Goal: Task Accomplishment & Management: Complete application form

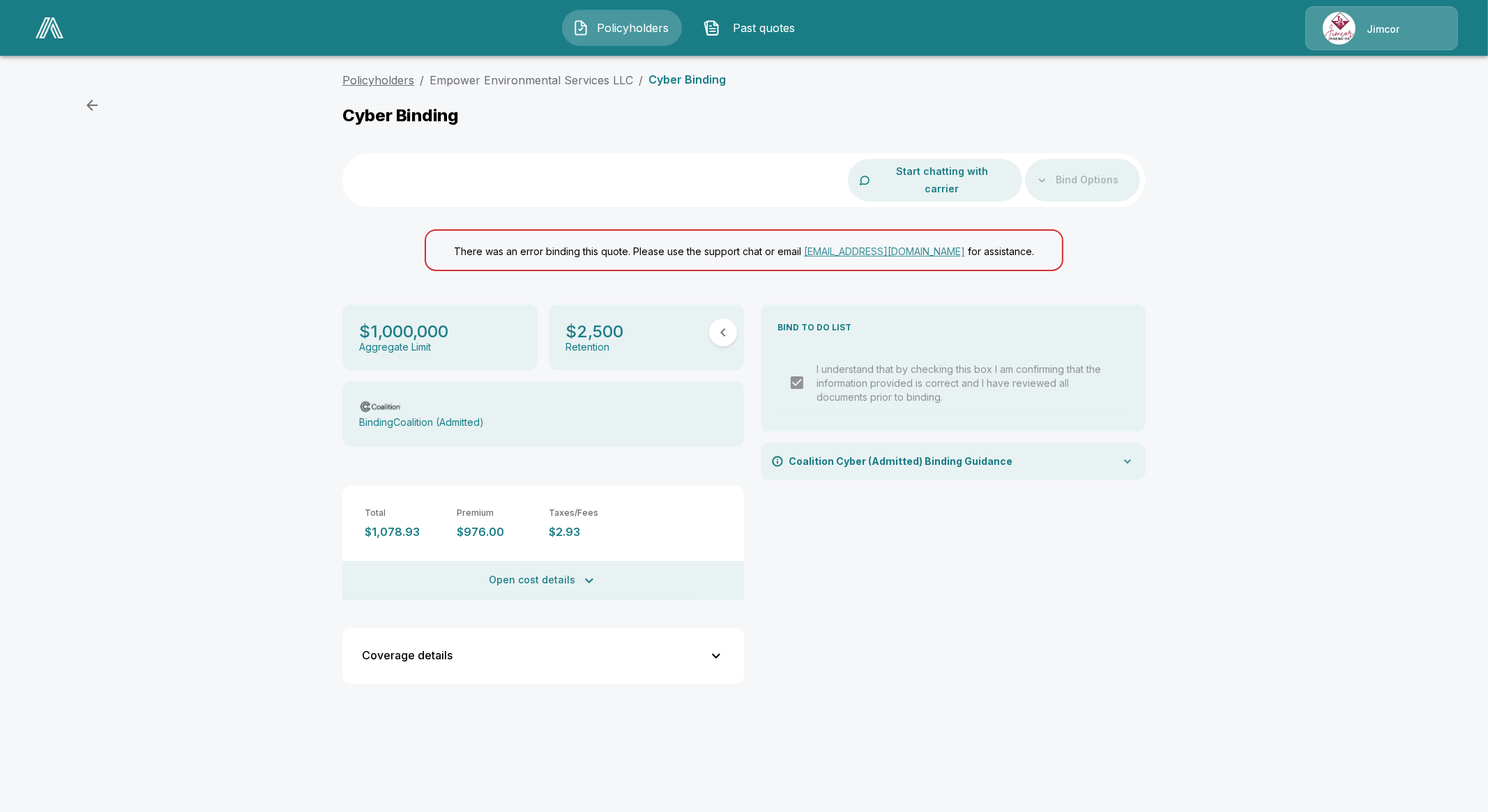
click at [378, 77] on link "Policyholders" at bounding box center [378, 81] width 72 height 14
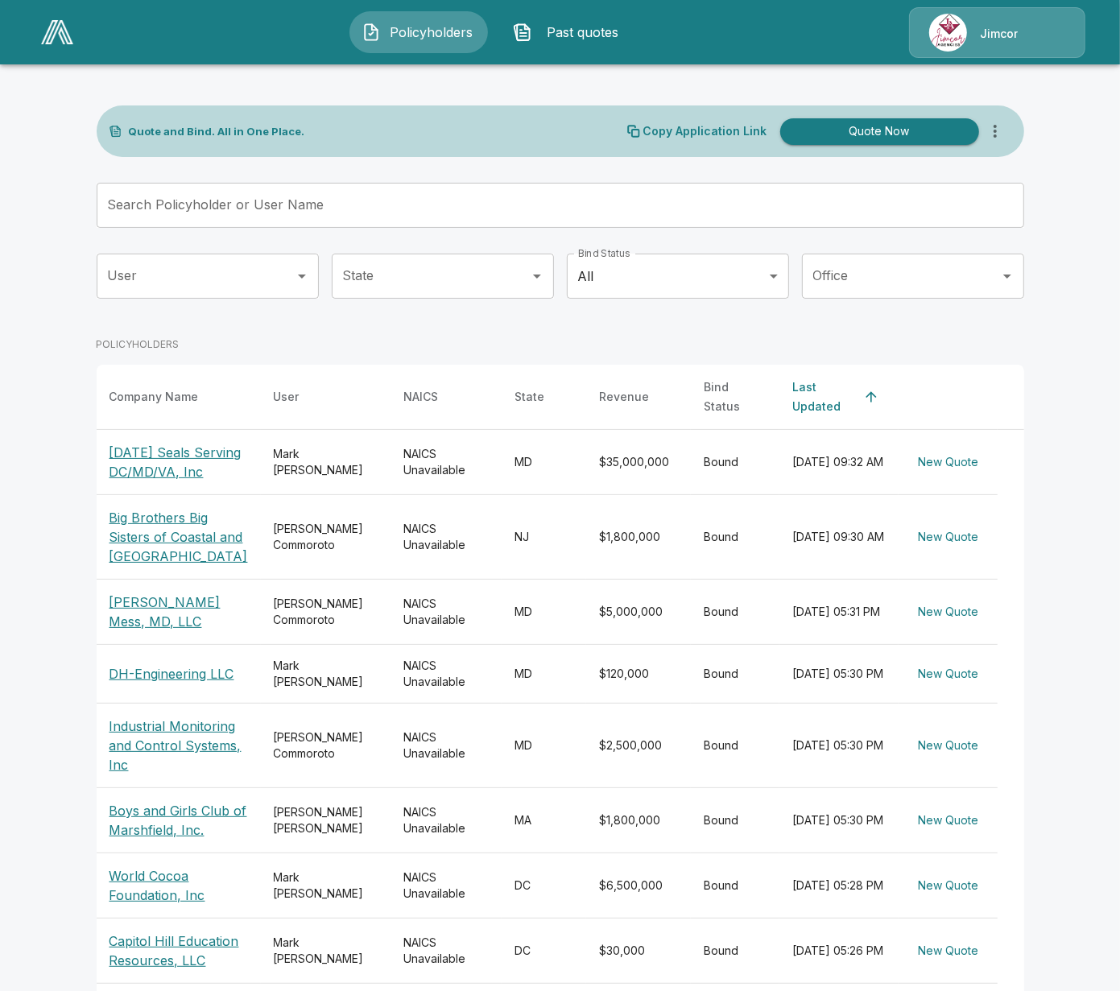
click at [1004, 134] on icon "more" at bounding box center [994, 131] width 19 height 19
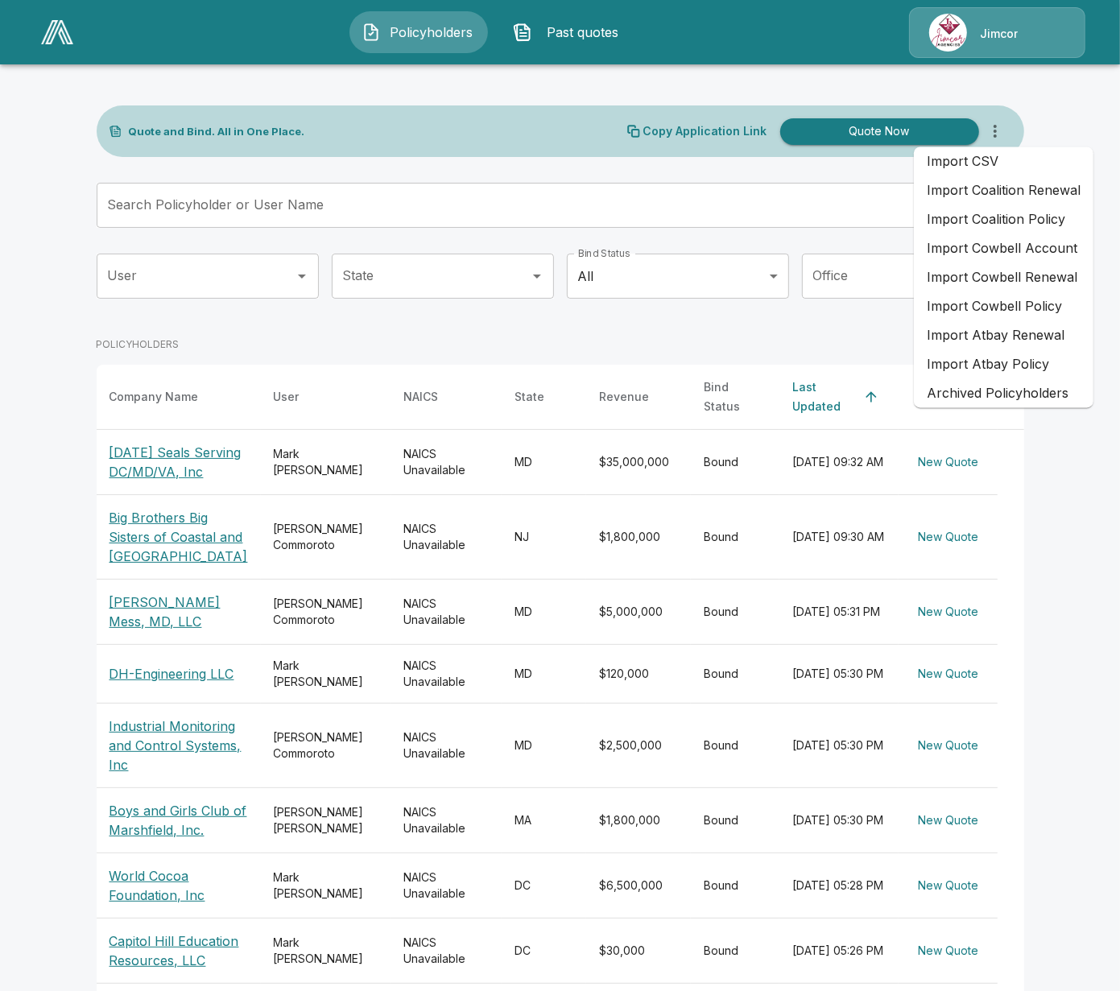
click at [1014, 210] on li "Import Coalition Policy" at bounding box center [1004, 219] width 180 height 29
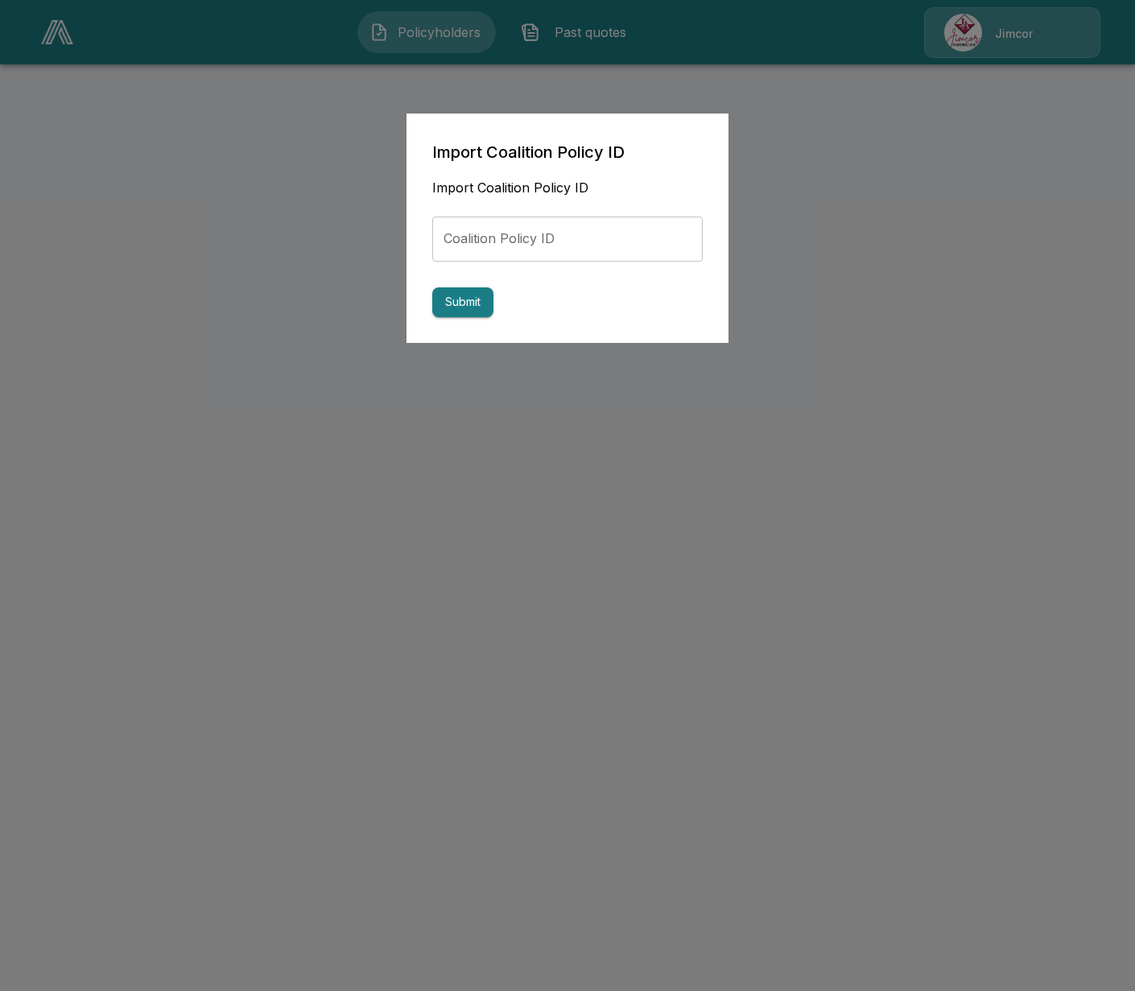
click at [612, 225] on input "Coalition Policy ID" at bounding box center [567, 239] width 270 height 45
paste input "**********"
type input "**********"
click at [451, 298] on button "Submit" at bounding box center [462, 302] width 61 height 30
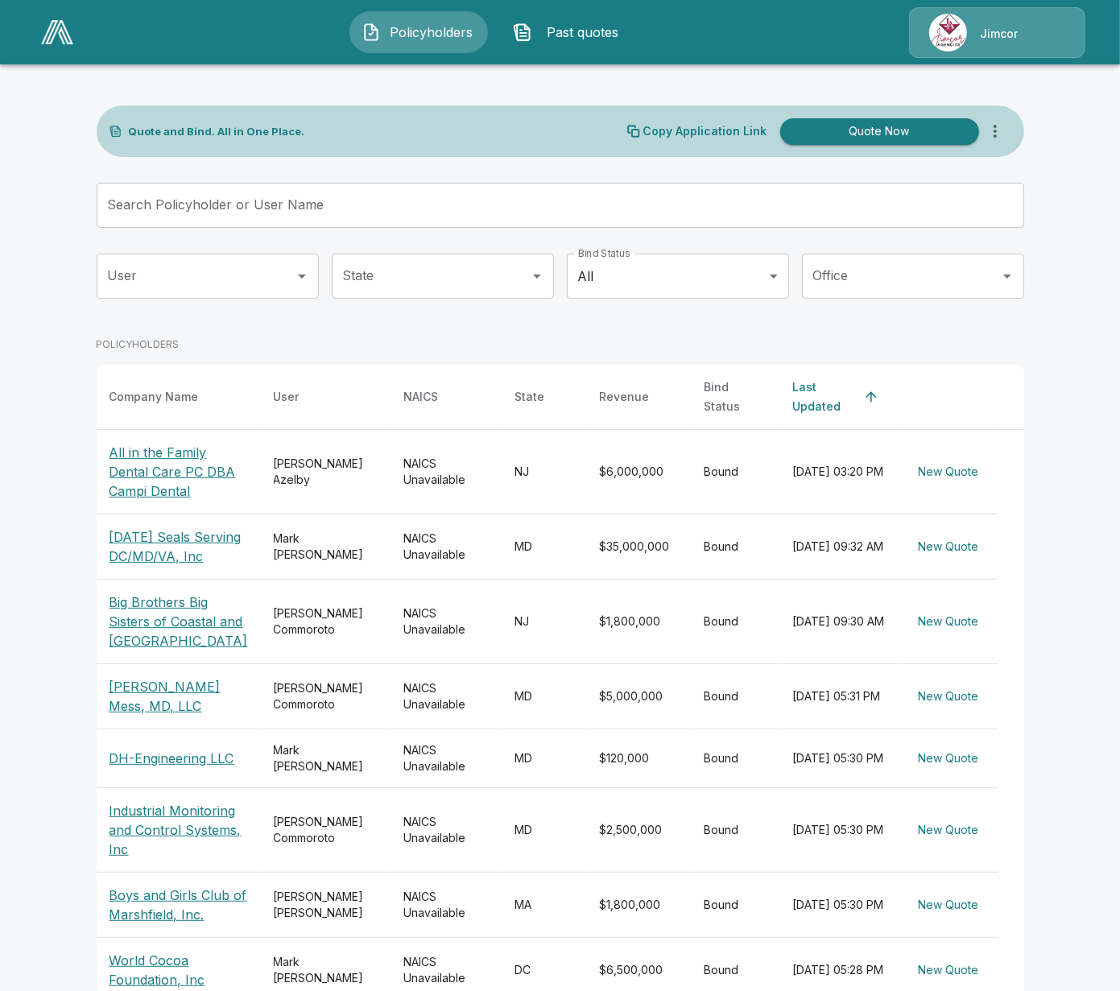
click at [995, 135] on icon "more" at bounding box center [994, 131] width 19 height 19
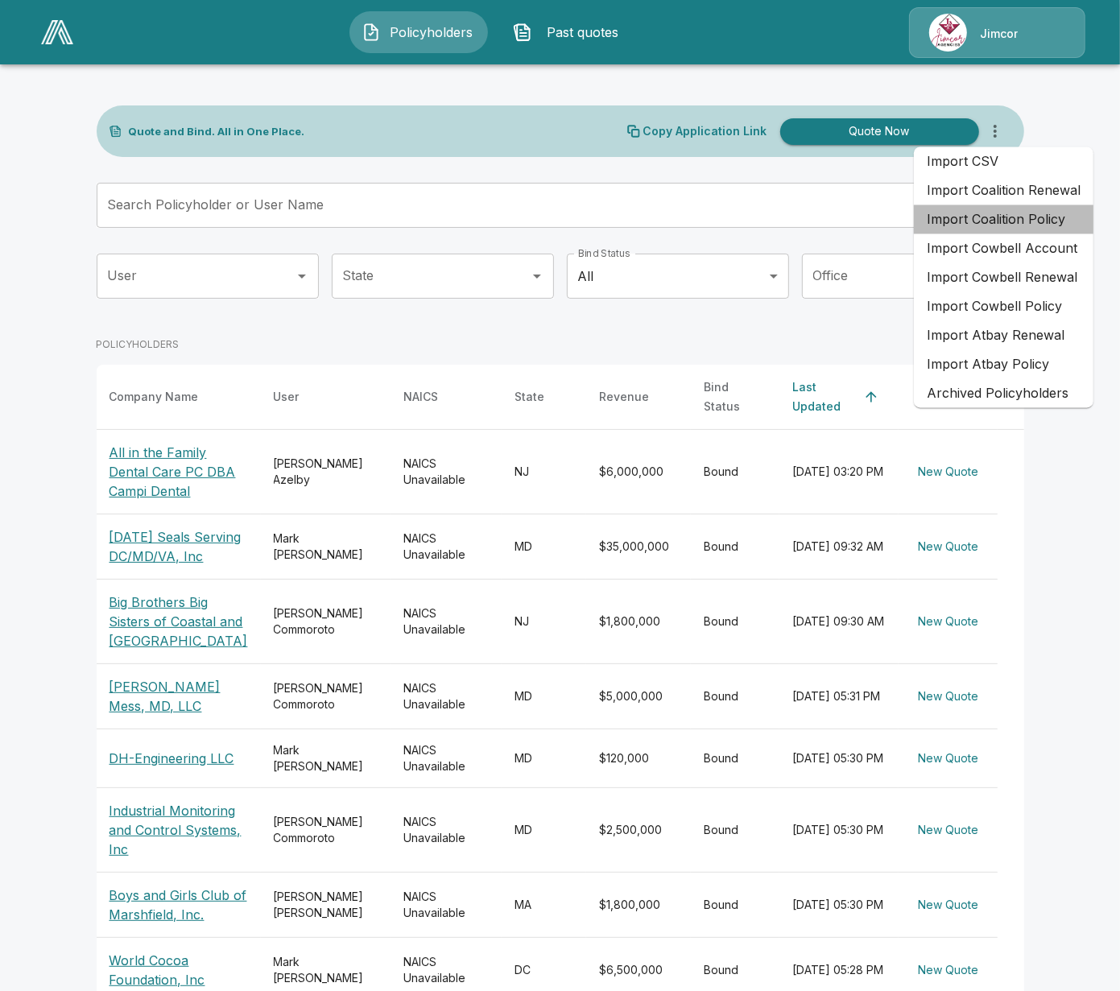
click at [1012, 216] on li "Import Coalition Policy" at bounding box center [1004, 219] width 180 height 29
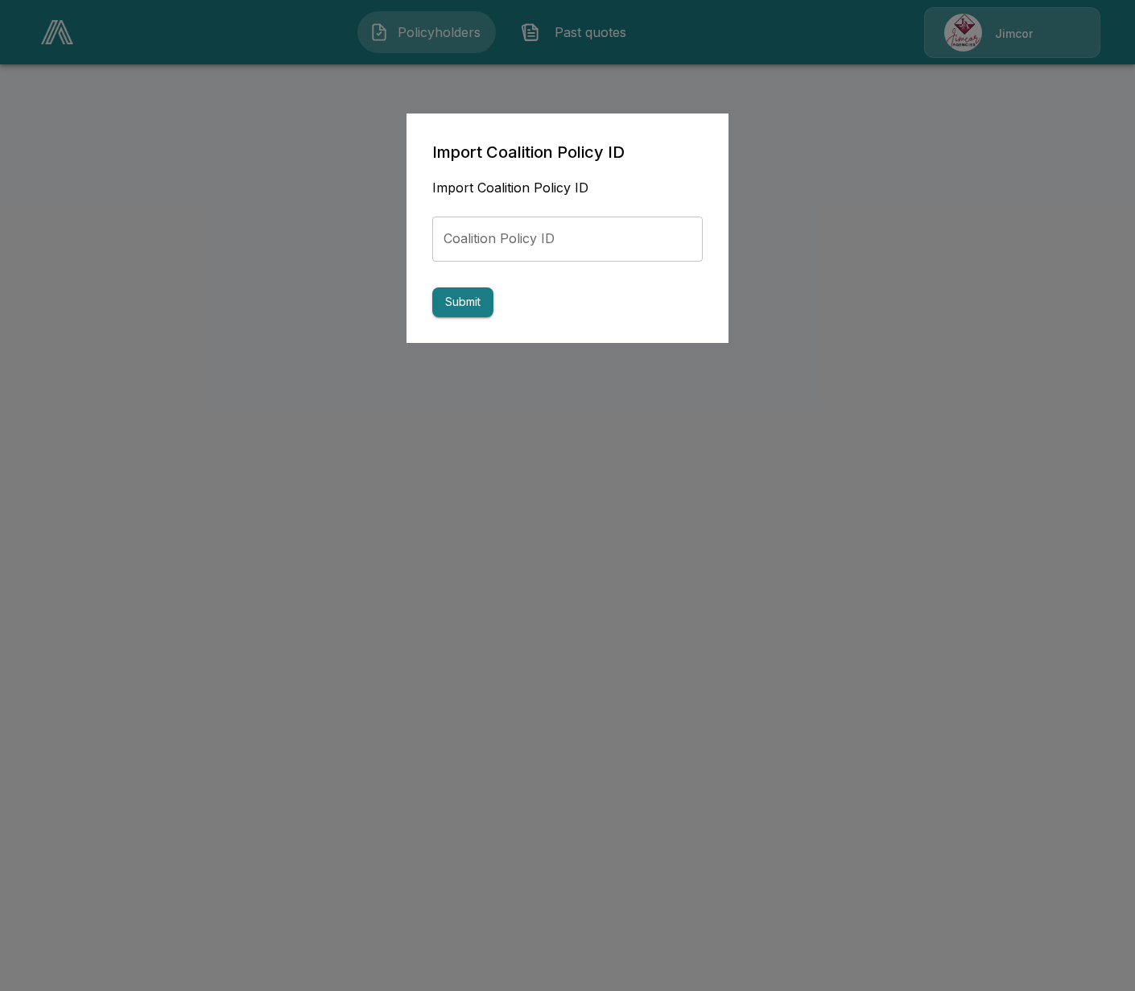
click at [564, 242] on input "Coalition Policy ID" at bounding box center [567, 239] width 270 height 45
paste input "**********"
type input "**********"
click at [465, 299] on button "Submit" at bounding box center [462, 302] width 61 height 30
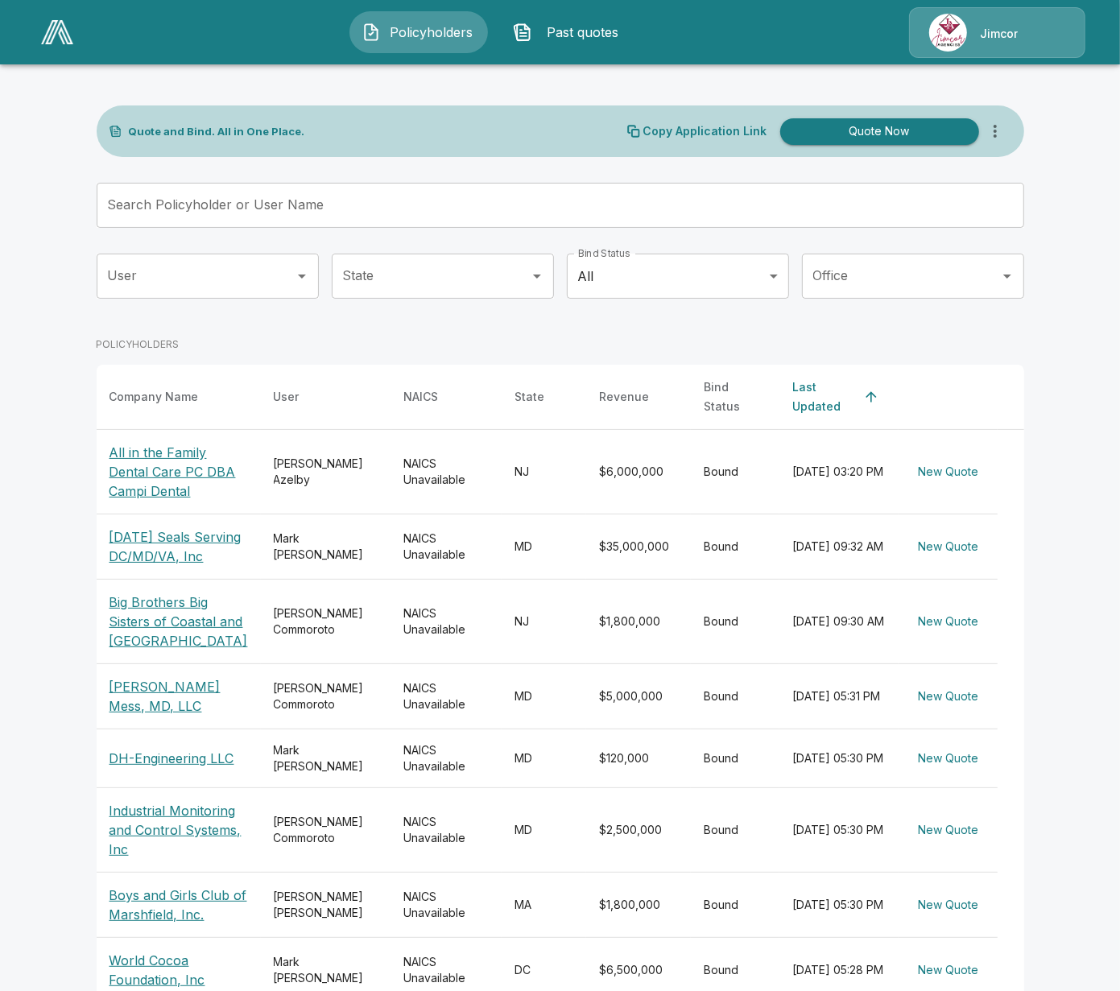
click at [1003, 127] on icon "more" at bounding box center [994, 131] width 19 height 19
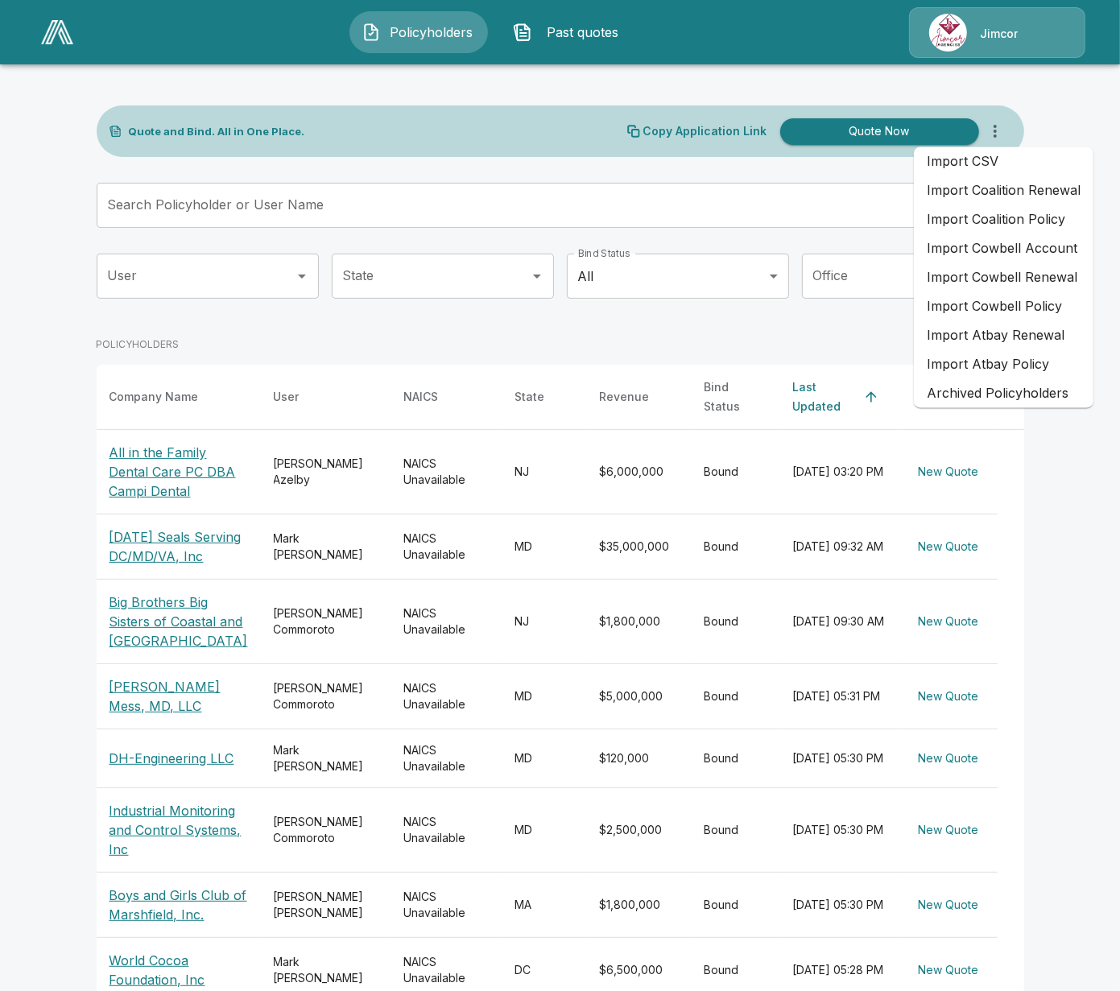
click at [995, 213] on li "Import Coalition Policy" at bounding box center [1004, 219] width 180 height 29
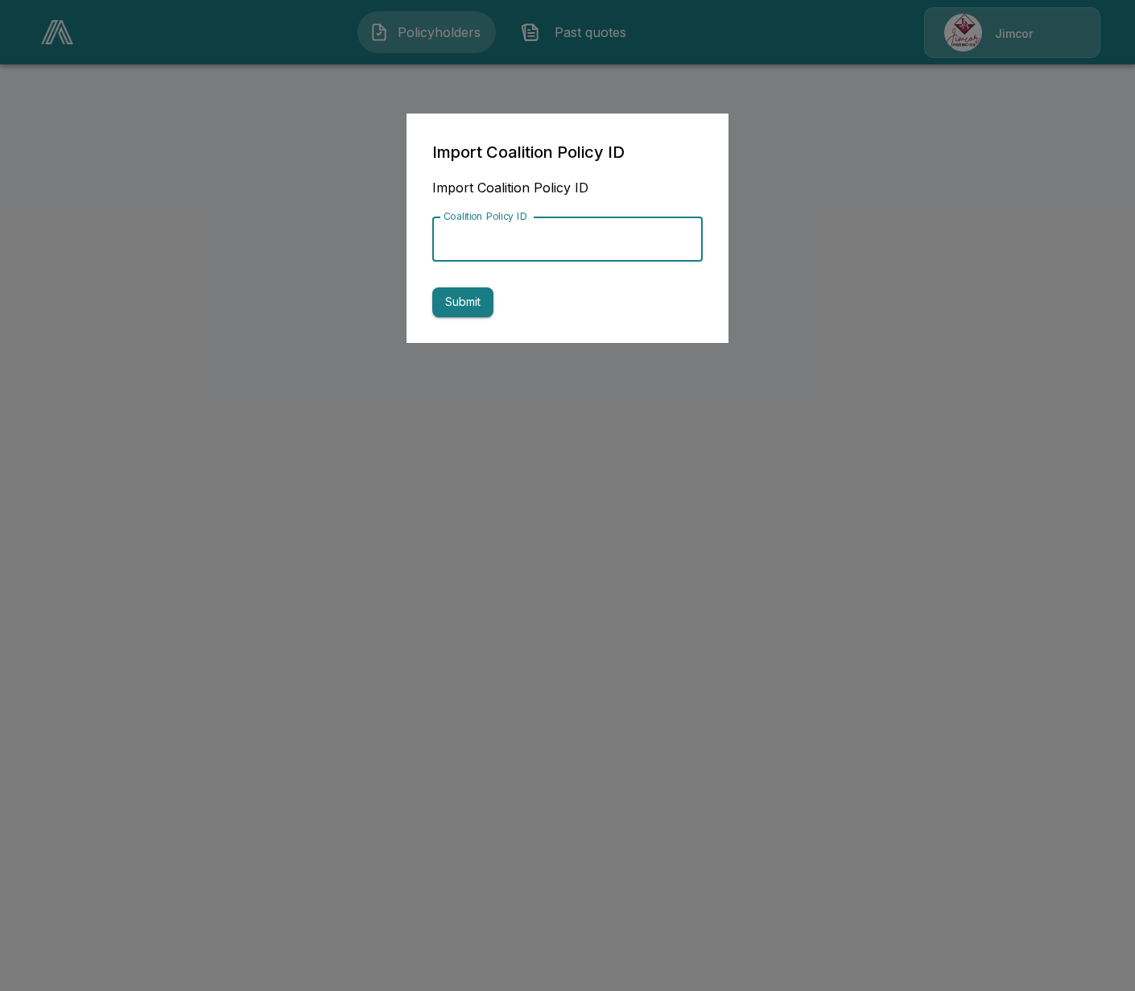
click at [531, 242] on input "Coalition Policy ID" at bounding box center [567, 239] width 270 height 45
paste input "**********"
type input "**********"
click at [477, 302] on button "Submit" at bounding box center [462, 302] width 61 height 30
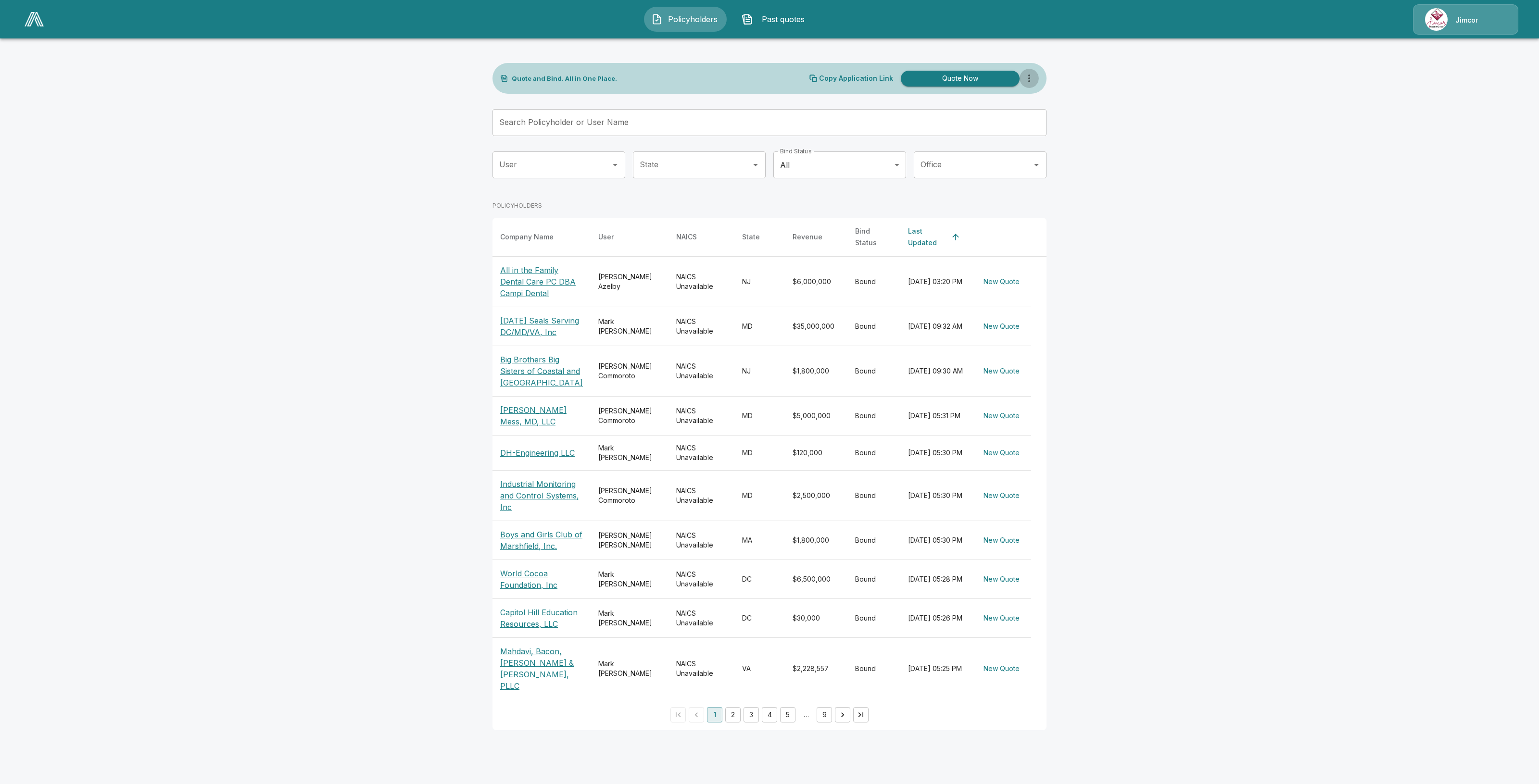
click at [669, 77] on icon "more" at bounding box center [1029, 78] width 11 height 11
click at [669, 130] on li "Import Coalition Policy" at bounding box center [1030, 131] width 108 height 17
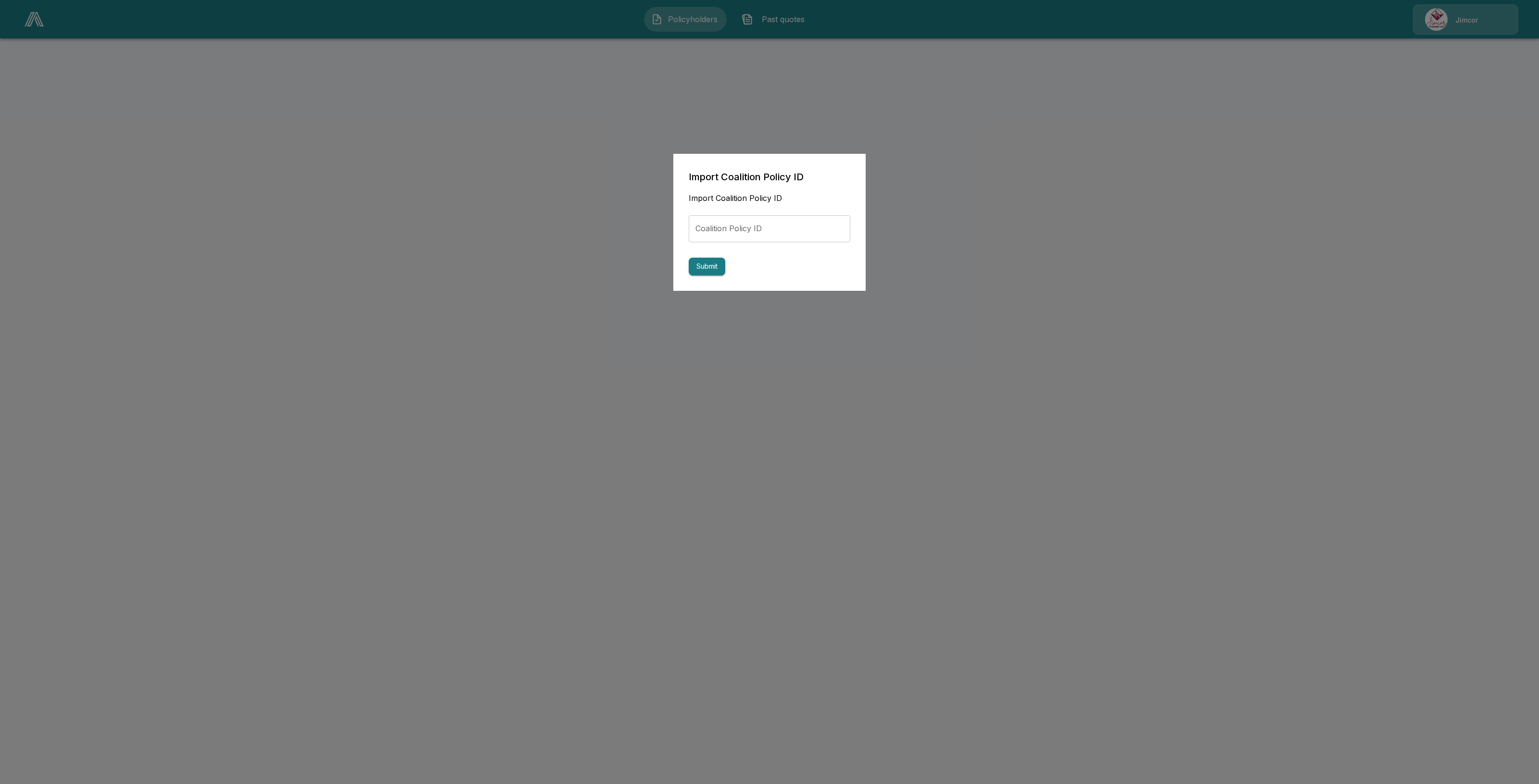
click at [669, 216] on input "Coalition Policy ID" at bounding box center [770, 229] width 161 height 27
paste input "**********"
type input "**********"
click at [669, 257] on button "Submit" at bounding box center [707, 266] width 36 height 18
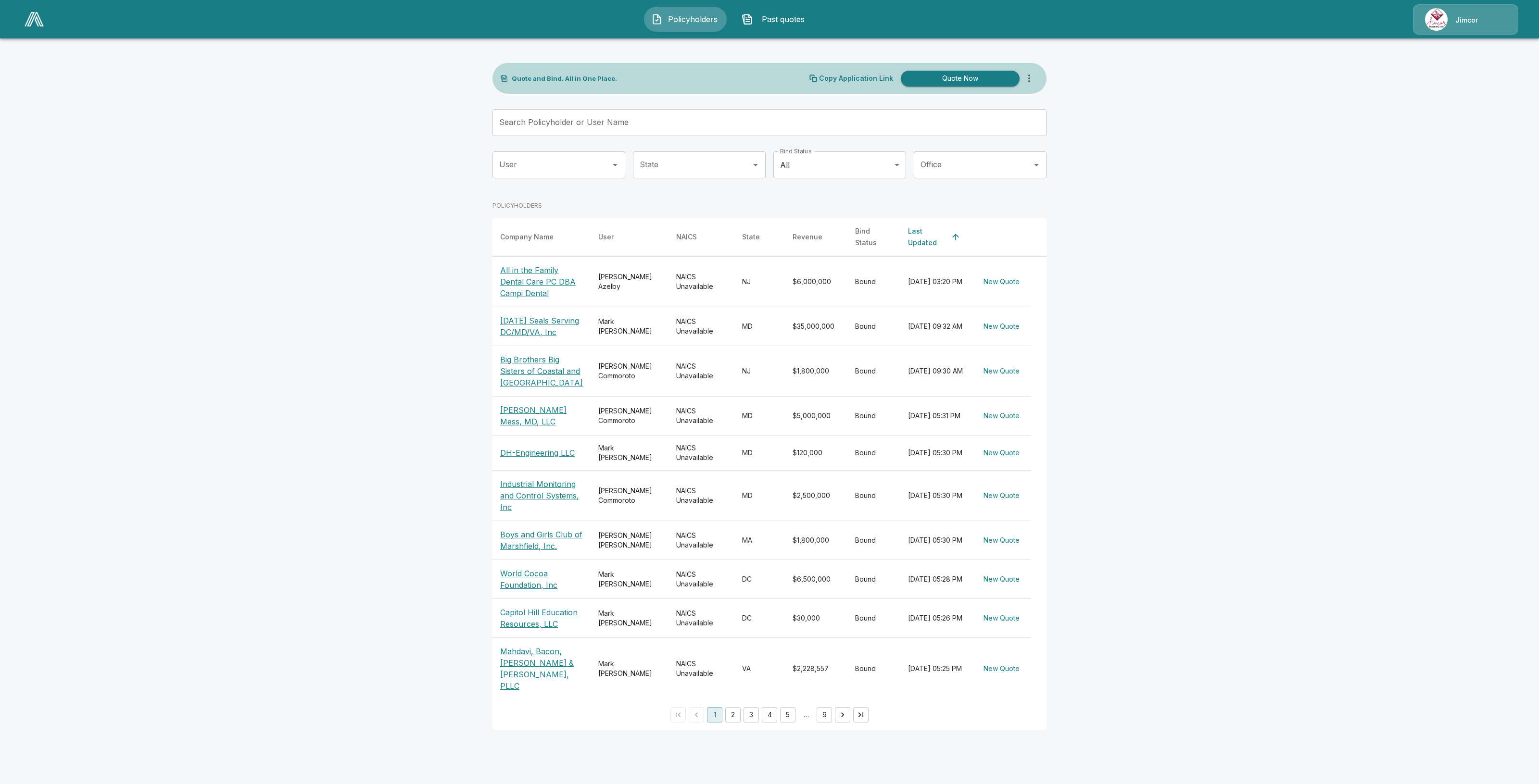
click at [1131, 677] on main "Quote and Bind. All in One Place. Copy Application Link Quote Now Search Policy…" at bounding box center [770, 371] width 1539 height 742
click at [1031, 78] on icon "more" at bounding box center [1029, 78] width 11 height 11
click at [1049, 134] on li "Import Coalition Policy" at bounding box center [1030, 131] width 108 height 17
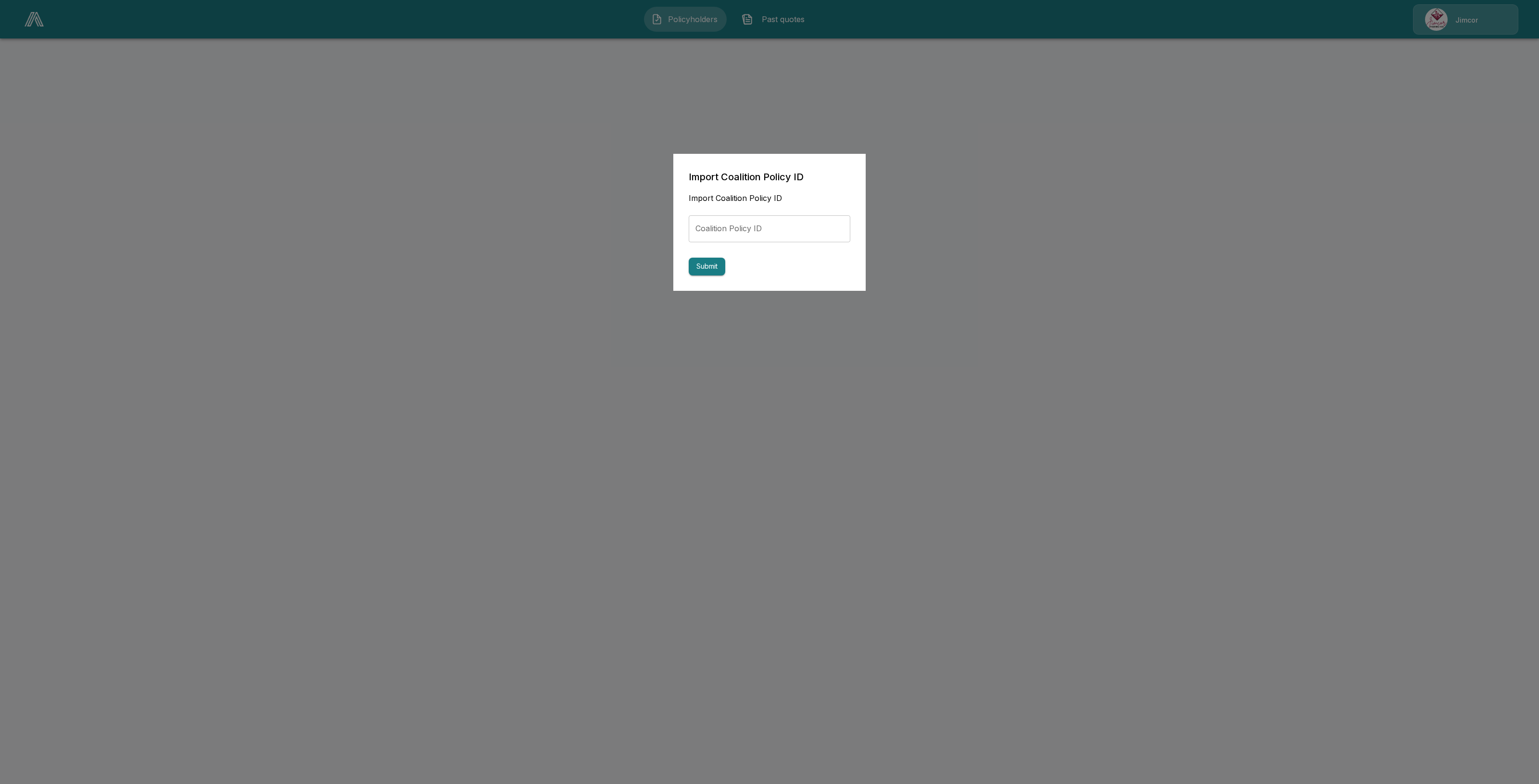
click at [791, 218] on input "Coalition Policy ID" at bounding box center [770, 229] width 161 height 27
paste input "**********"
type input "**********"
click at [715, 268] on button "Submit" at bounding box center [707, 266] width 36 height 18
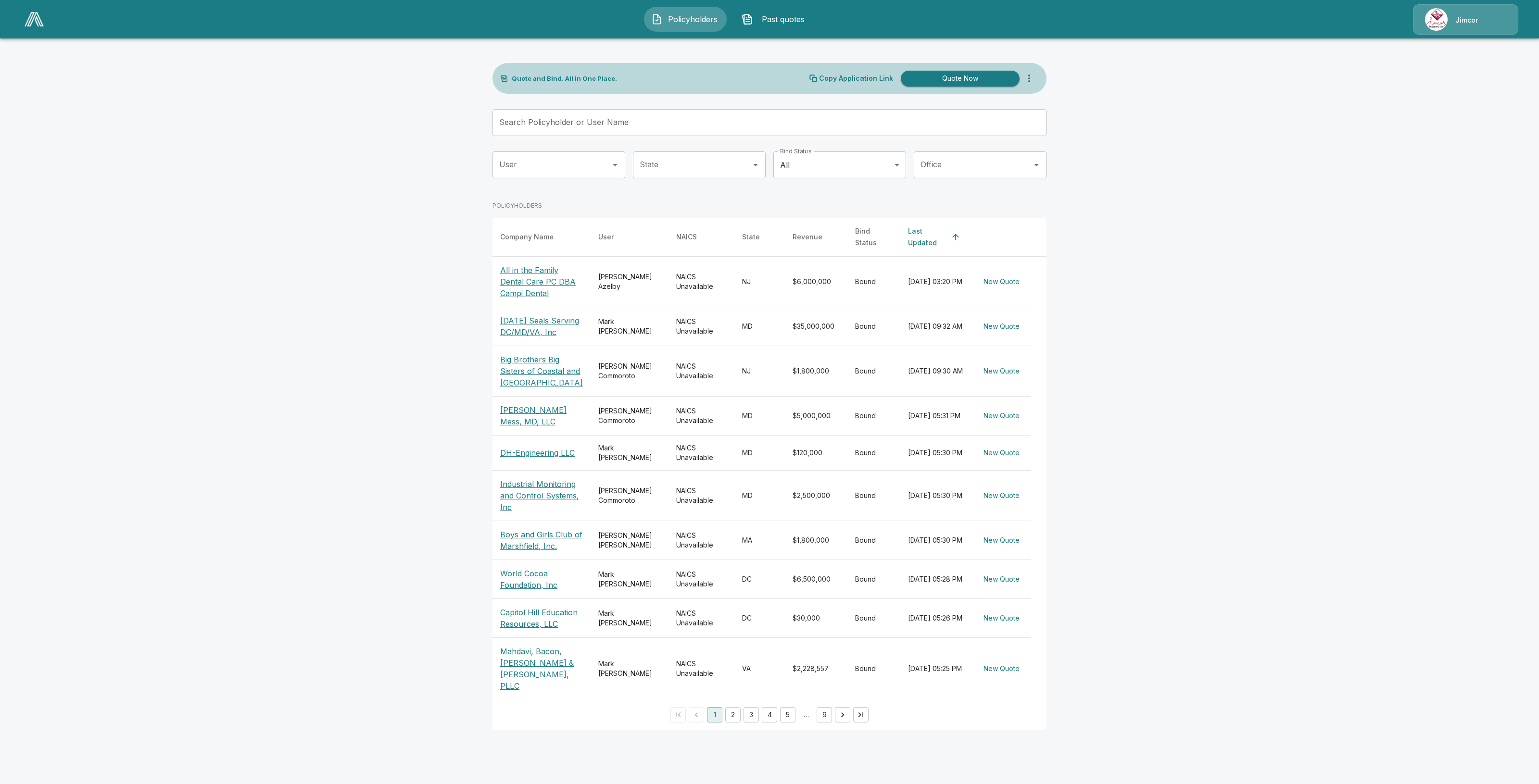
drag, startPoint x: 1145, startPoint y: 178, endPoint x: 1127, endPoint y: 179, distance: 18.0
click at [1145, 178] on main "Quote and Bind. All in One Place. Copy Application Link Quote Now Search Policy…" at bounding box center [770, 371] width 1539 height 742
click at [694, 134] on input "Search Policyholder or User Name" at bounding box center [764, 122] width 544 height 27
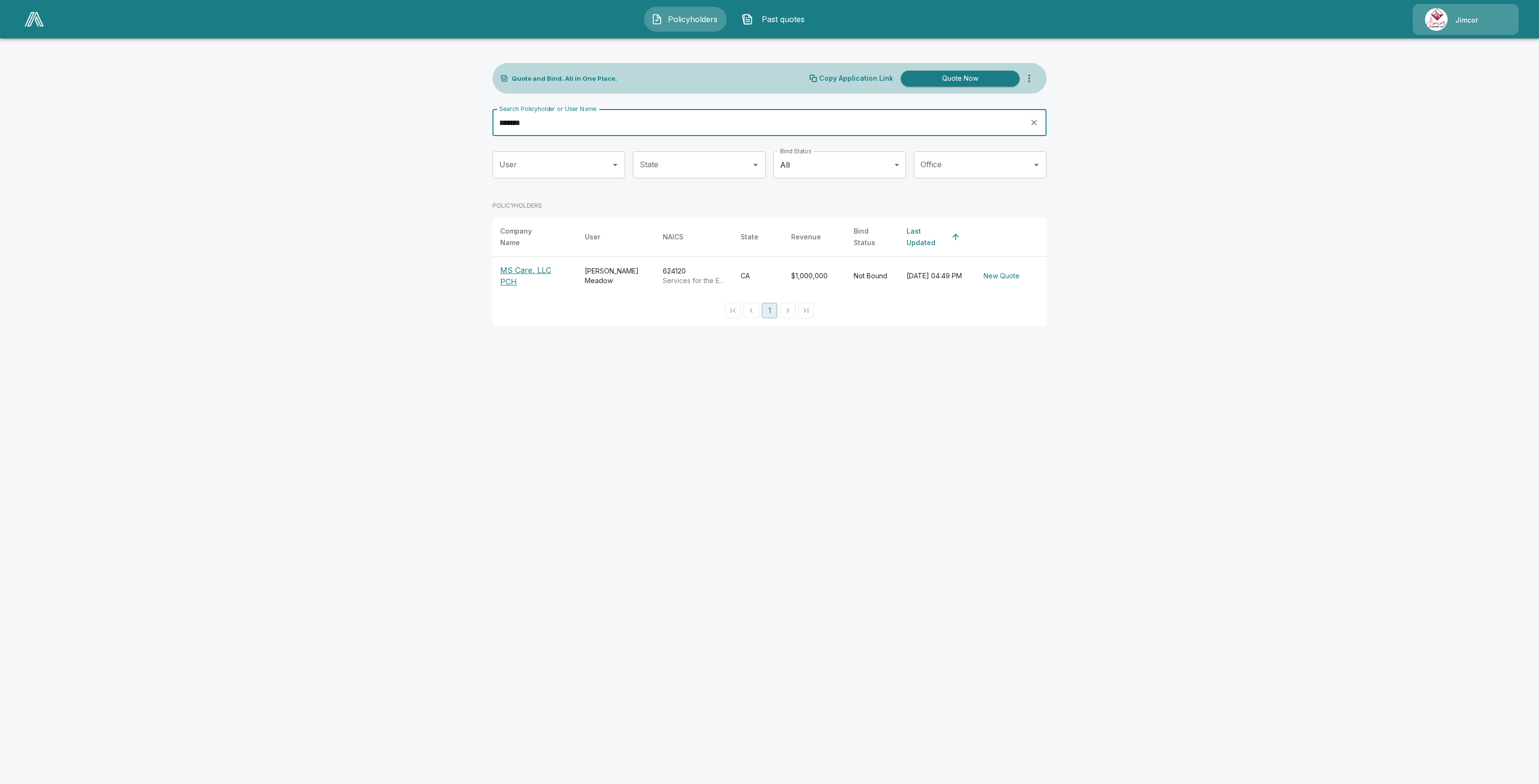
type input "*******"
click at [537, 268] on p "MS Care, LLC PCH" at bounding box center [535, 276] width 69 height 23
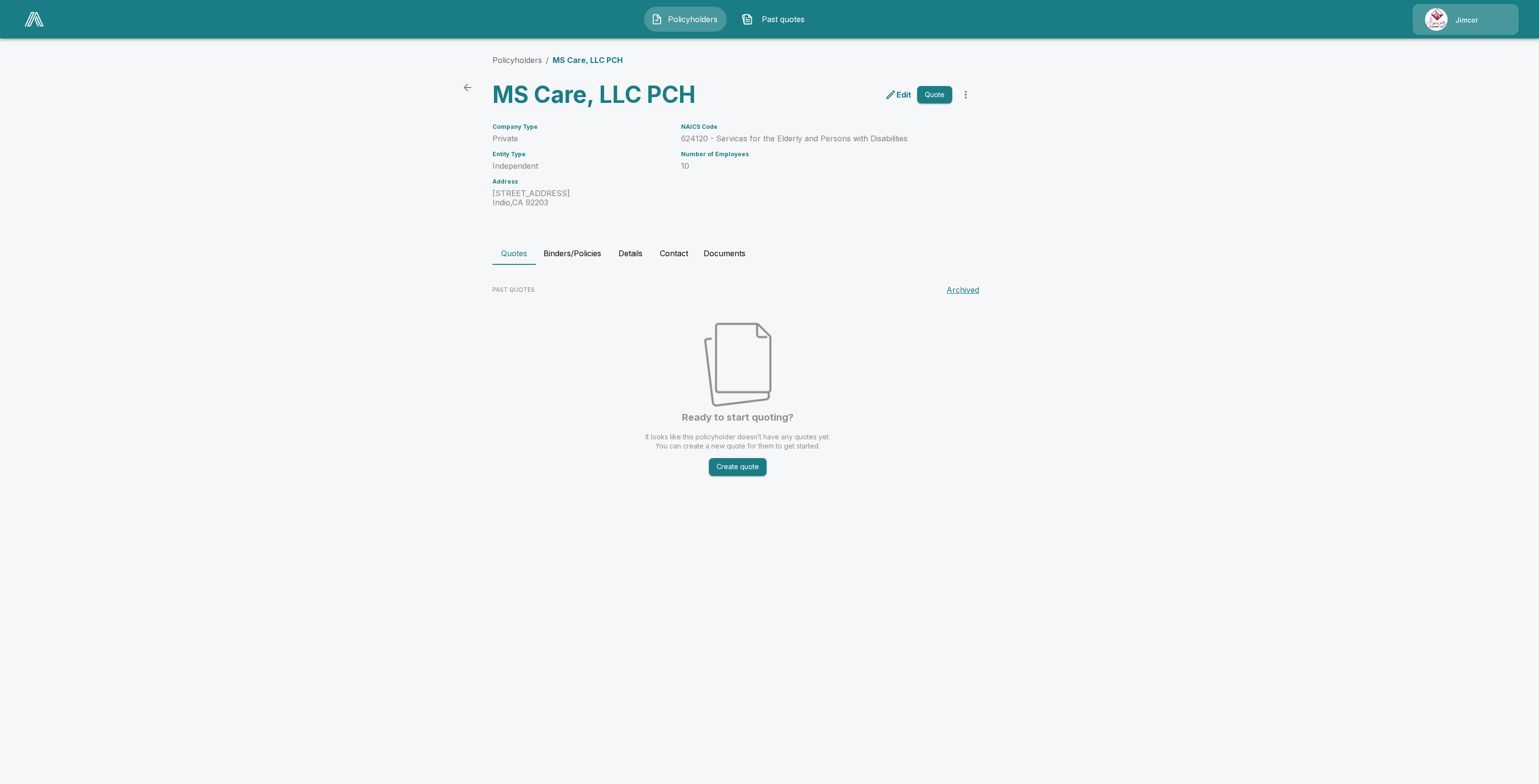
click at [670, 259] on button "Contact" at bounding box center [674, 253] width 44 height 23
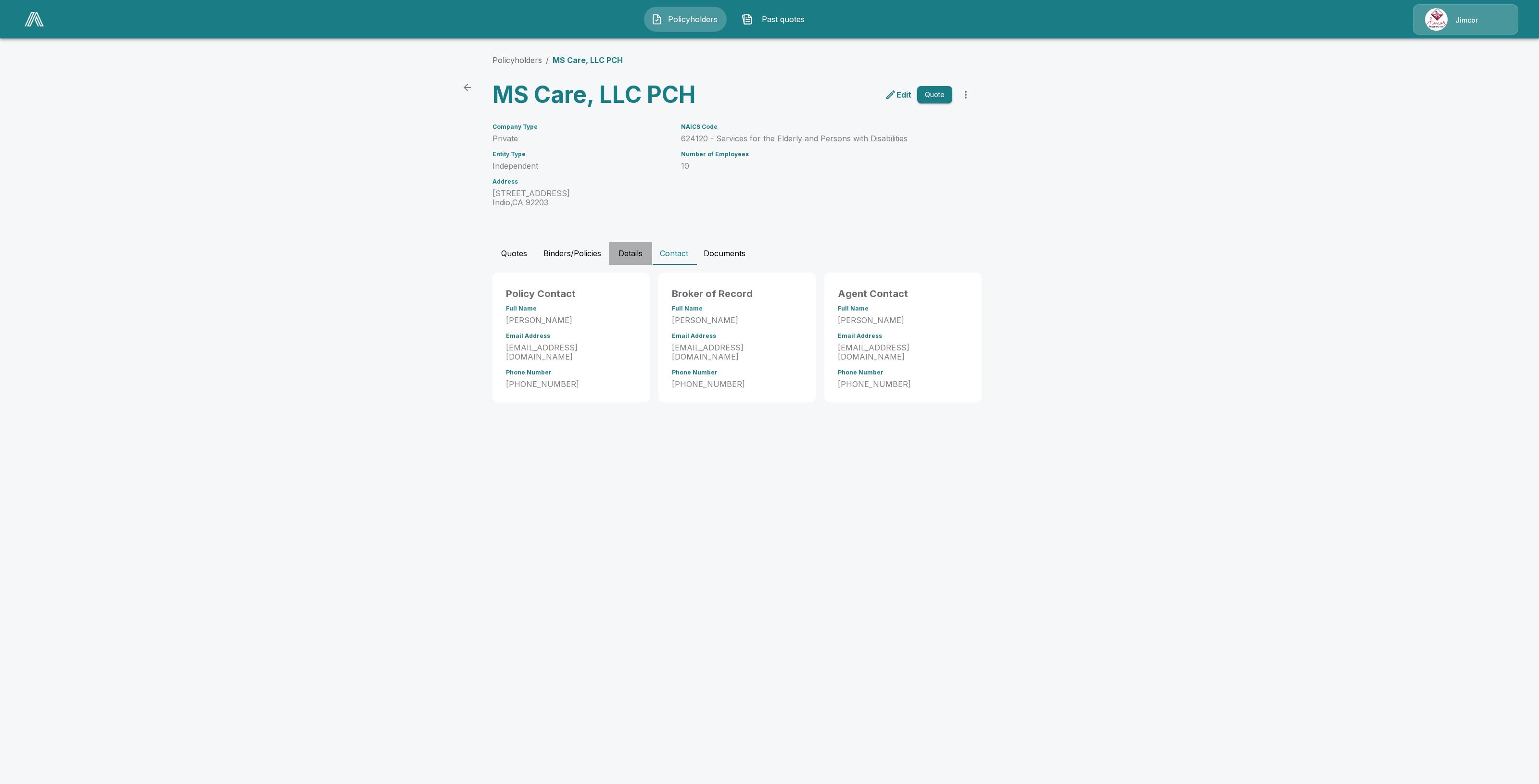
click at [630, 249] on button "Details" at bounding box center [630, 253] width 43 height 23
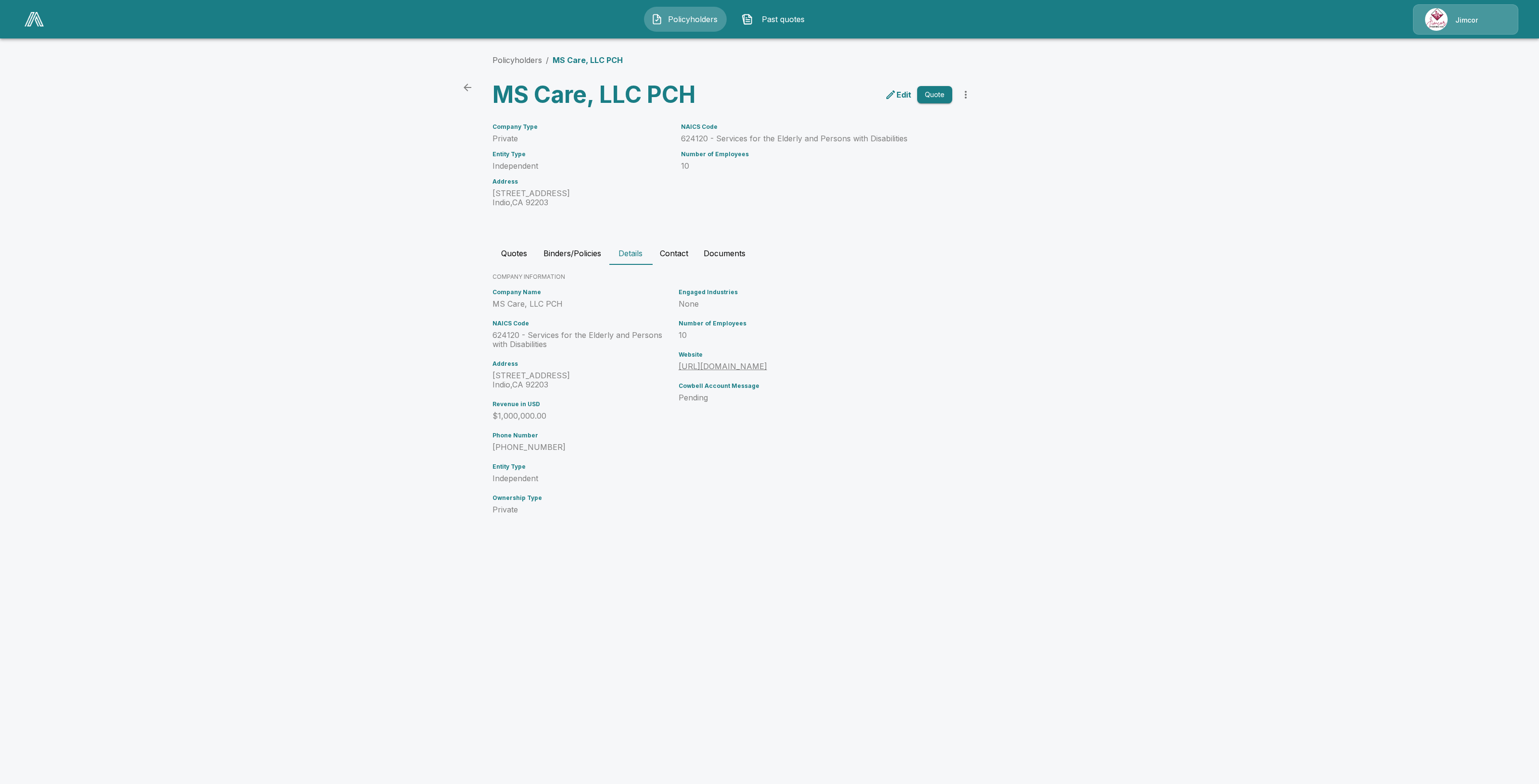
click at [897, 94] on p "Edit" at bounding box center [904, 94] width 15 height 11
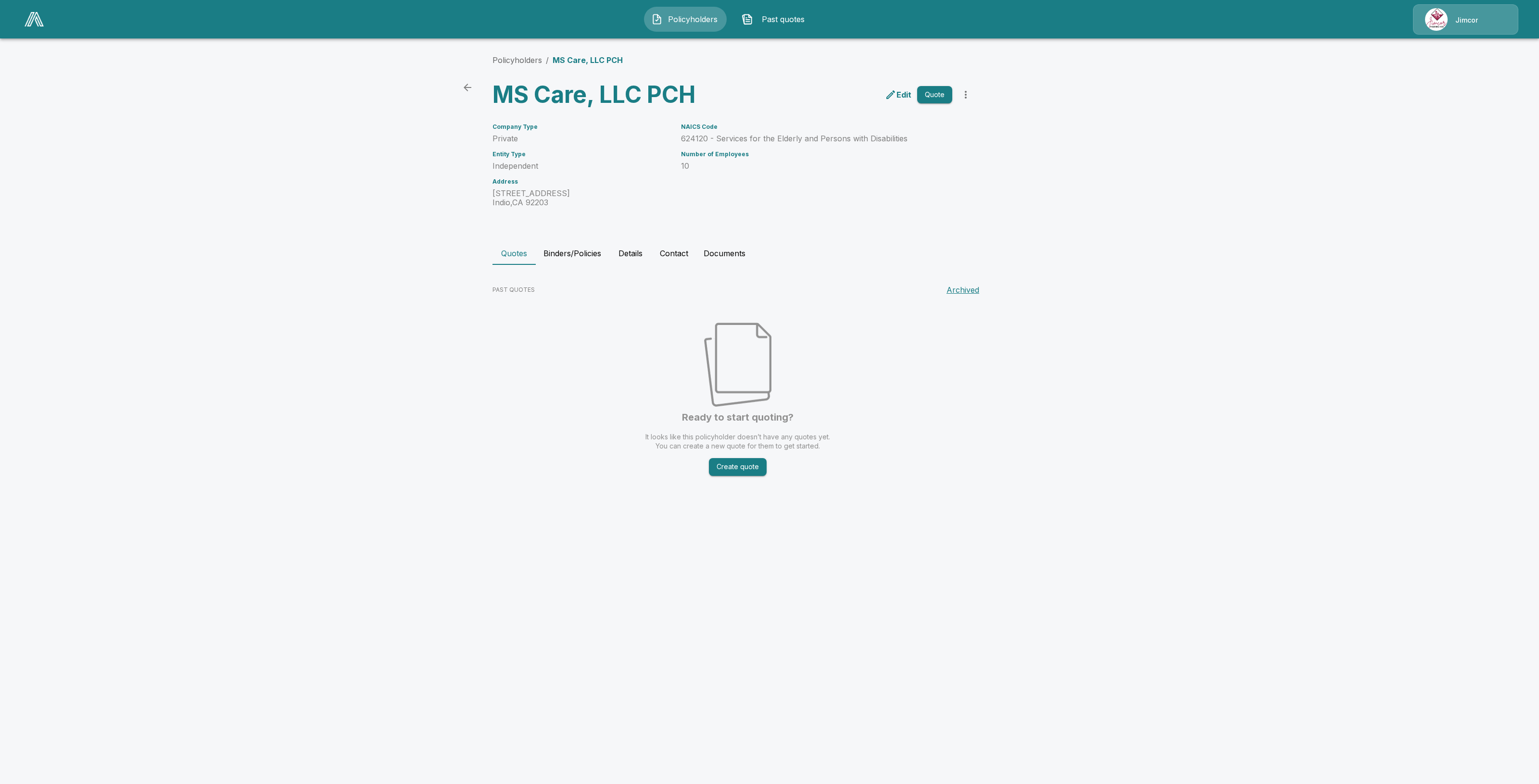
click at [970, 95] on icon "more" at bounding box center [965, 94] width 11 height 11
click at [428, 336] on main "Policyholders / MS Care, LLC PCH MS Care, LLC PCH Edit Quote Company Type Priva…" at bounding box center [770, 254] width 1539 height 509
click at [506, 62] on link "Policyholders" at bounding box center [517, 60] width 50 height 10
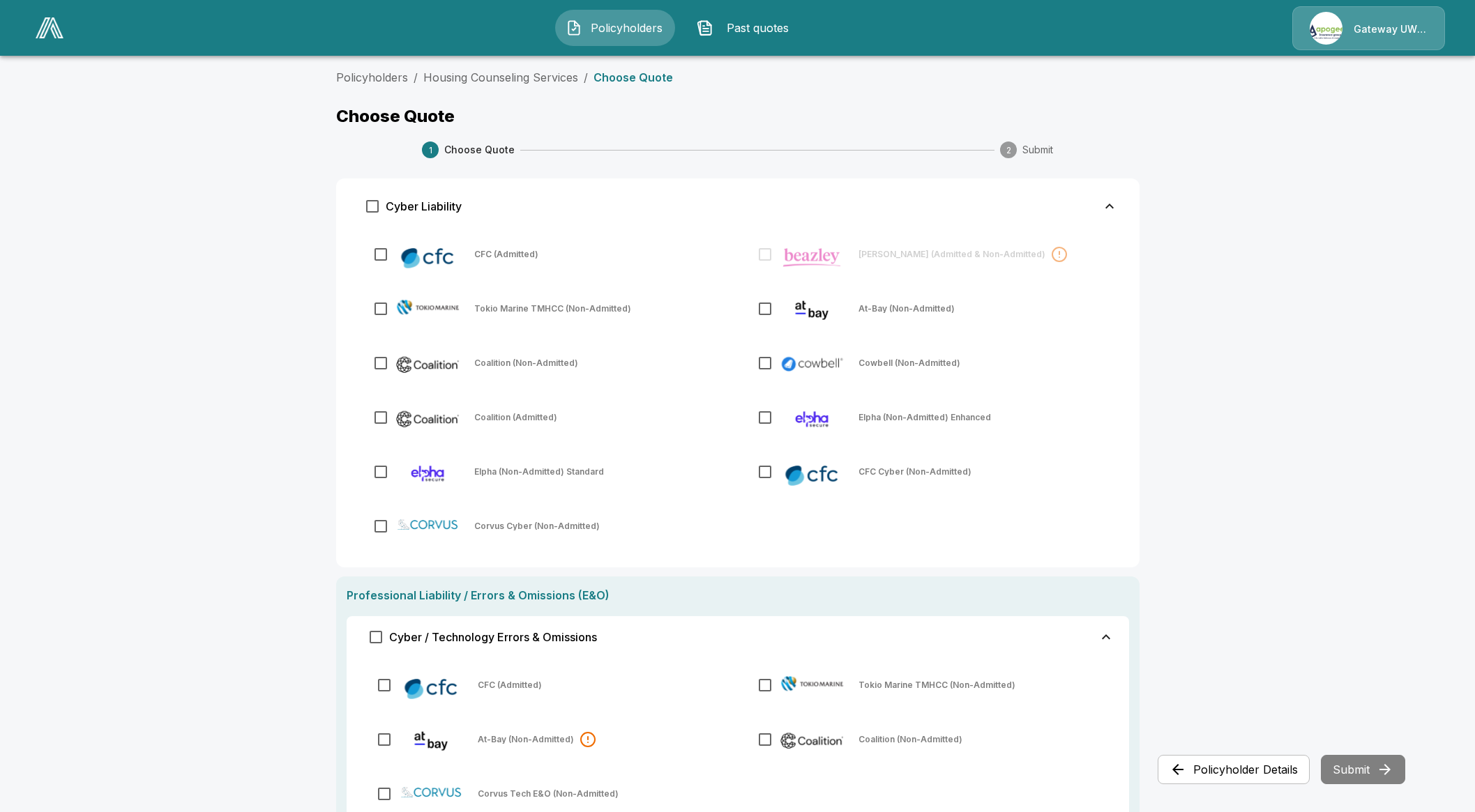
scroll to position [867, 0]
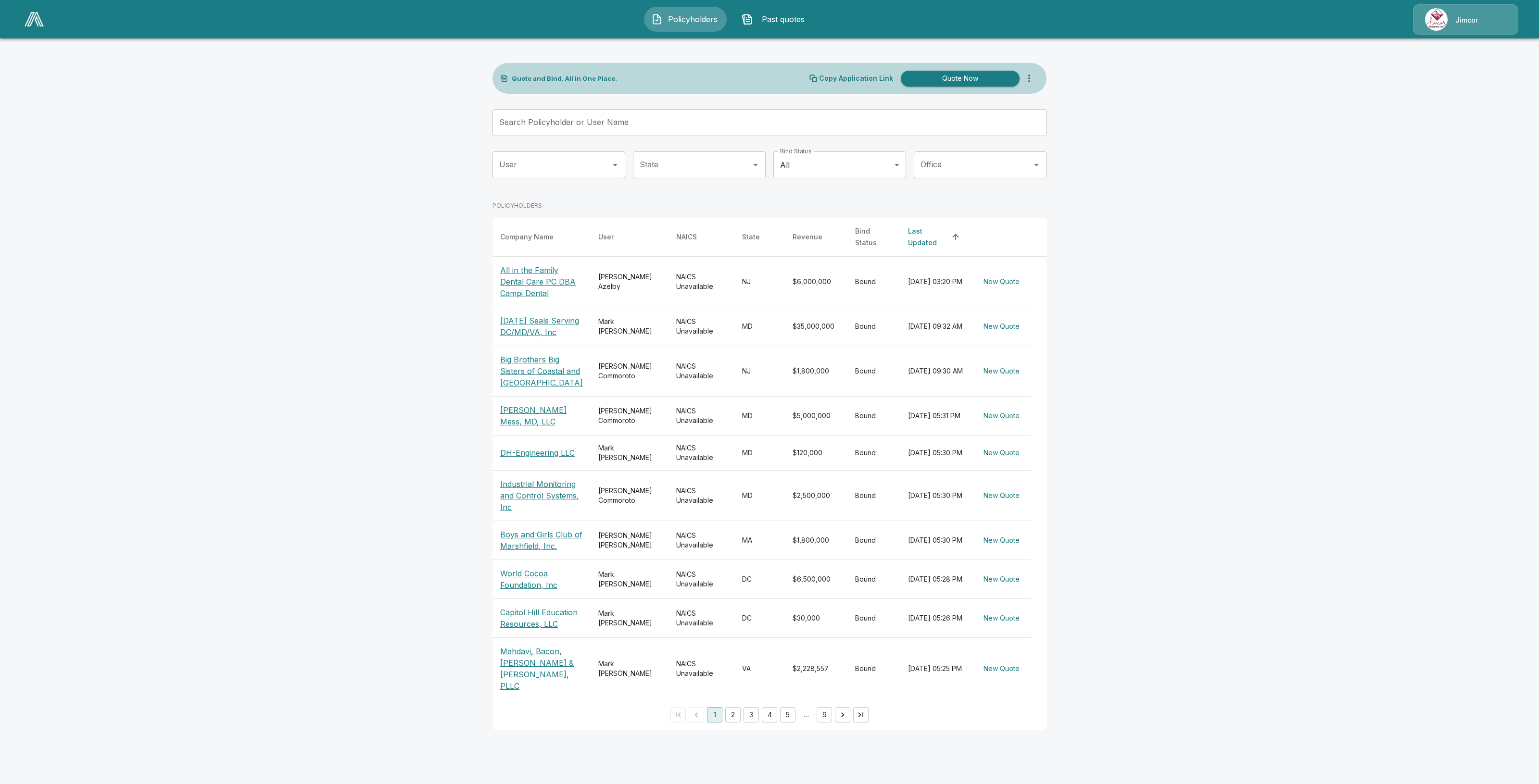
click at [578, 122] on input "Search Policyholder or User Name" at bounding box center [764, 122] width 544 height 27
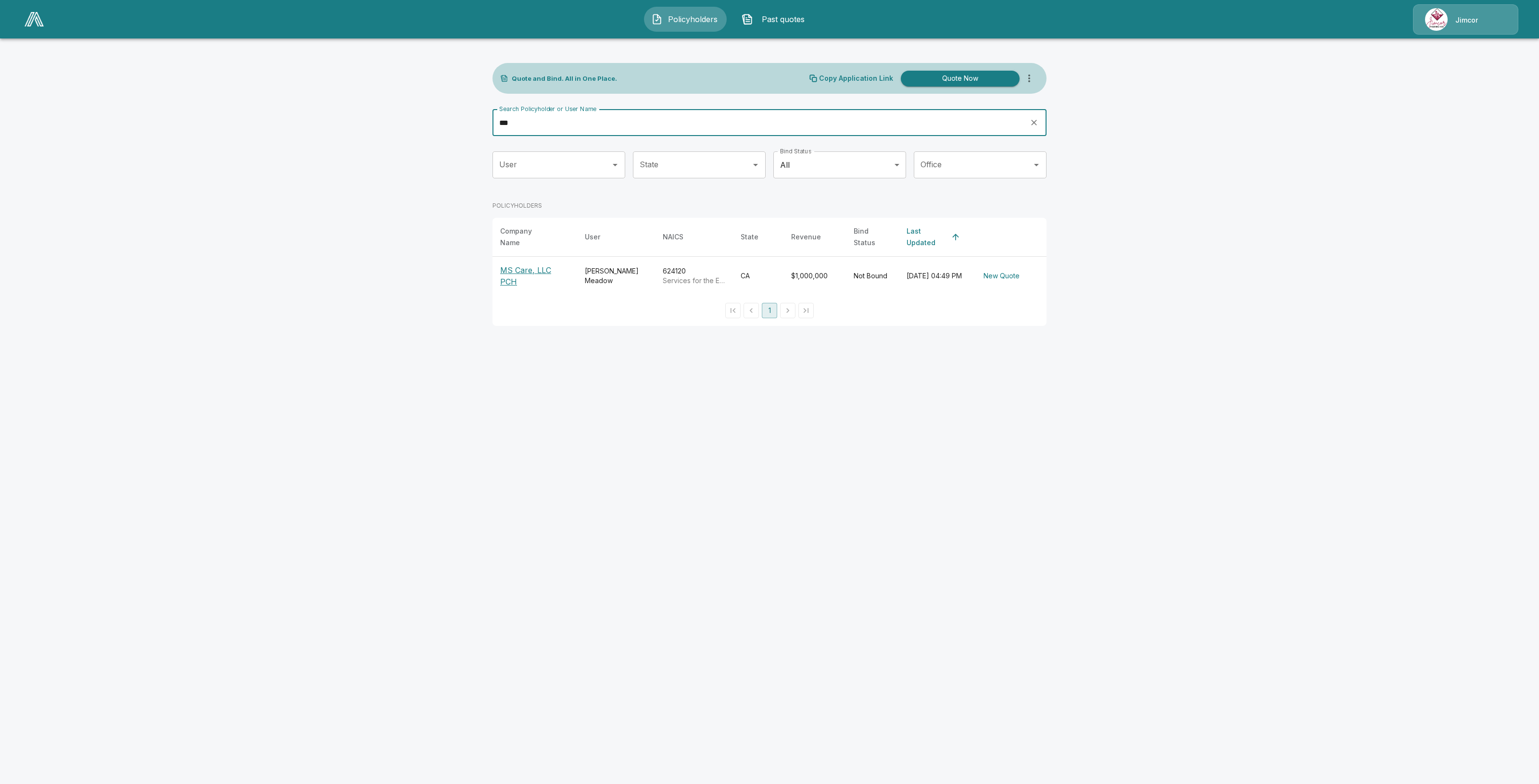
type input "**"
click at [553, 273] on p "MS Care, LLC PCH" at bounding box center [535, 276] width 69 height 23
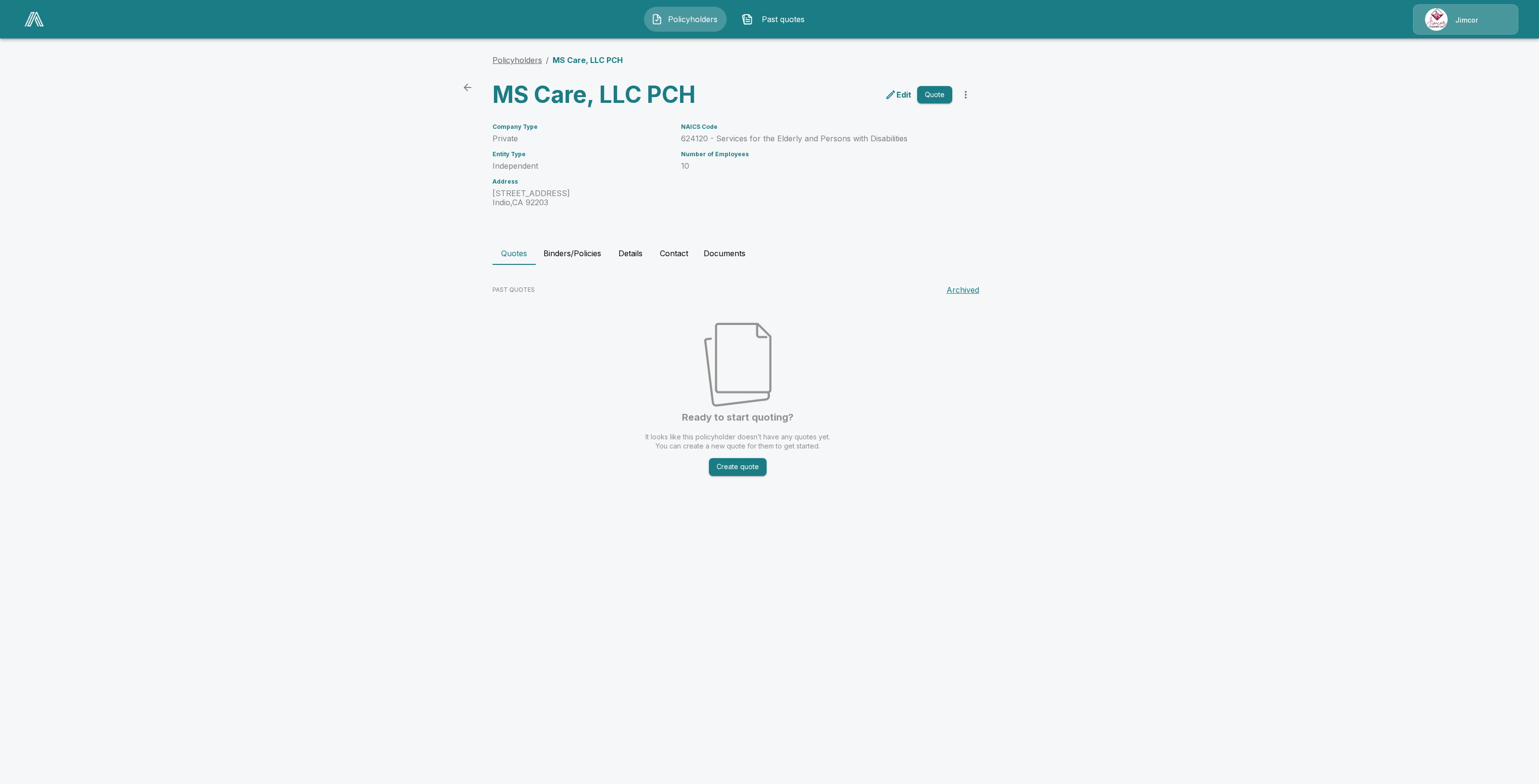
click at [507, 58] on link "Policyholders" at bounding box center [517, 60] width 50 height 10
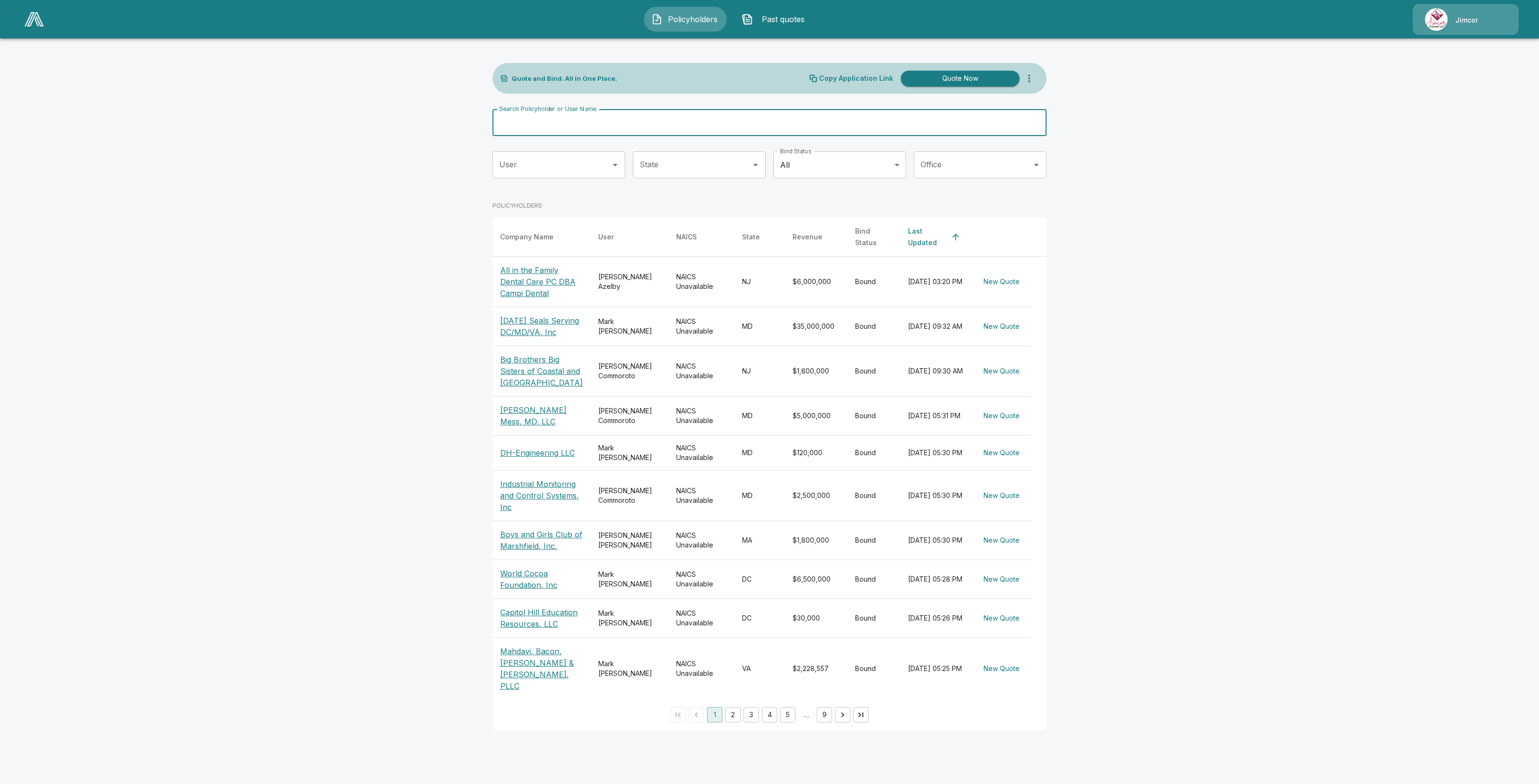
click at [585, 130] on input "Search Policyholder or User Name" at bounding box center [764, 122] width 544 height 27
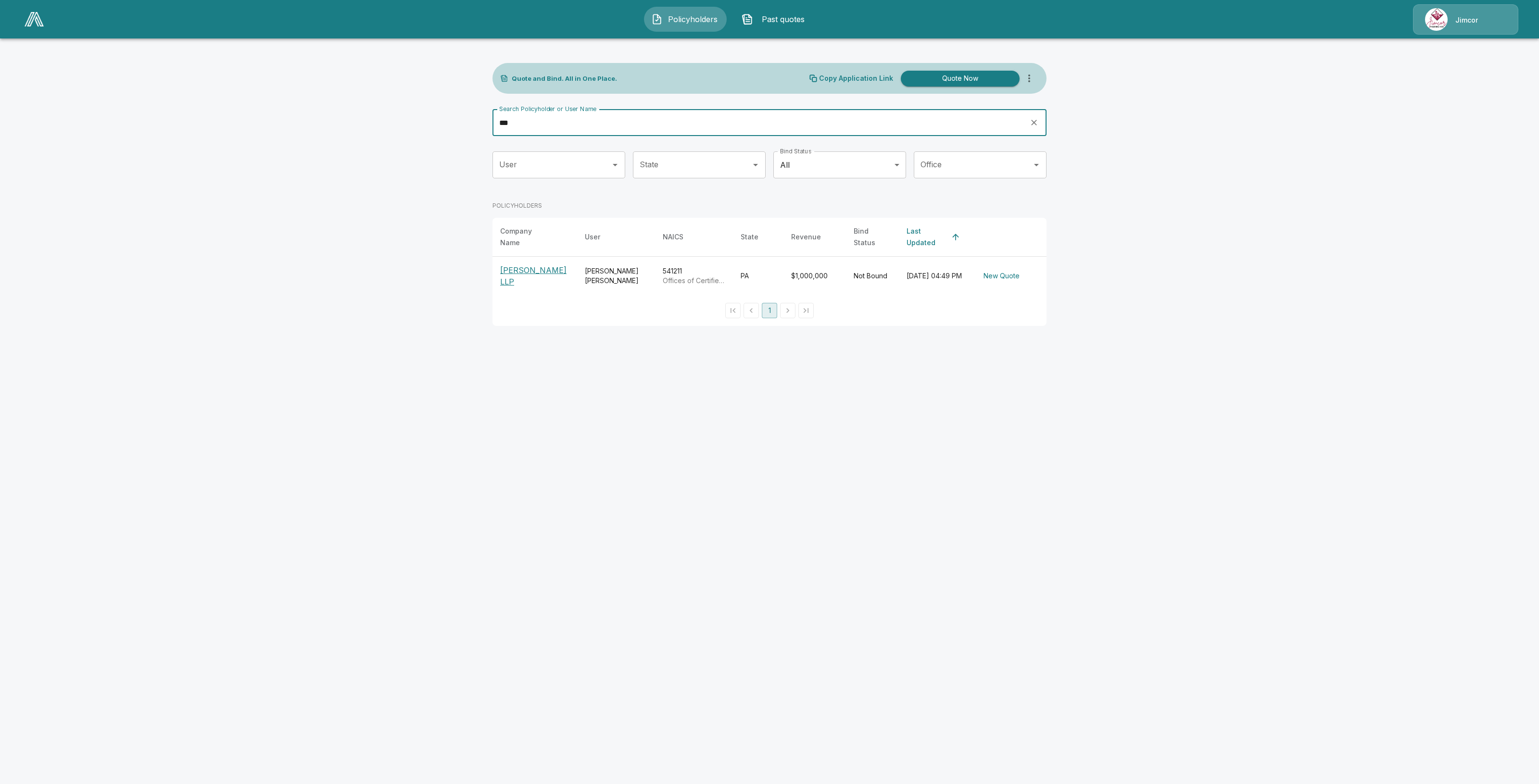
type input "***"
click at [519, 268] on p "[PERSON_NAME] LLP" at bounding box center [535, 276] width 69 height 23
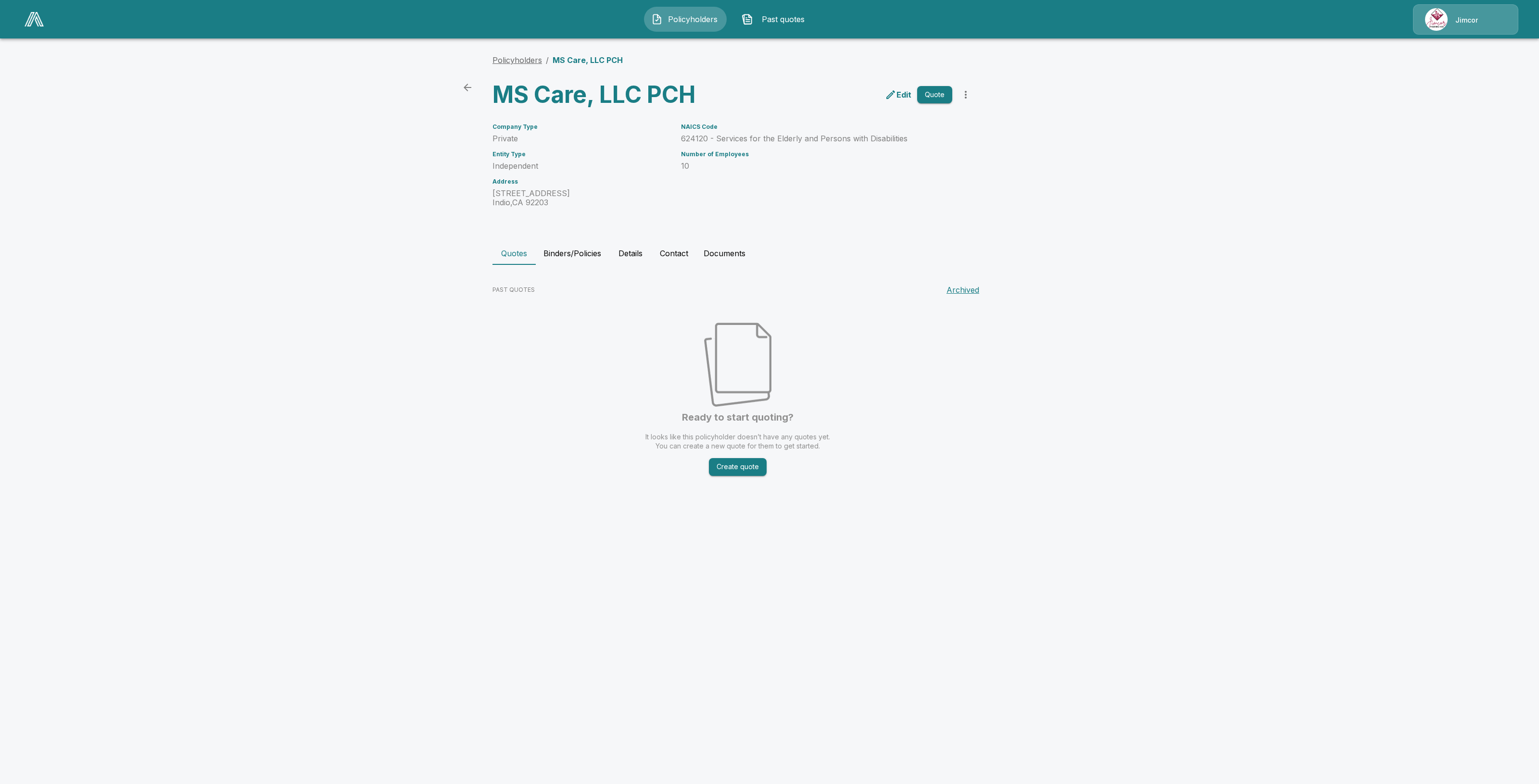
click at [539, 61] on link "Policyholders" at bounding box center [517, 60] width 50 height 10
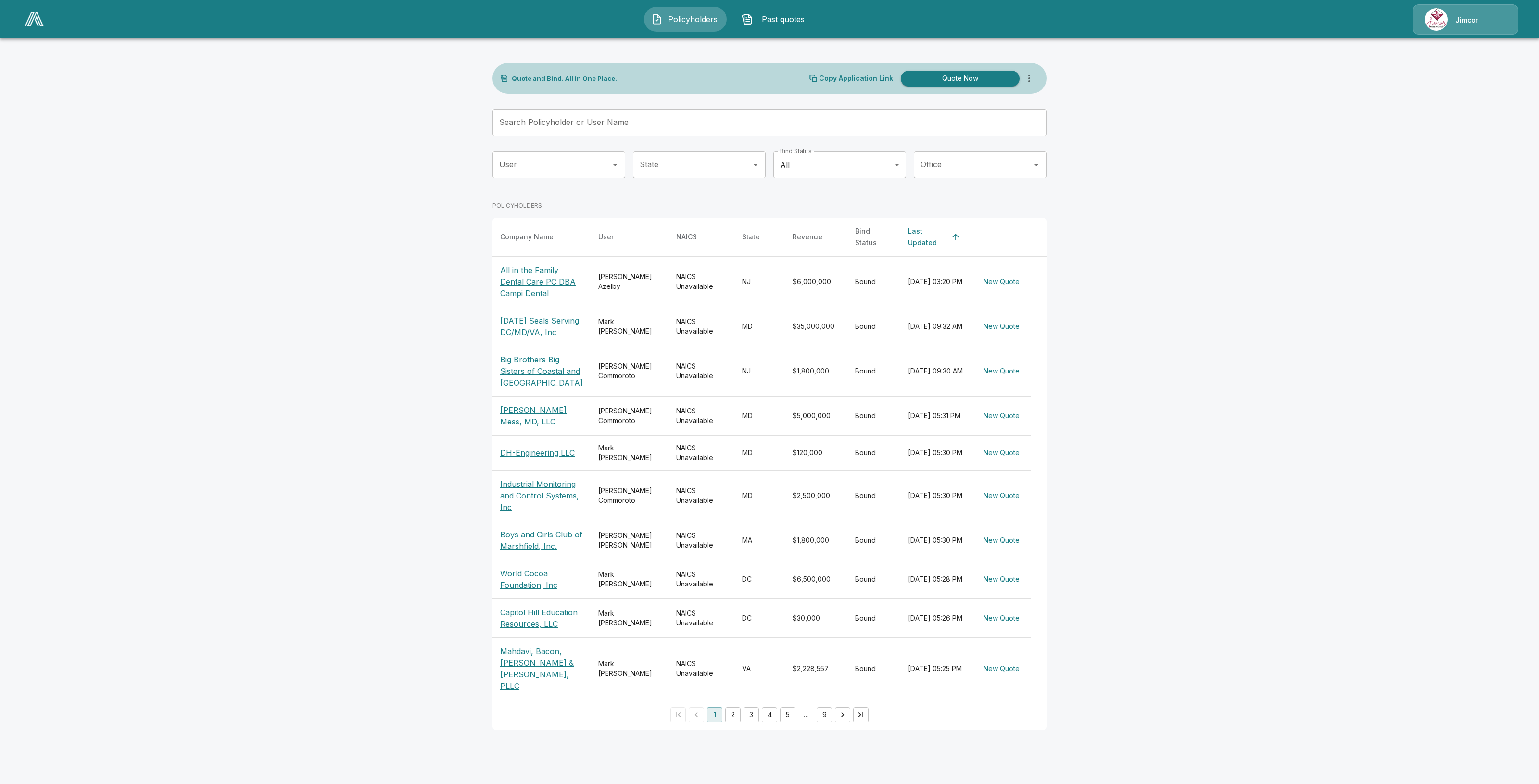
click at [564, 125] on input "Search Policyholder or User Name" at bounding box center [764, 122] width 544 height 27
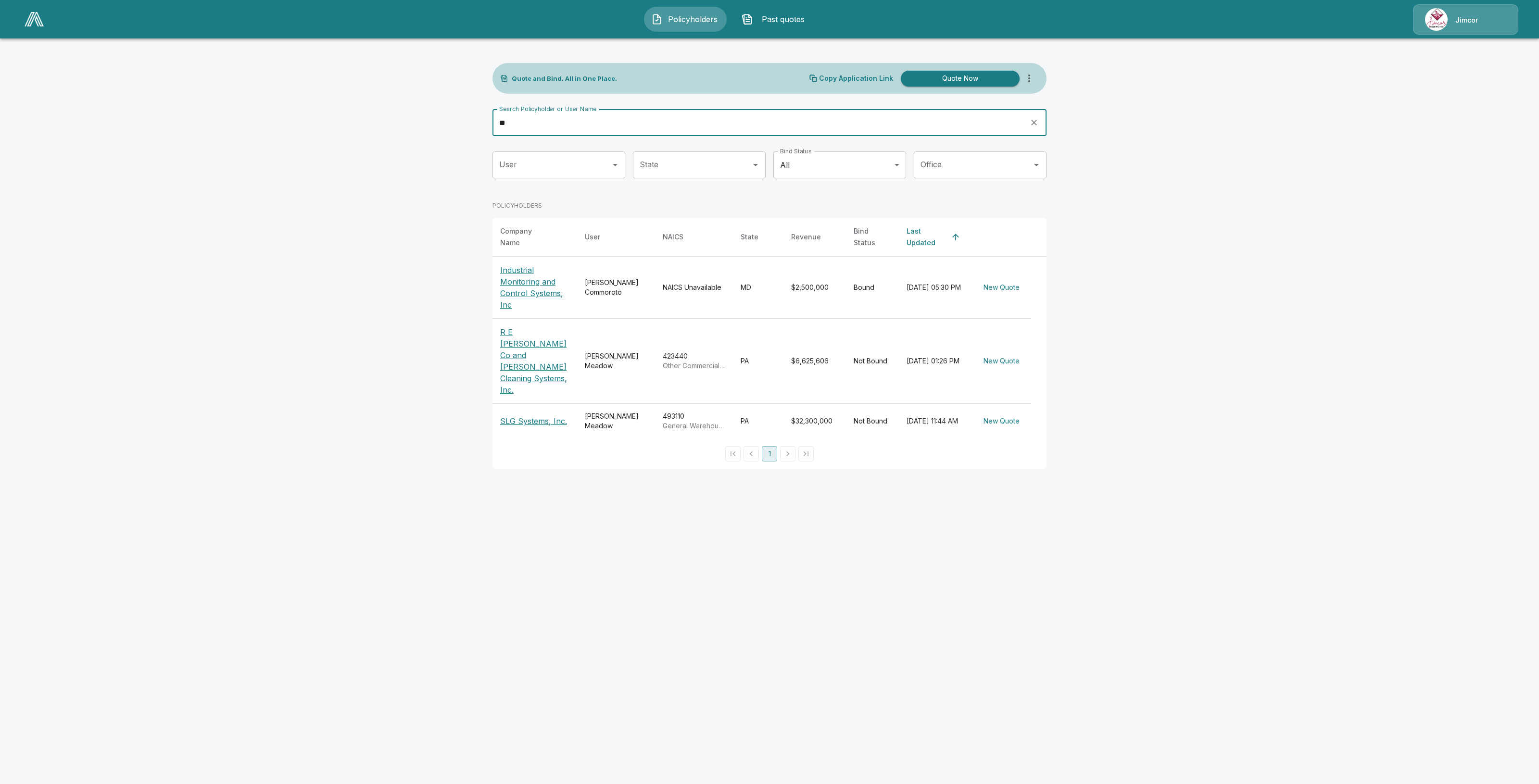
type input "**"
click at [379, 208] on main "Quote and Bind. All in One Place. Copy Application Link Quote Now Search Policy…" at bounding box center [770, 240] width 1539 height 481
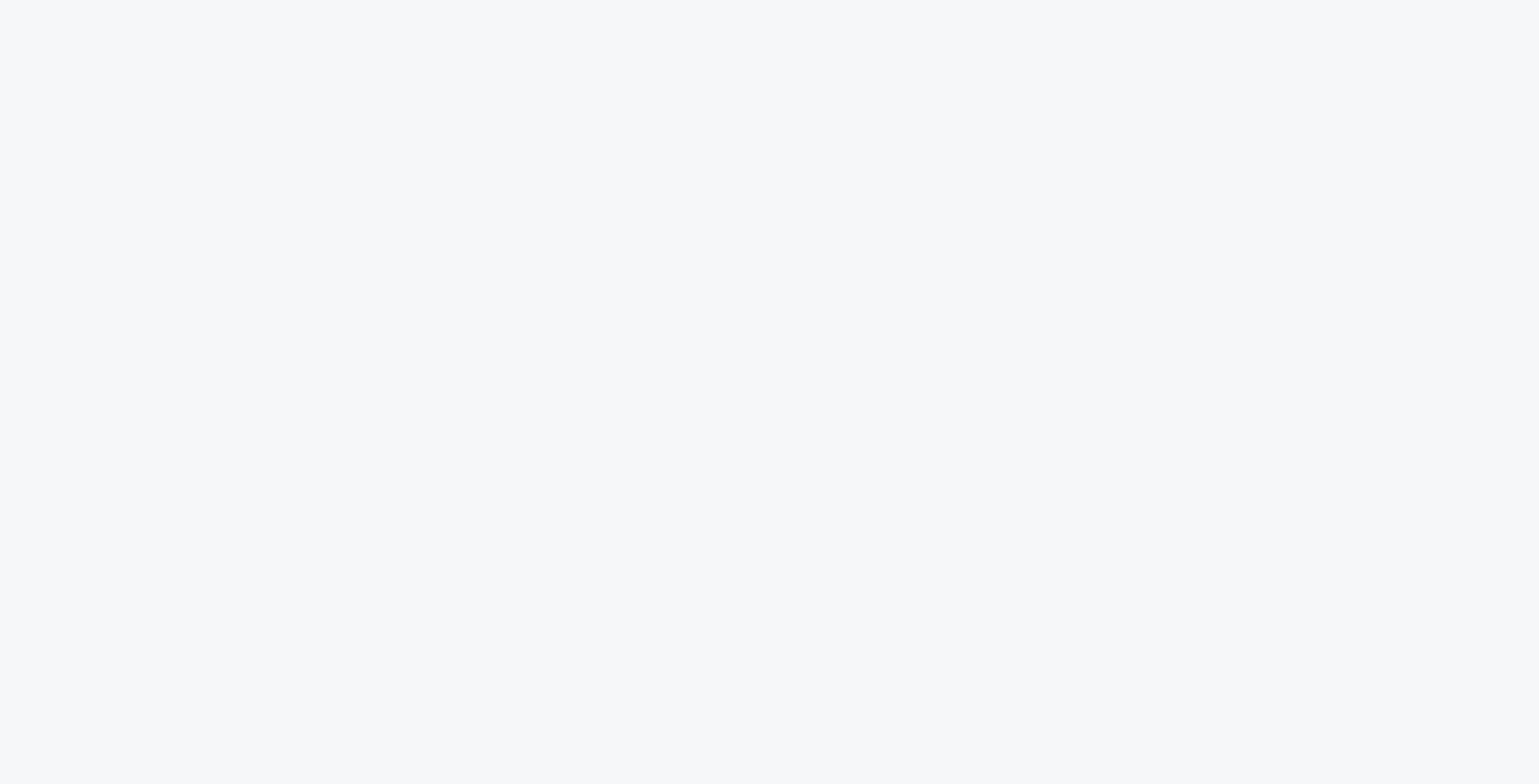
click at [476, 0] on html at bounding box center [770, 0] width 1539 height 0
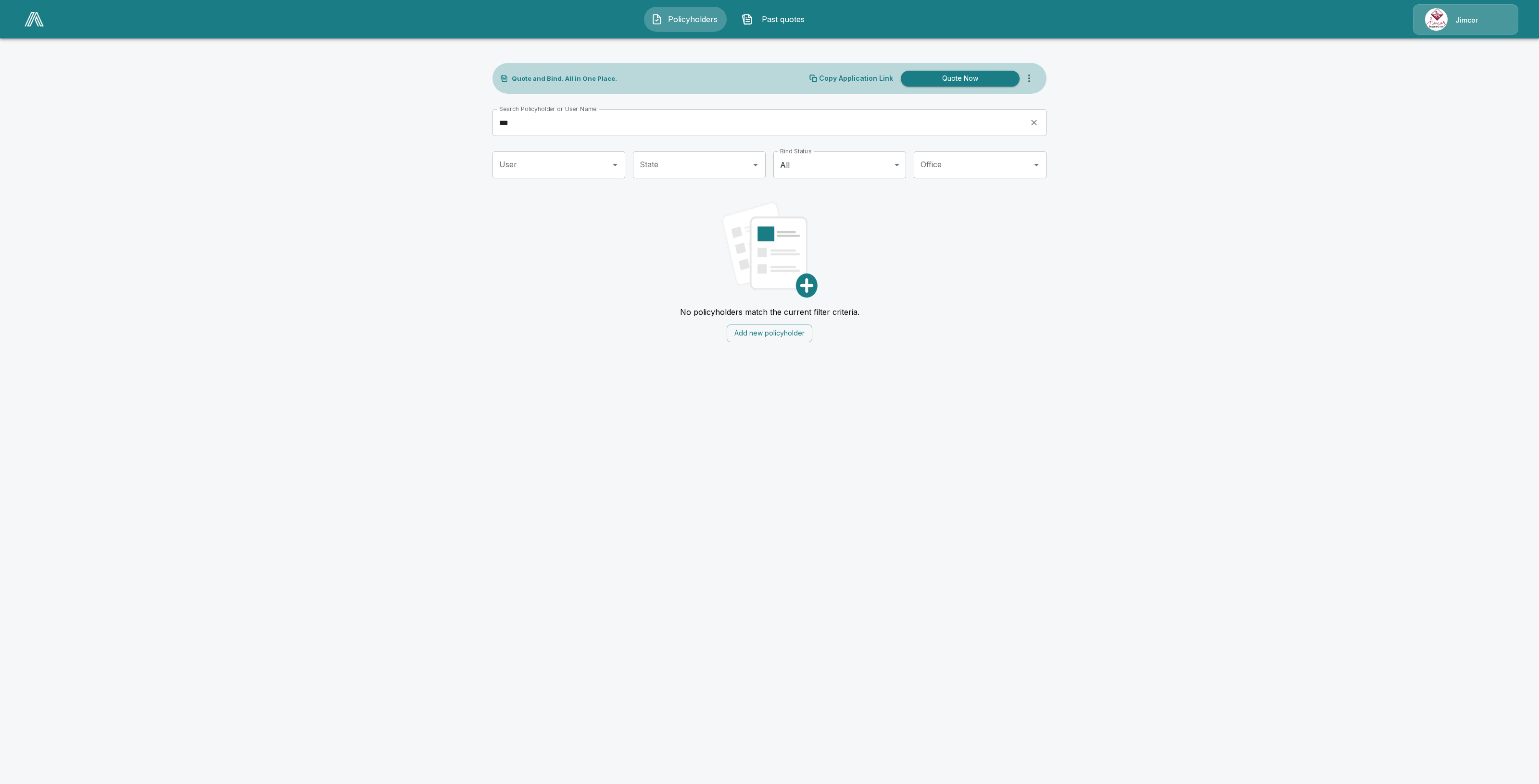
click at [677, 24] on span "Policyholders" at bounding box center [693, 19] width 53 height 11
click at [682, 20] on span "Policyholders" at bounding box center [693, 19] width 53 height 11
drag, startPoint x: 642, startPoint y: 126, endPoint x: 436, endPoint y: 133, distance: 206.1
click at [436, 133] on main "Quote and Bind. All in One Place. Copy Application Link Quote Now Search Policy…" at bounding box center [770, 177] width 1539 height 353
type input "*"
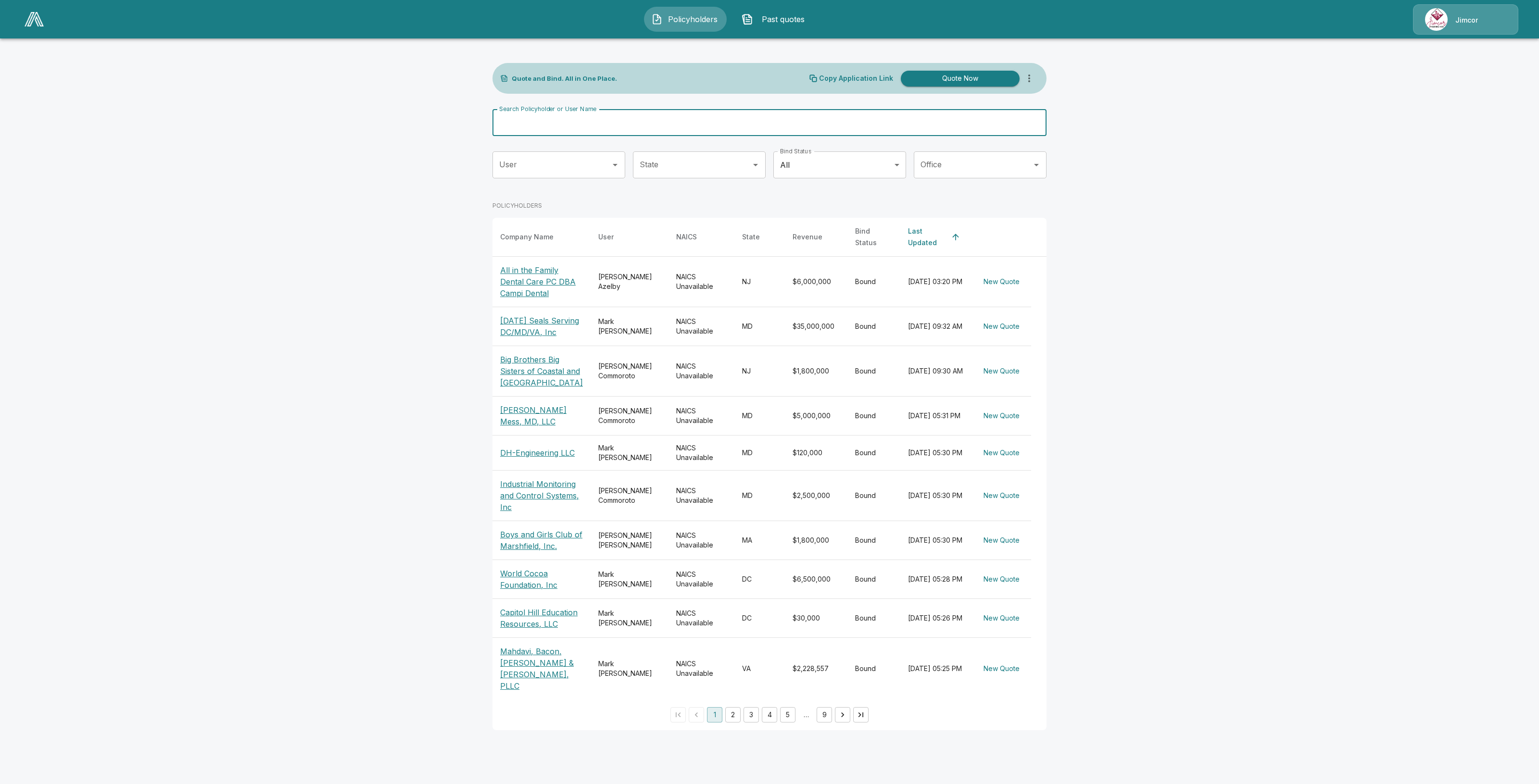
click at [1035, 77] on button "more" at bounding box center [1029, 78] width 19 height 19
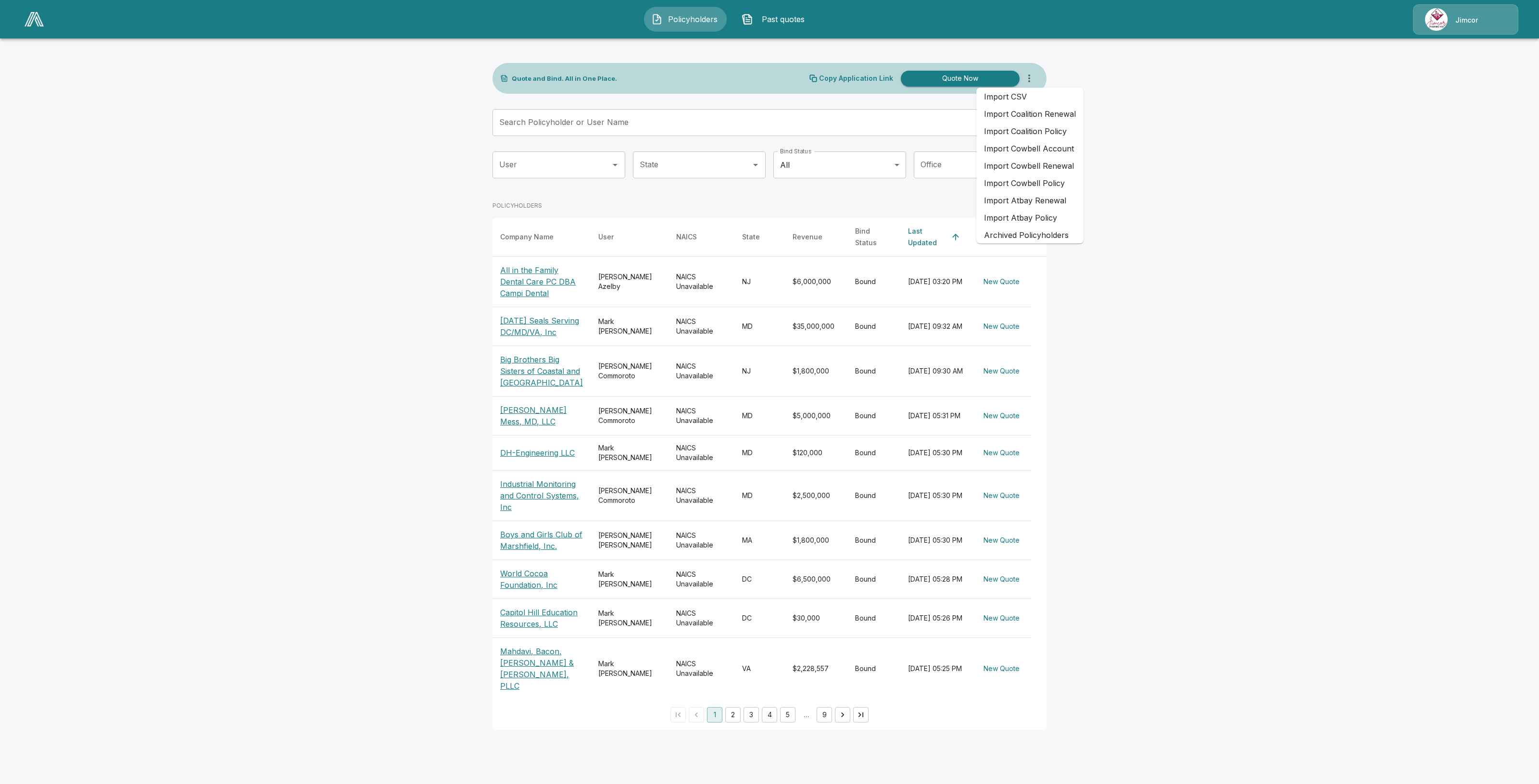
click at [1049, 97] on li "Import CSV" at bounding box center [1030, 96] width 108 height 17
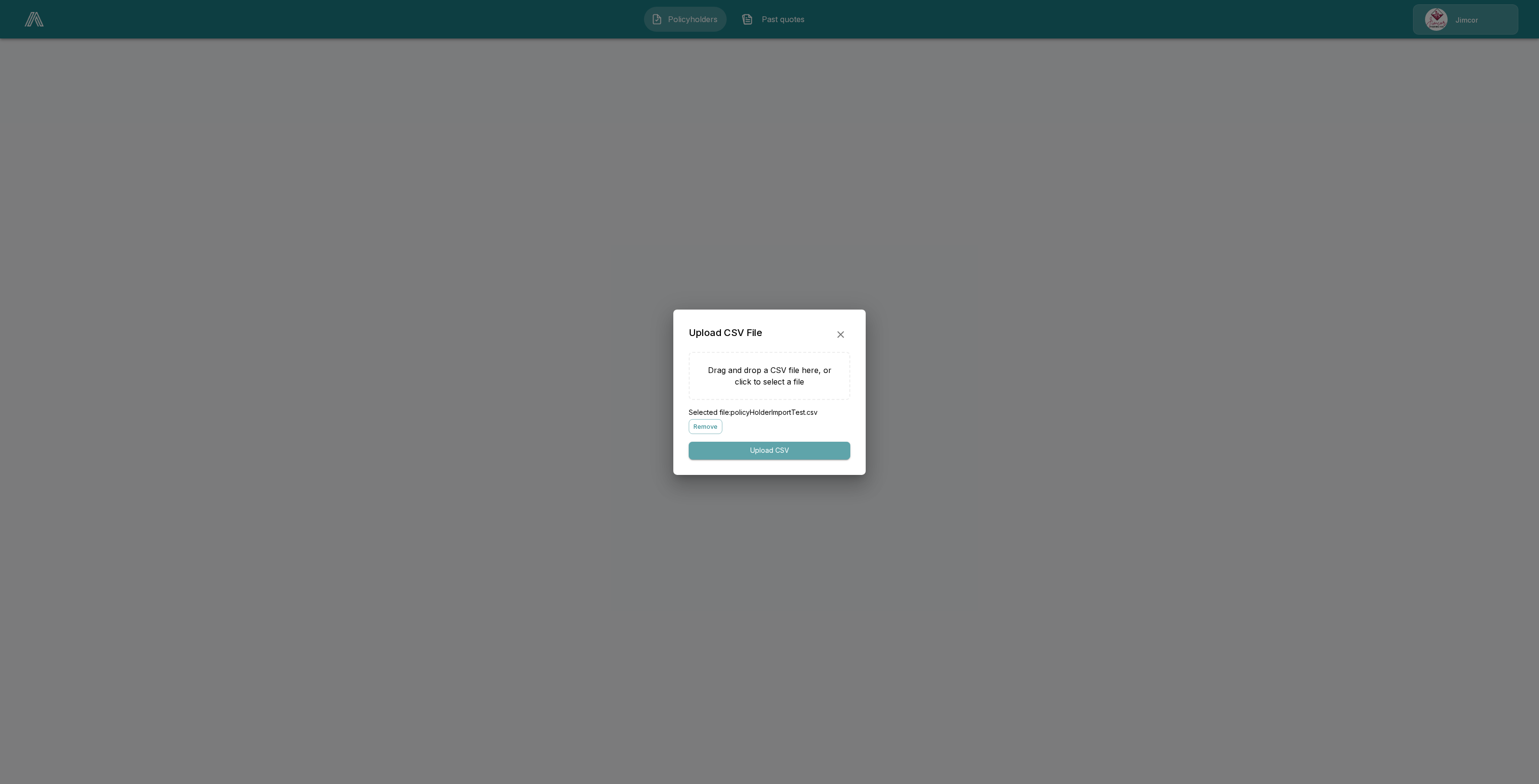
click at [746, 454] on button "Upload CSV" at bounding box center [770, 451] width 161 height 18
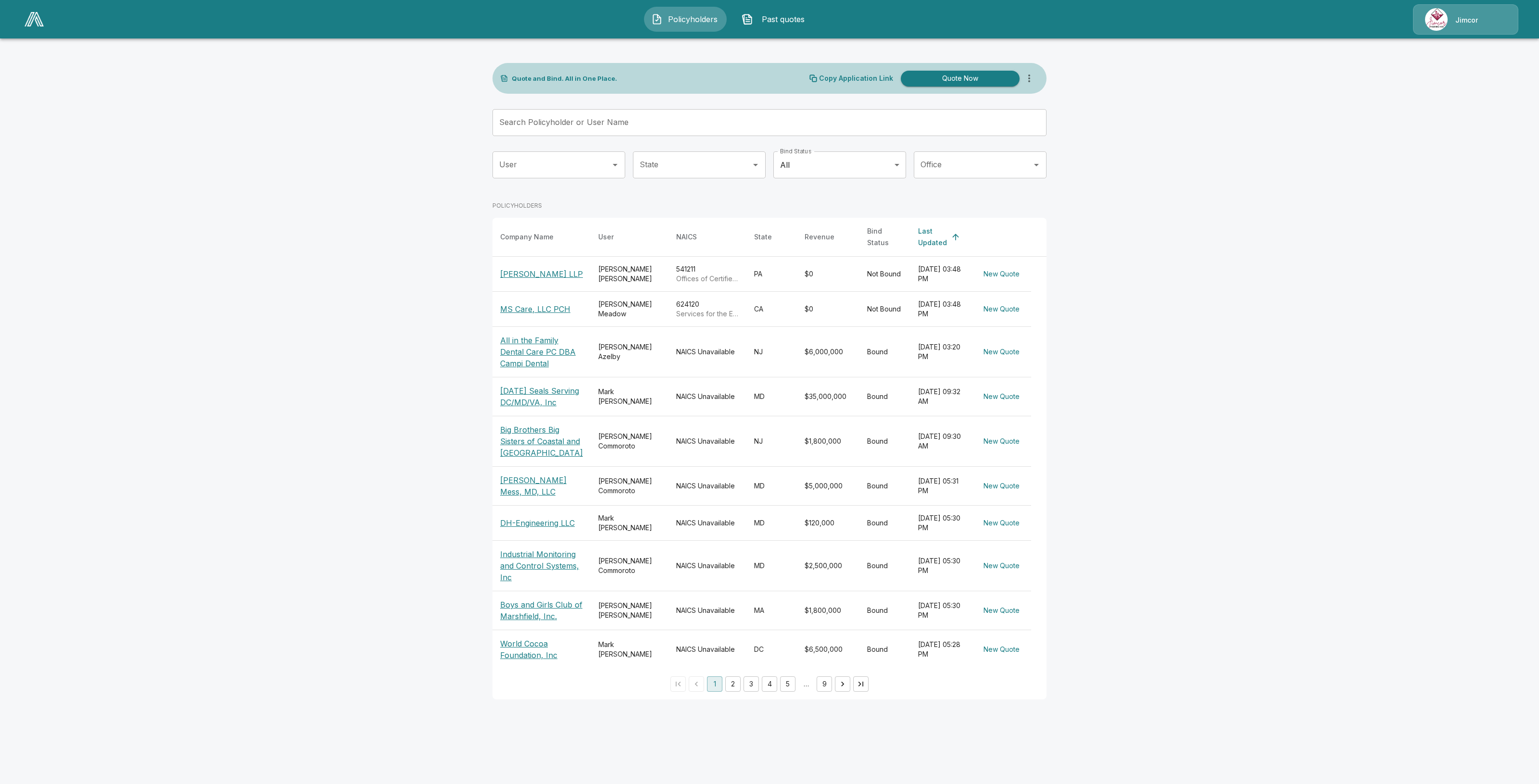
click at [534, 268] on p "[PERSON_NAME] LLP" at bounding box center [541, 273] width 82 height 11
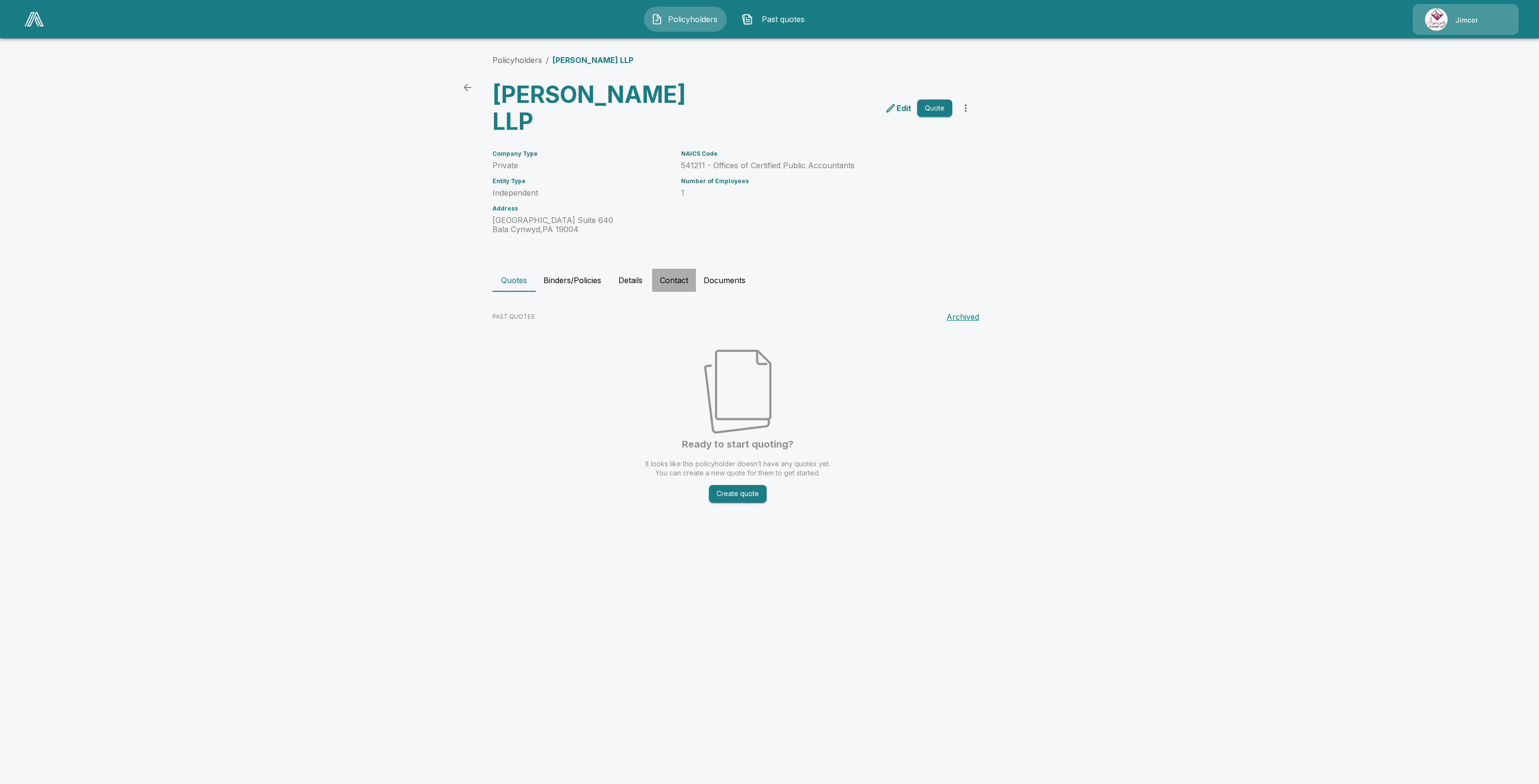
click at [655, 269] on button "Contact" at bounding box center [674, 280] width 44 height 23
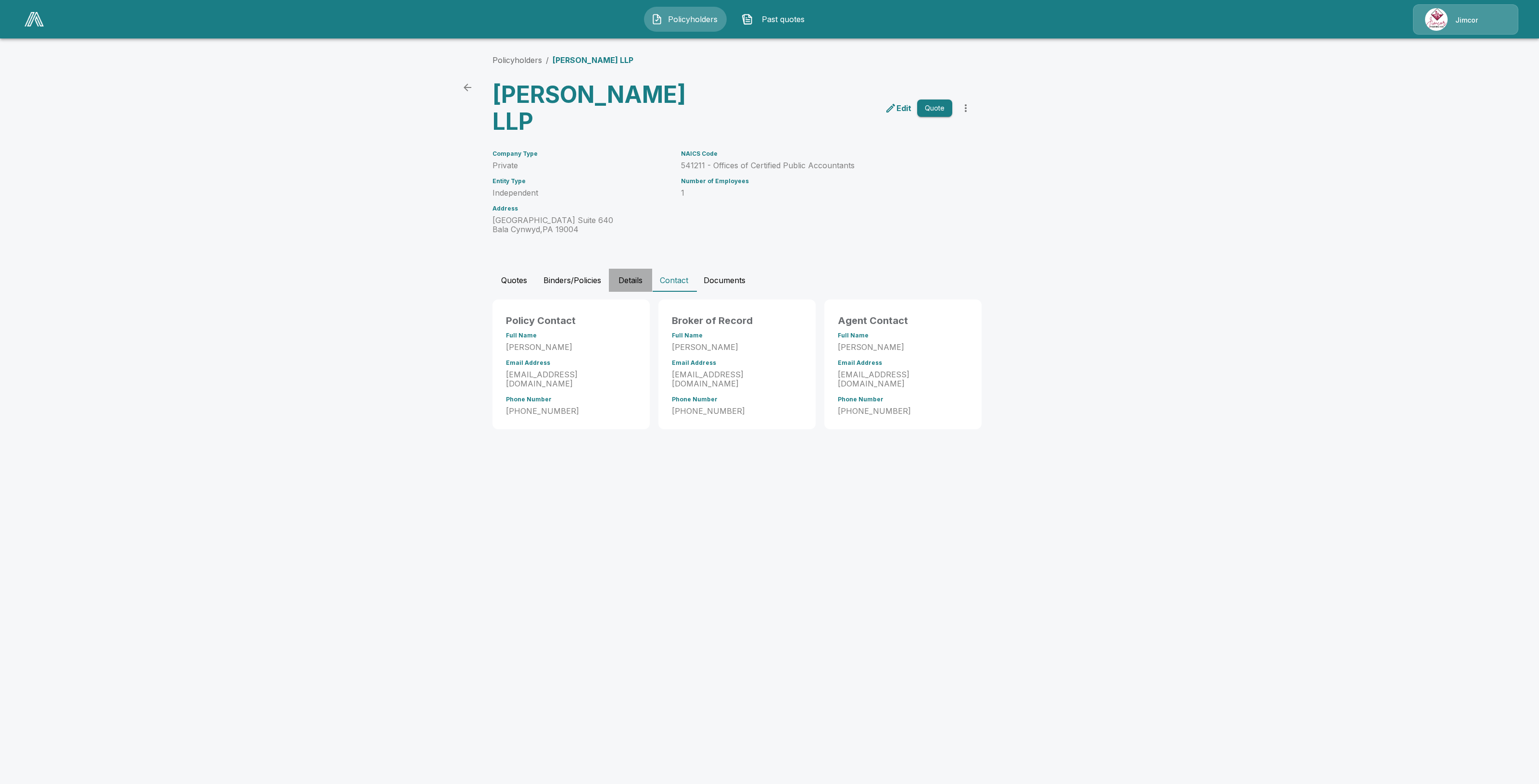
click at [637, 269] on button "Details" at bounding box center [630, 280] width 43 height 23
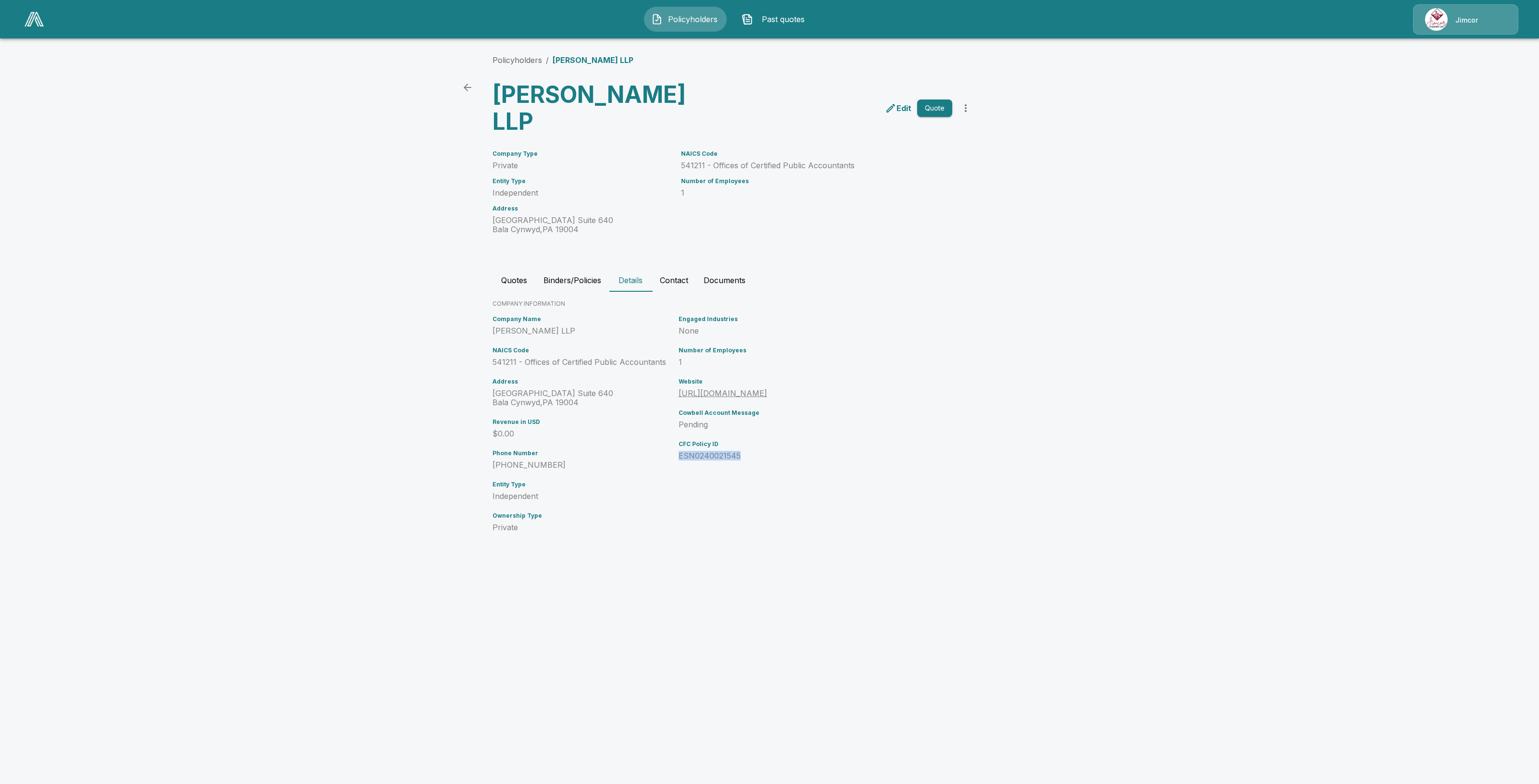
drag, startPoint x: 676, startPoint y: 429, endPoint x: 807, endPoint y: 427, distance: 131.0
click at [807, 427] on div "Engaged Industries None Number of Employees 1 Website https://savranbenson.com/…" at bounding box center [790, 428] width 232 height 232
click at [556, 562] on html "Policyholders Past quotes Jimcor Policyholders / Savran Benson LLP Savran Benso…" at bounding box center [770, 281] width 1539 height 562
click at [689, 26] on button "Policyholders" at bounding box center [685, 19] width 82 height 25
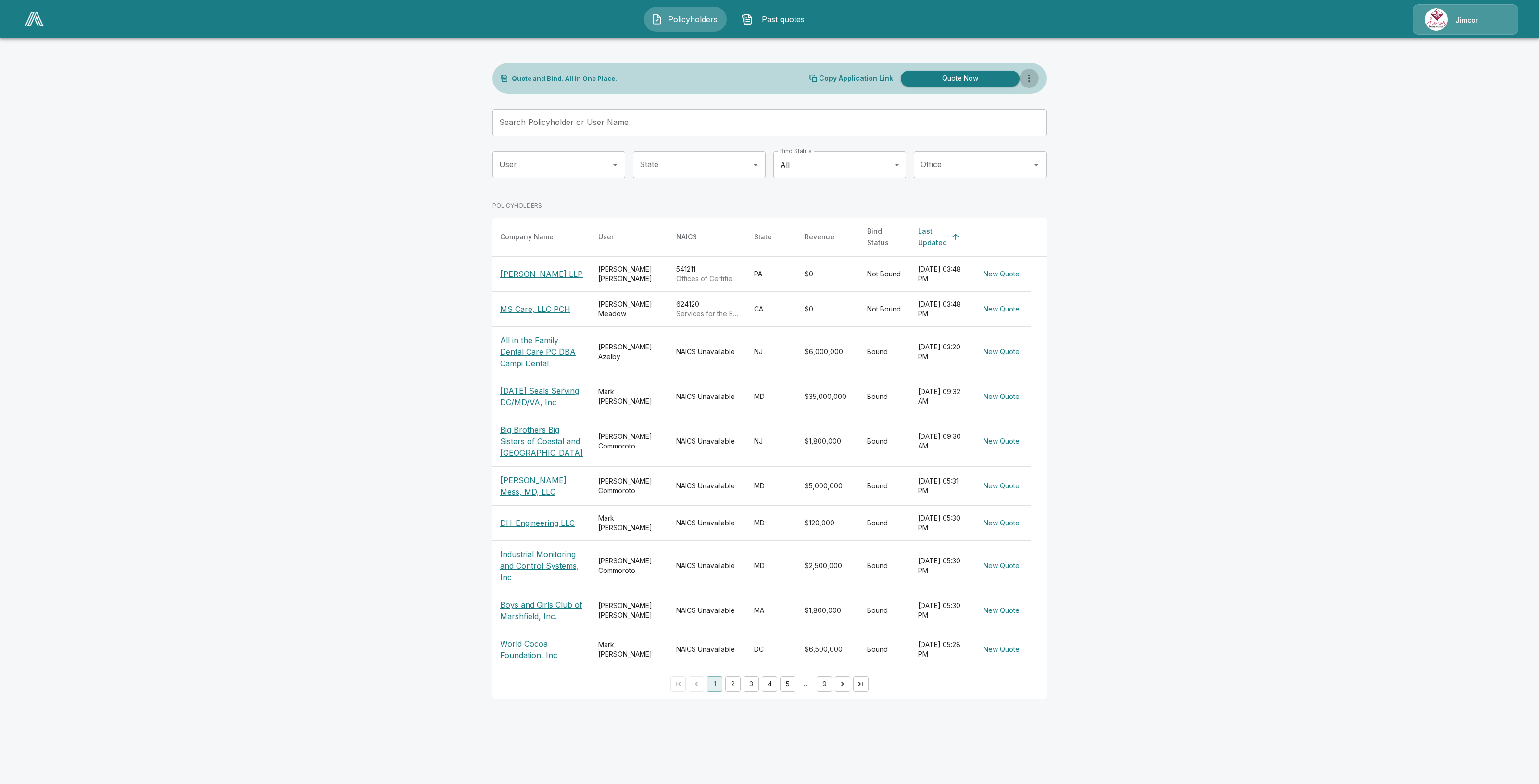
click at [1032, 81] on icon "more" at bounding box center [1029, 78] width 11 height 11
click at [1053, 91] on li "Import CSV" at bounding box center [1030, 96] width 108 height 17
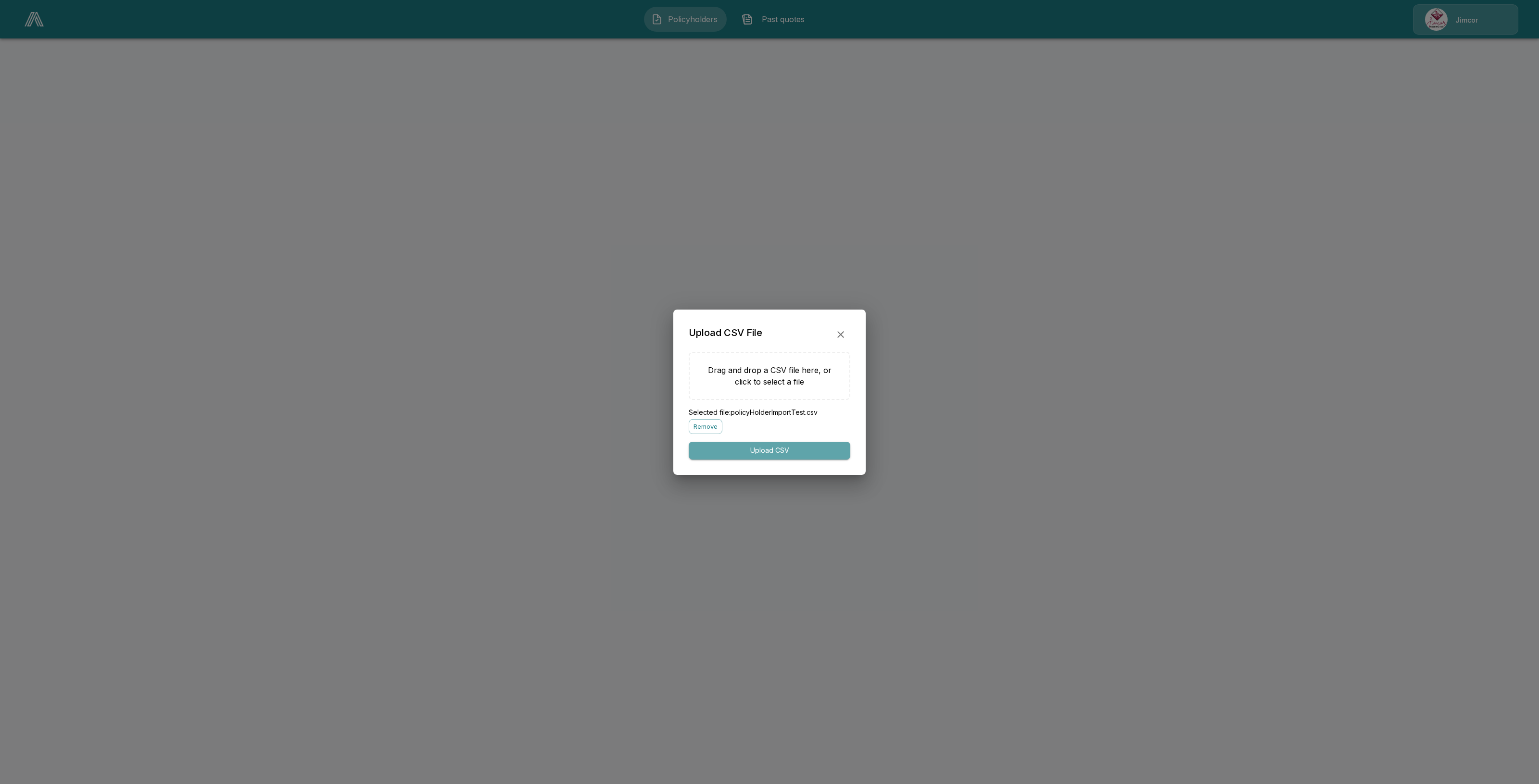
click at [738, 450] on button "Upload CSV" at bounding box center [770, 451] width 161 height 18
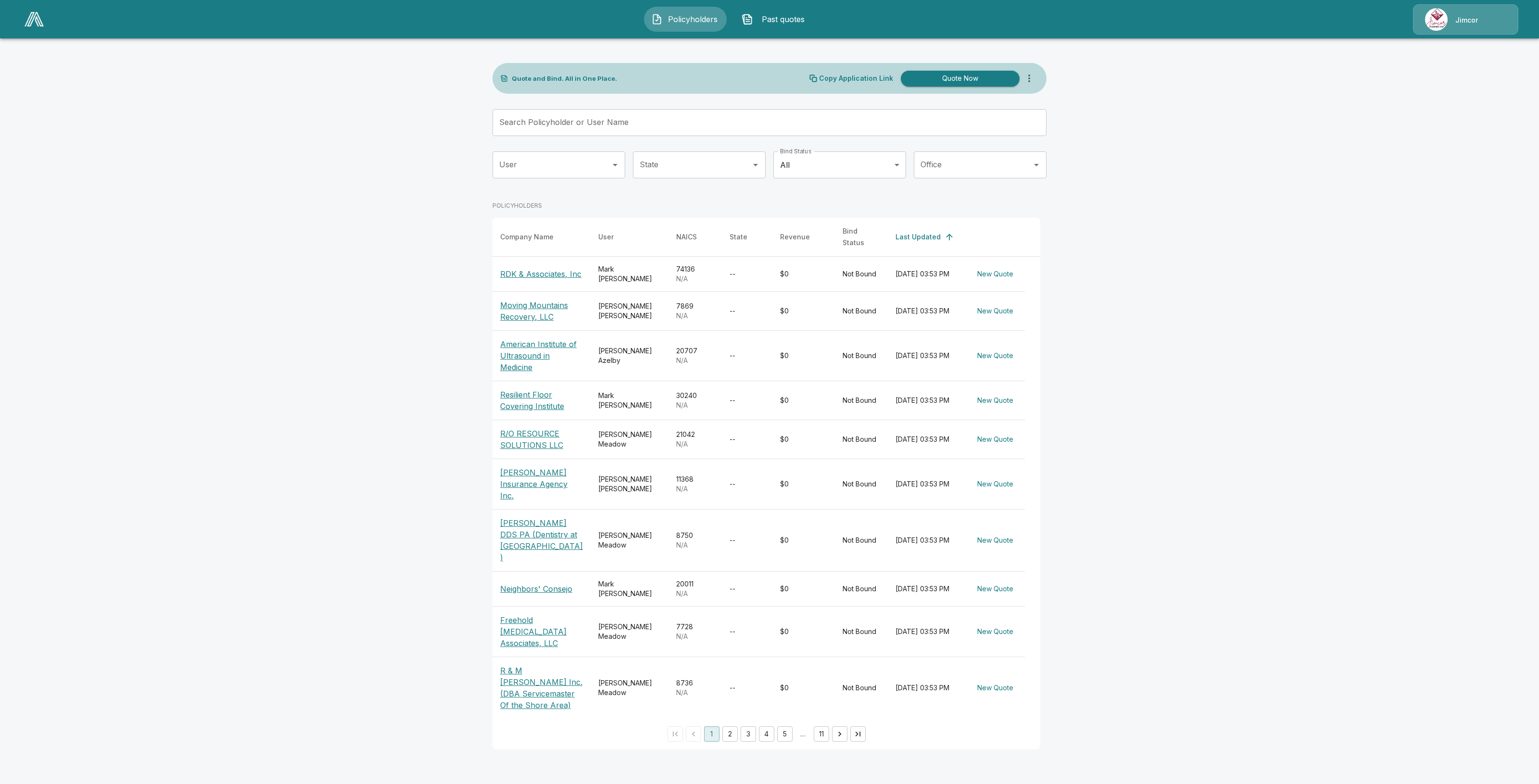
click at [450, 681] on main "Quote and Bind. All in One Place. Copy Application Link Quote Now Search Policy…" at bounding box center [770, 380] width 1539 height 761
click at [736, 730] on button "2" at bounding box center [730, 734] width 16 height 16
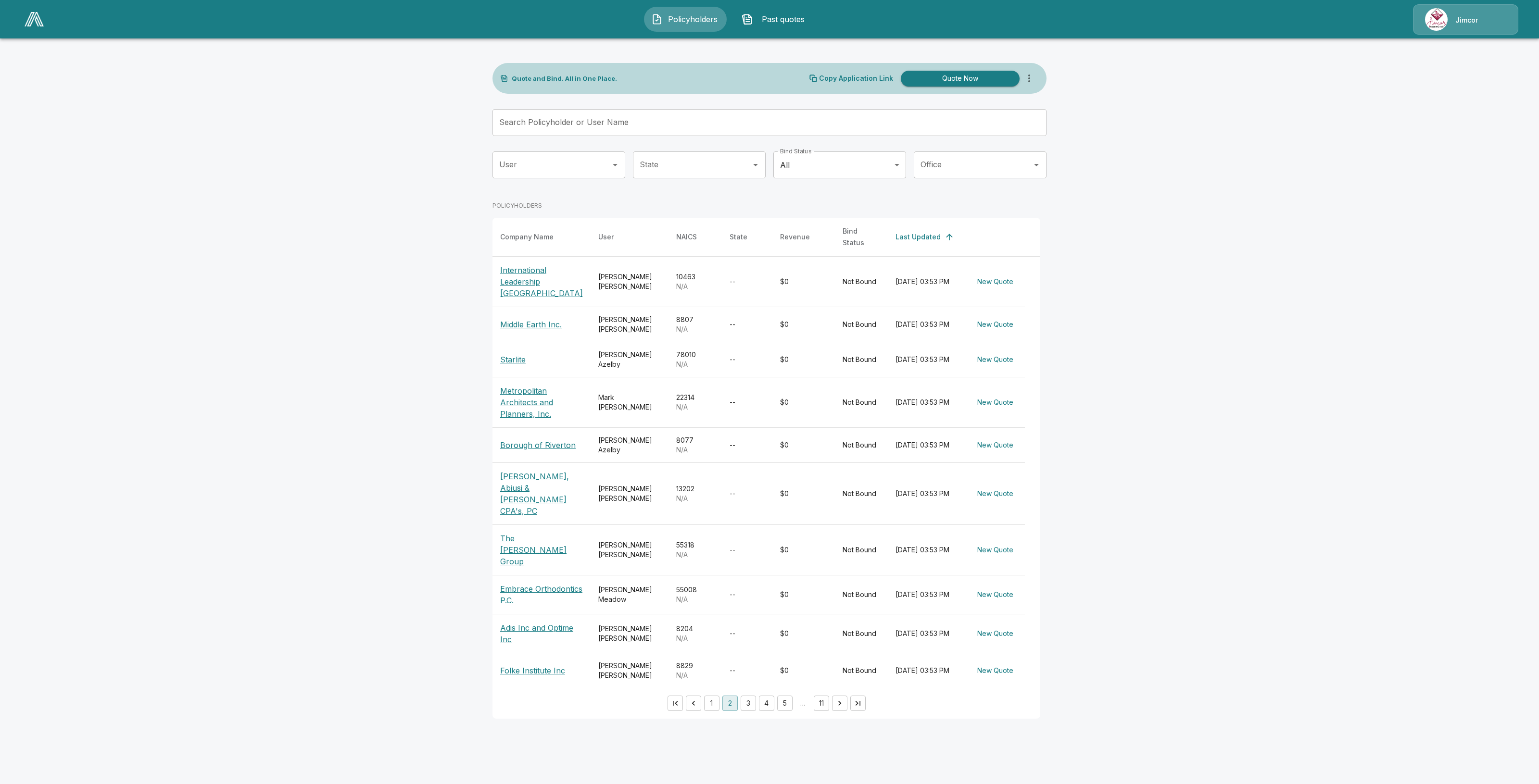
drag, startPoint x: 388, startPoint y: 662, endPoint x: 410, endPoint y: 623, distance: 44.8
click at [388, 662] on main "Quote and Bind. All in One Place. Copy Application Link Quote Now Search Policy…" at bounding box center [770, 365] width 1539 height 730
click at [585, 126] on input "Search Policyholder or User Name" at bounding box center [764, 122] width 544 height 27
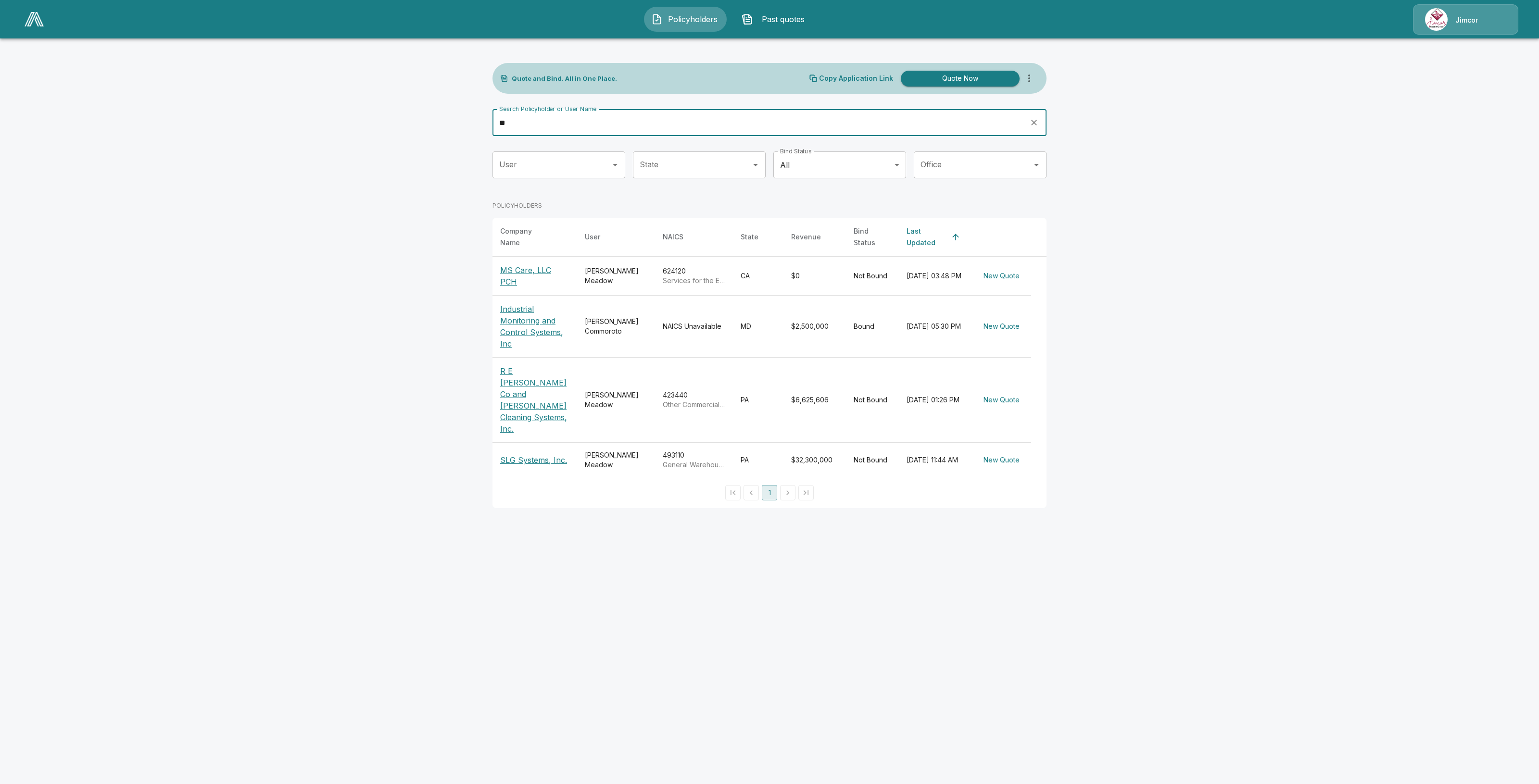
type input "**"
click at [527, 268] on p "MS Care, LLC PCH" at bounding box center [535, 276] width 69 height 23
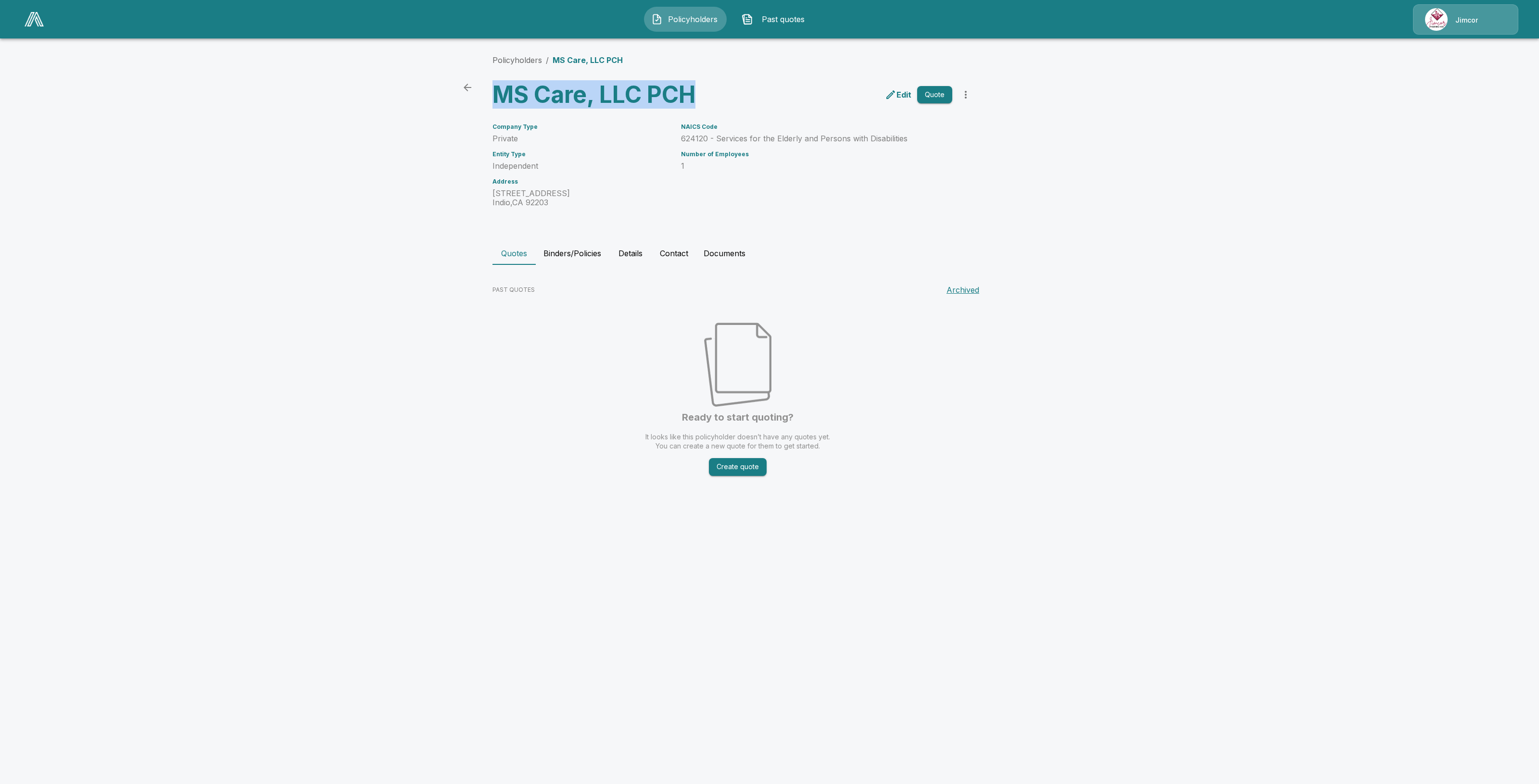
drag, startPoint x: 714, startPoint y: 97, endPoint x: 495, endPoint y: 97, distance: 219.0
click at [495, 97] on h3 "MS Care, LLC PCH" at bounding box center [611, 94] width 238 height 27
copy h3 "MS Care, LLC PCH"
click at [532, 509] on html "Policyholders Past quotes Jimcor Policyholders / MS Care, LLC PCH MS Care, LLC …" at bounding box center [770, 254] width 1539 height 509
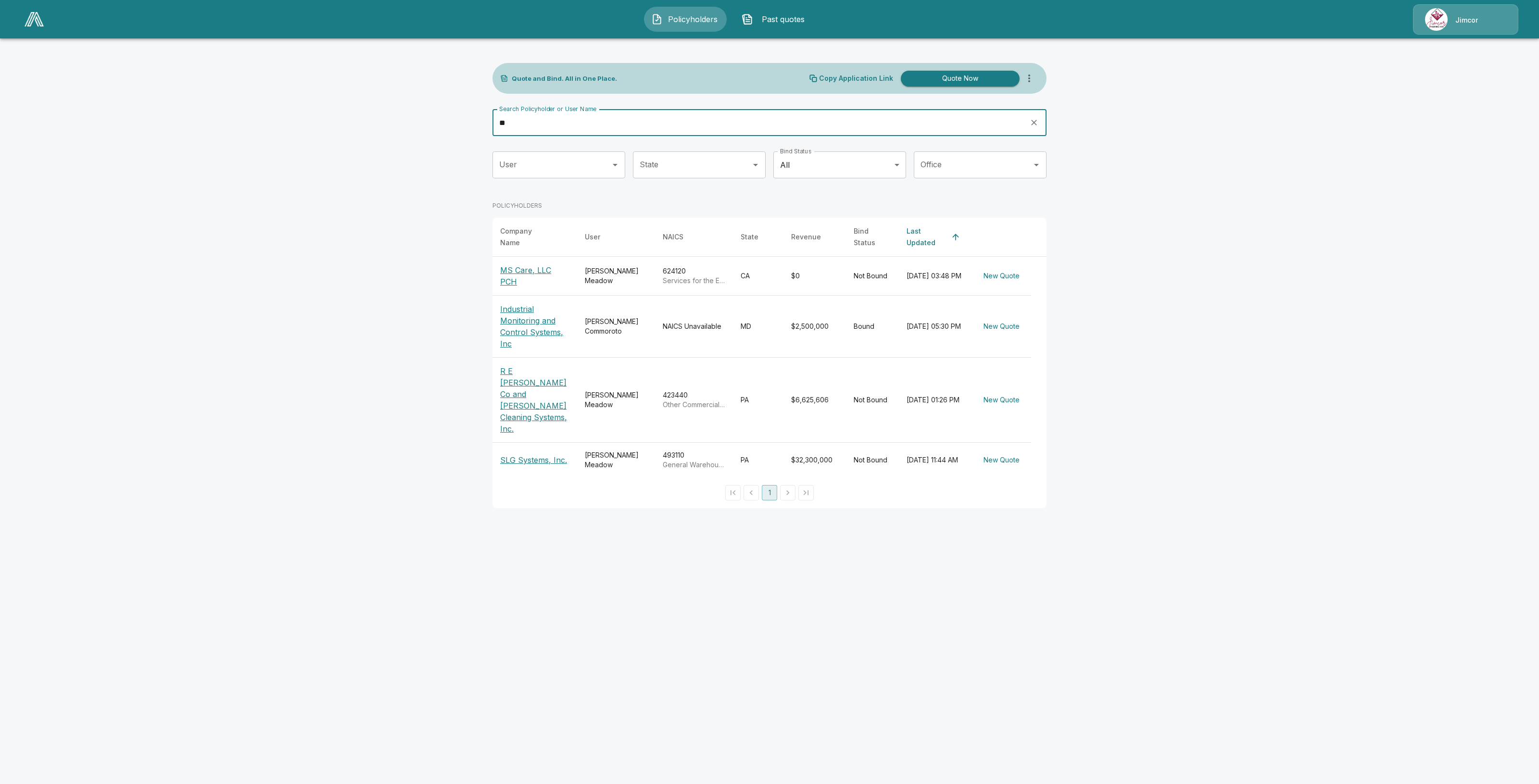
drag, startPoint x: 565, startPoint y: 124, endPoint x: 445, endPoint y: 140, distance: 121.1
click at [445, 140] on main "Quote and Bind. All in One Place. Copy Application Link Quote Now Search Policy…" at bounding box center [770, 260] width 1539 height 519
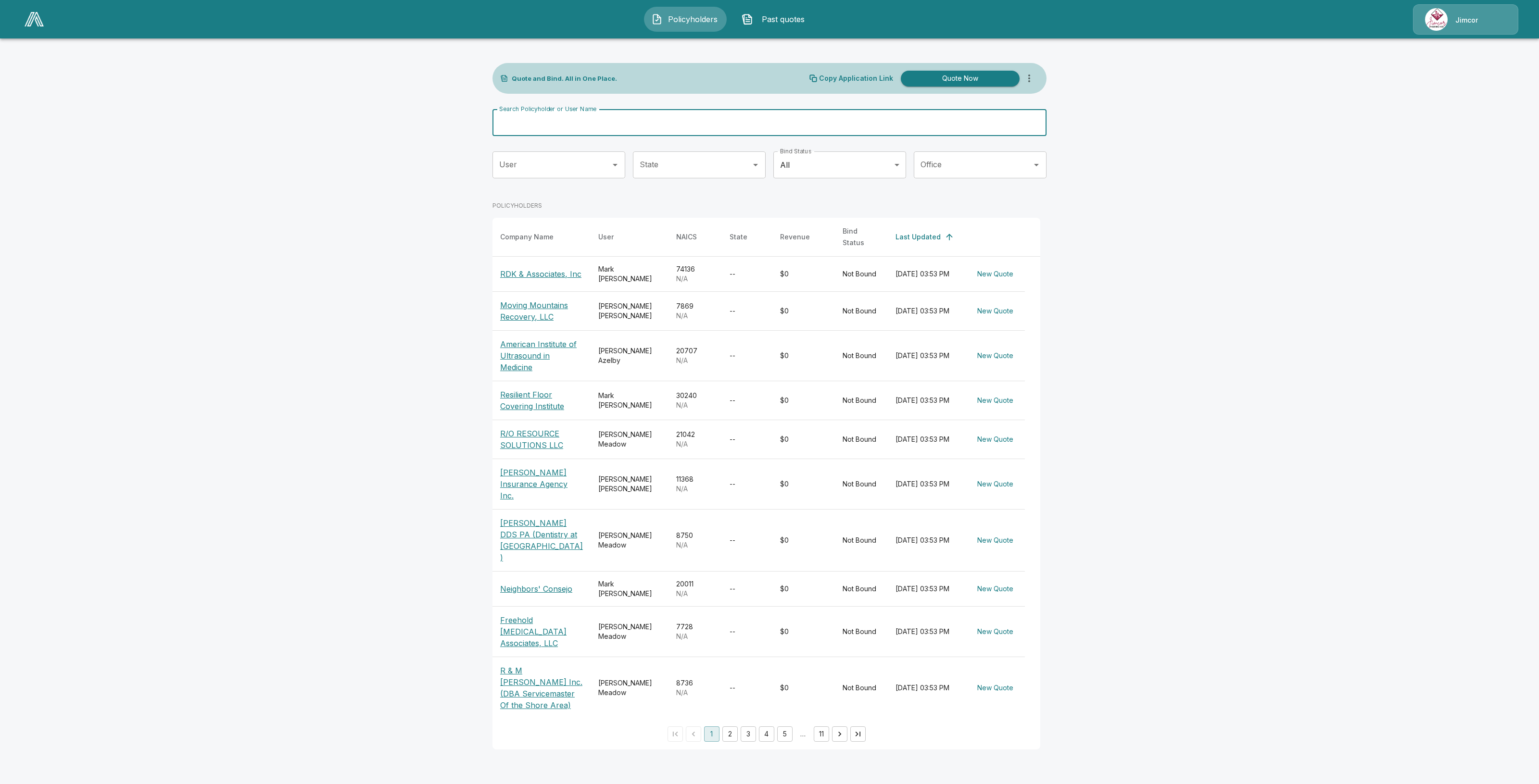
click at [1038, 73] on div "Copy Application Link Quote Now" at bounding box center [924, 78] width 229 height 19
click at [1032, 75] on icon "more" at bounding box center [1029, 78] width 11 height 11
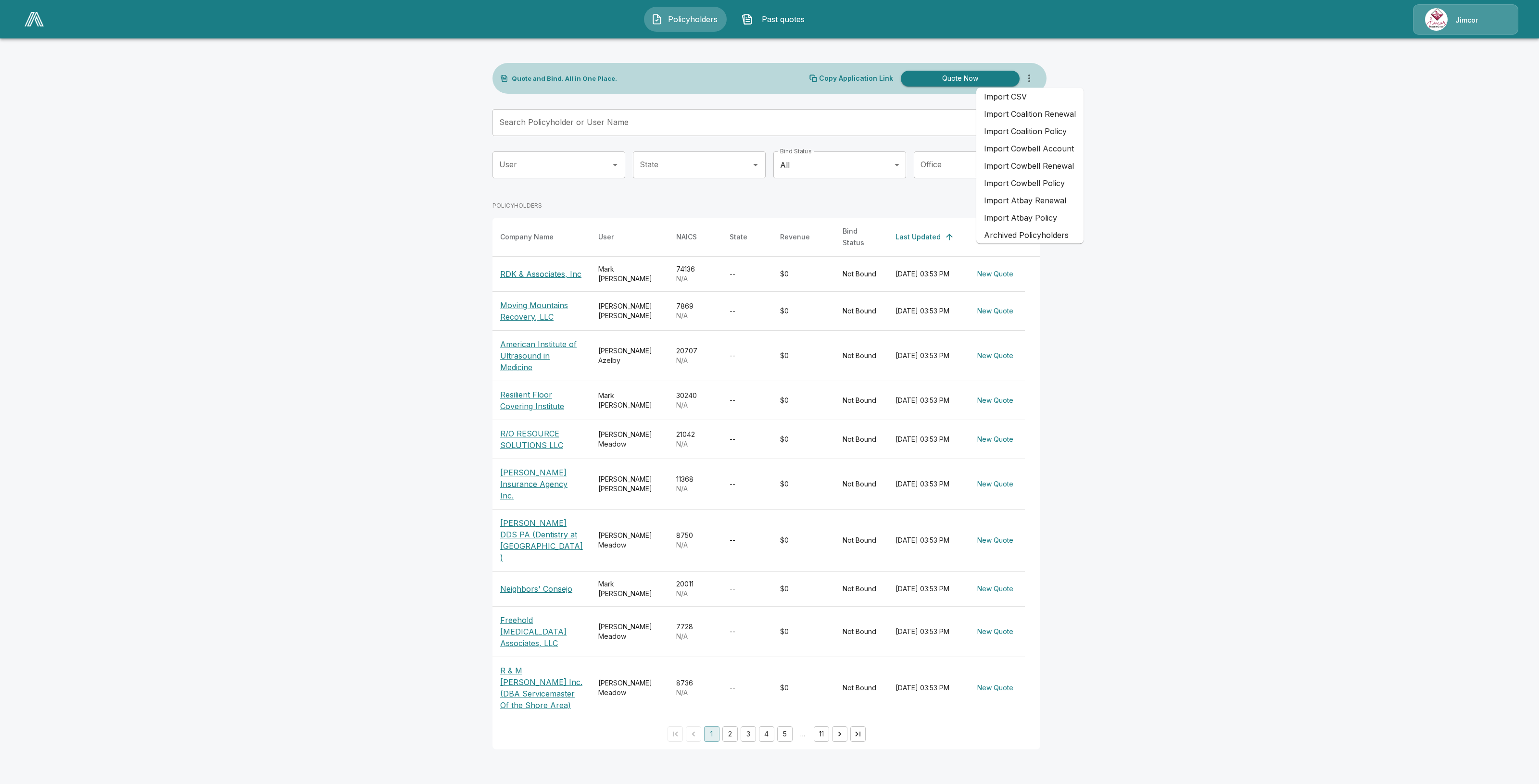
click at [1040, 97] on li "Import CSV" at bounding box center [1030, 96] width 108 height 17
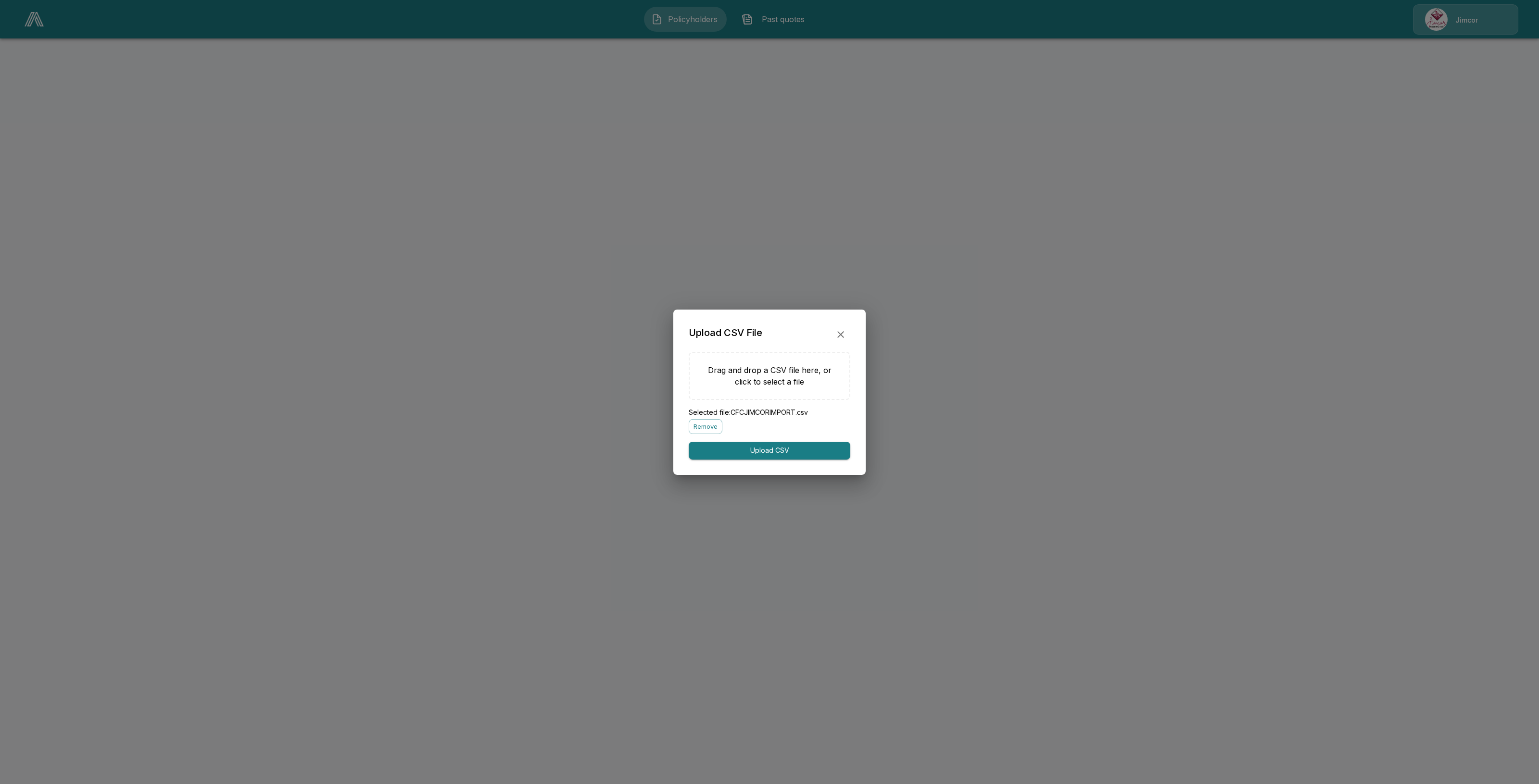
click at [752, 447] on button "Upload CSV" at bounding box center [770, 451] width 161 height 18
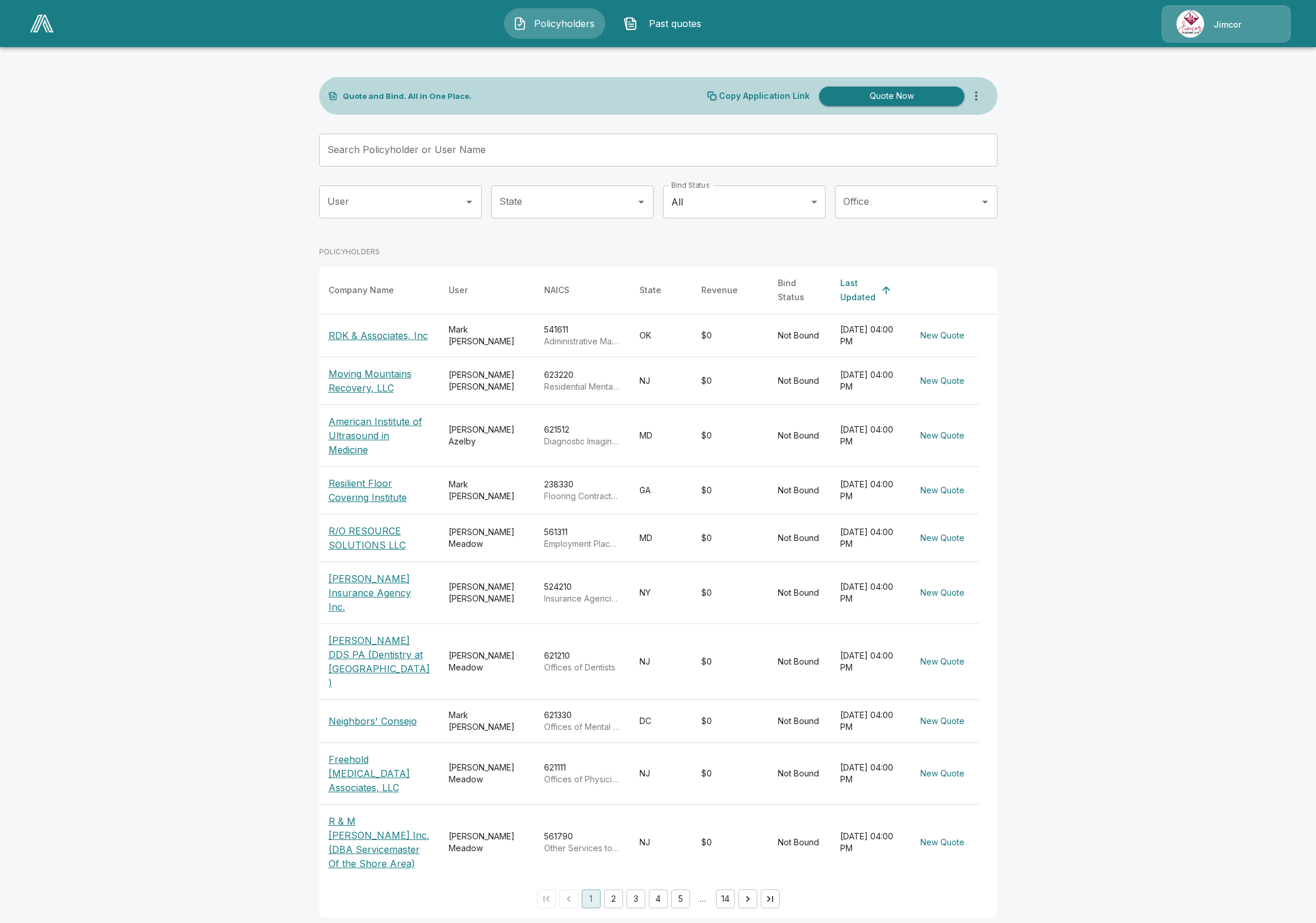
click at [617, 895] on button "2" at bounding box center [614, 899] width 19 height 19
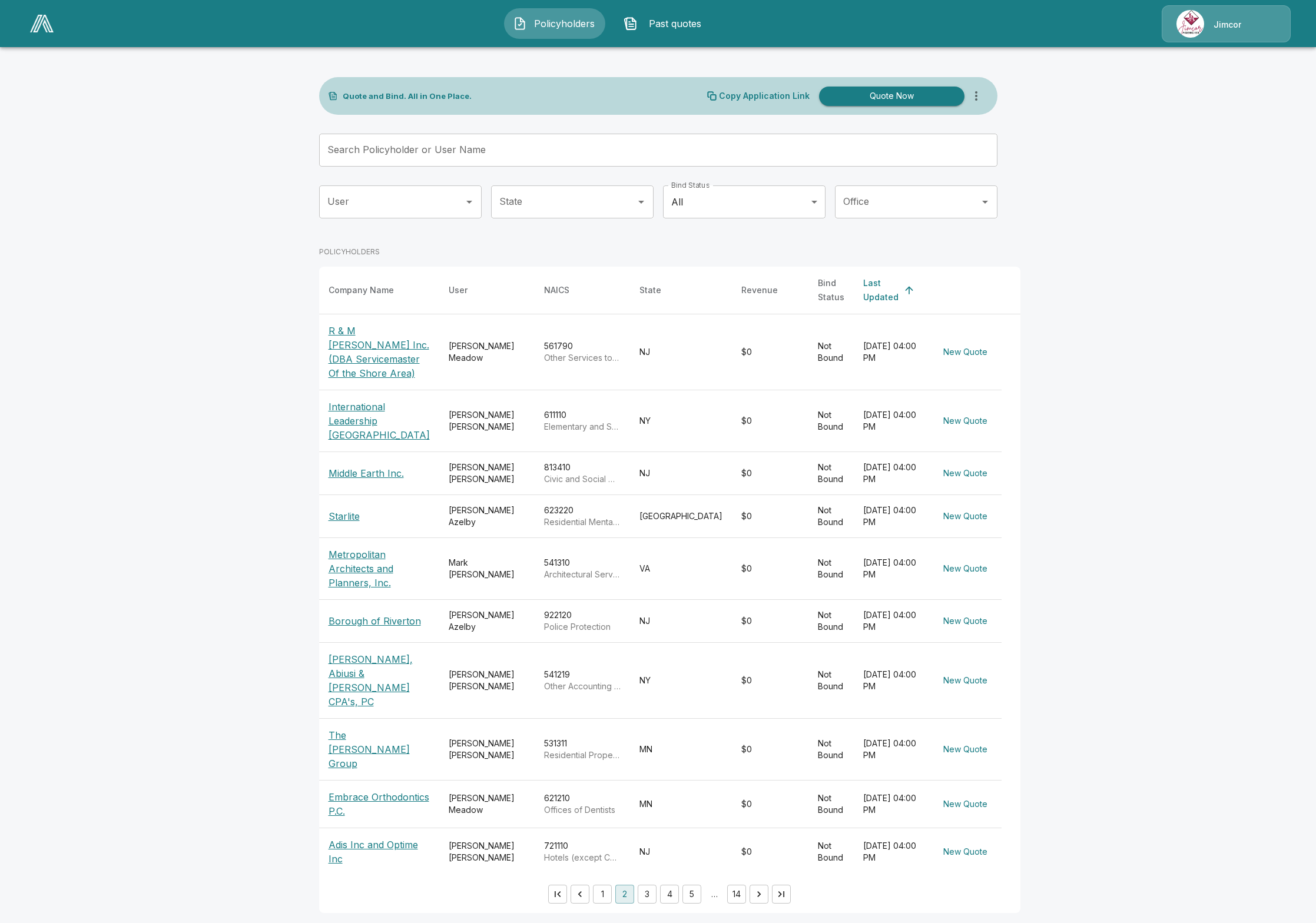
click at [639, 885] on button "3" at bounding box center [647, 894] width 19 height 19
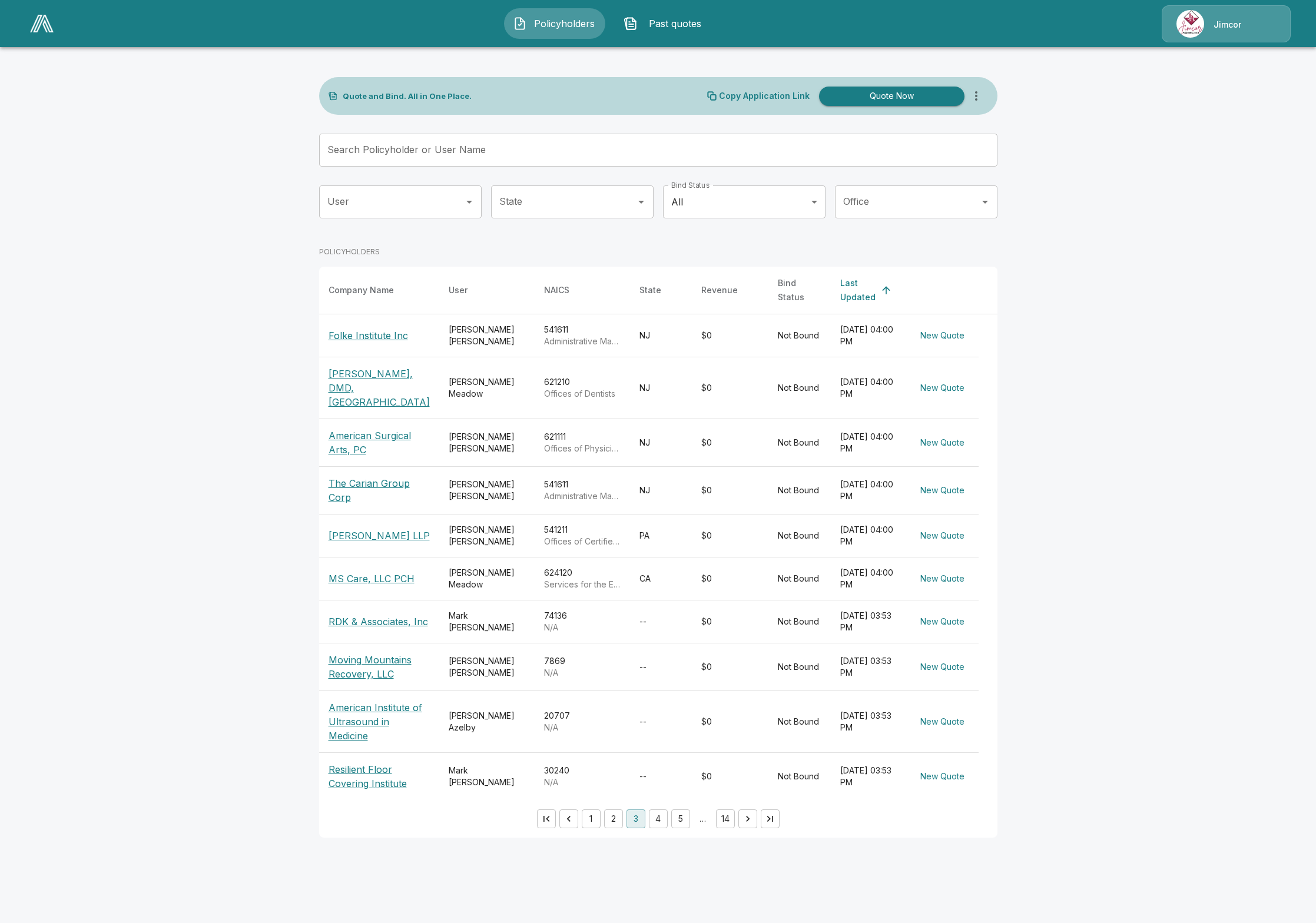
click at [654, 813] on button "4" at bounding box center [658, 819] width 19 height 19
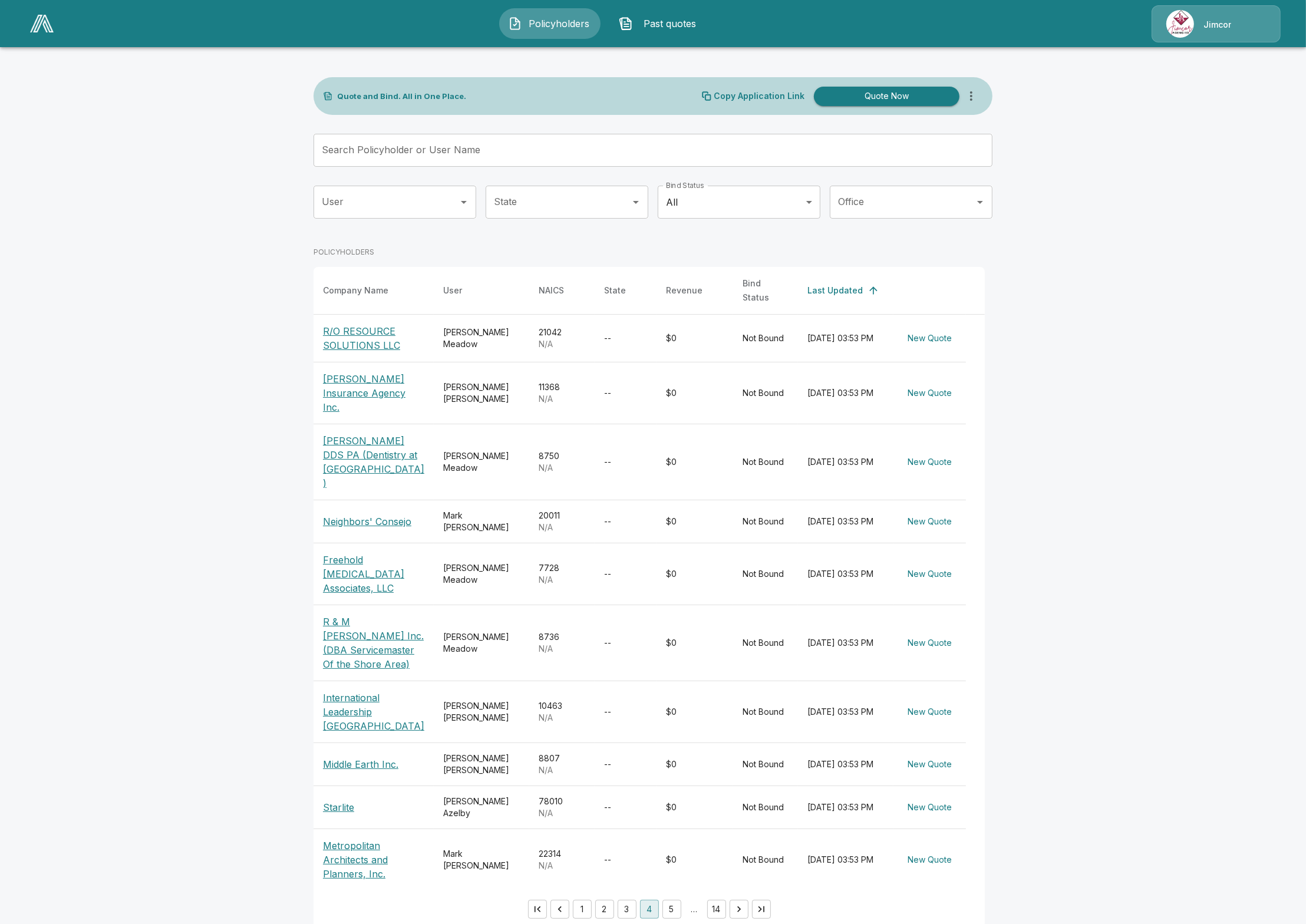
click at [636, 906] on button "3" at bounding box center [627, 909] width 19 height 19
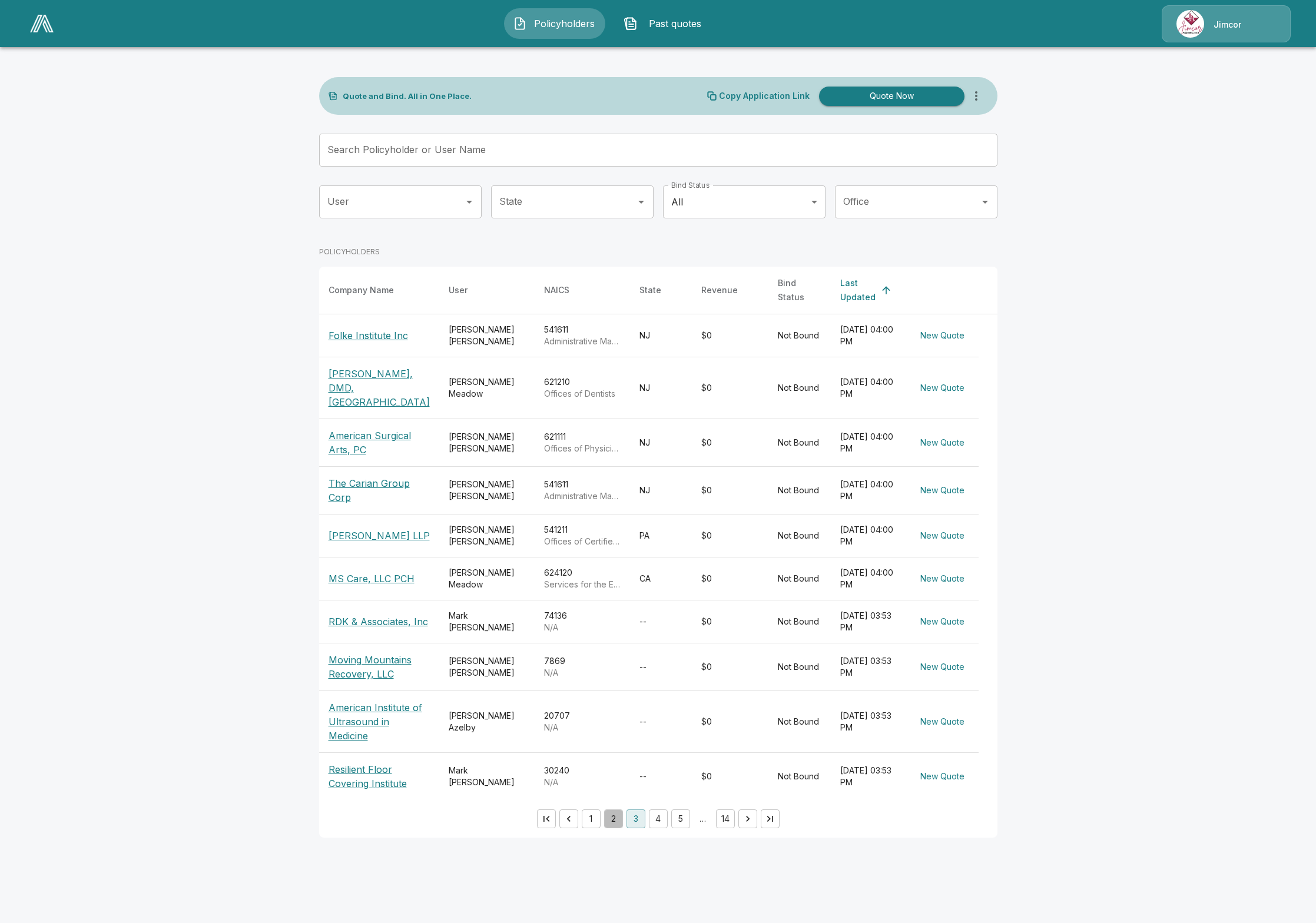
click at [614, 815] on button "2" at bounding box center [614, 819] width 19 height 19
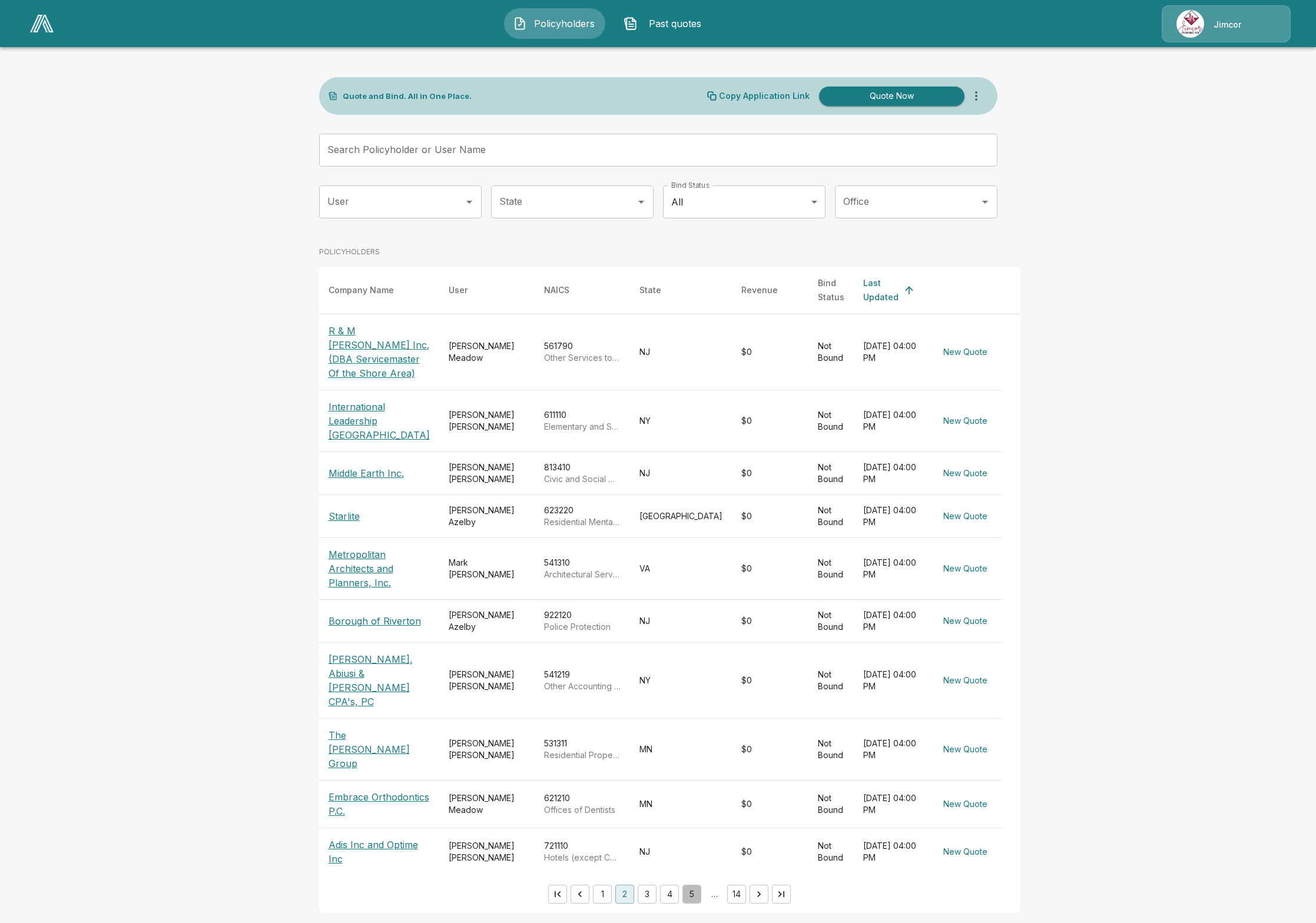
click at [683, 885] on button "5" at bounding box center [692, 894] width 19 height 19
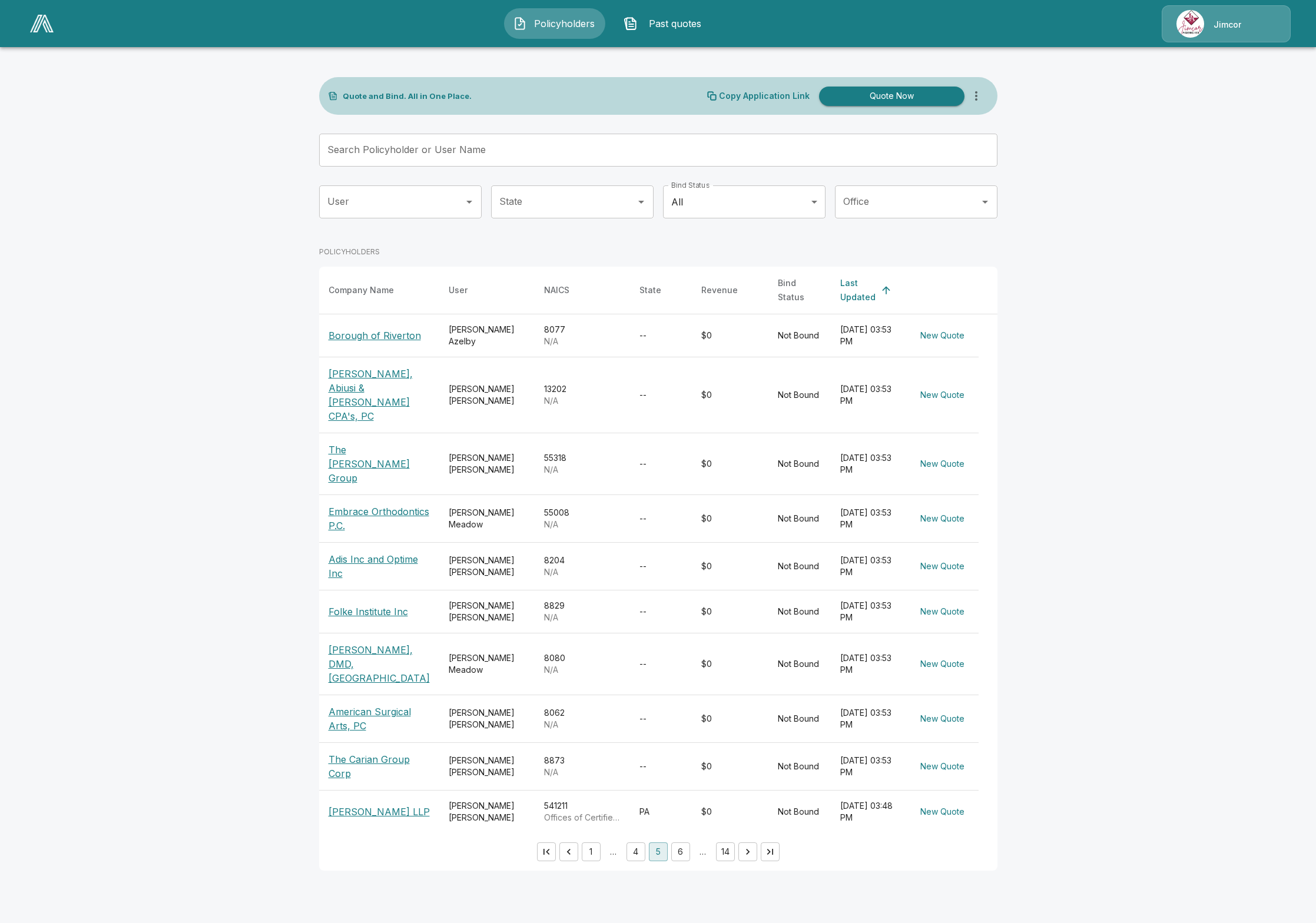
click at [631, 843] on button "4" at bounding box center [636, 852] width 19 height 19
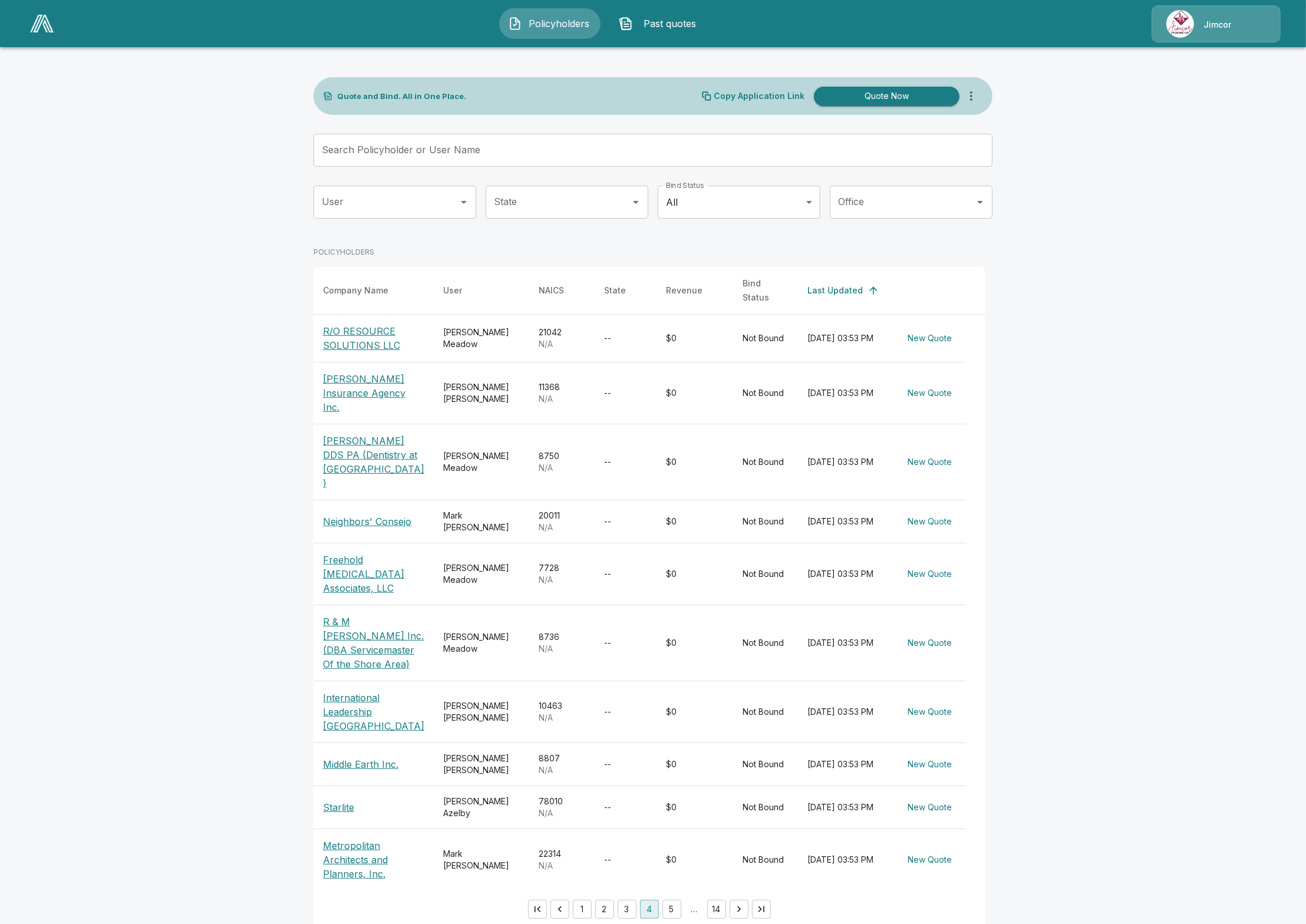
click at [630, 912] on button "3" at bounding box center [627, 909] width 19 height 19
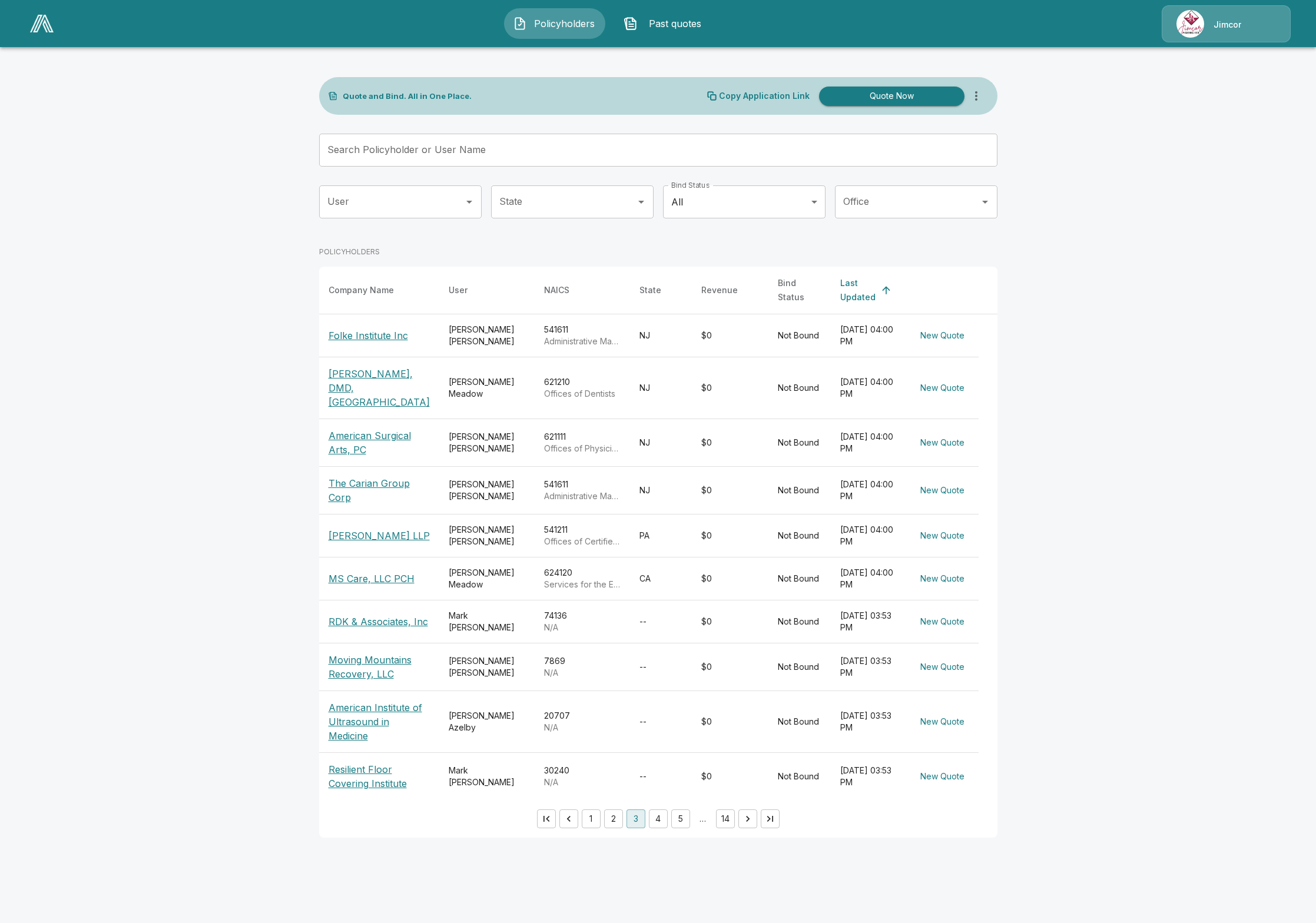
click at [675, 810] on button "5" at bounding box center [681, 819] width 19 height 19
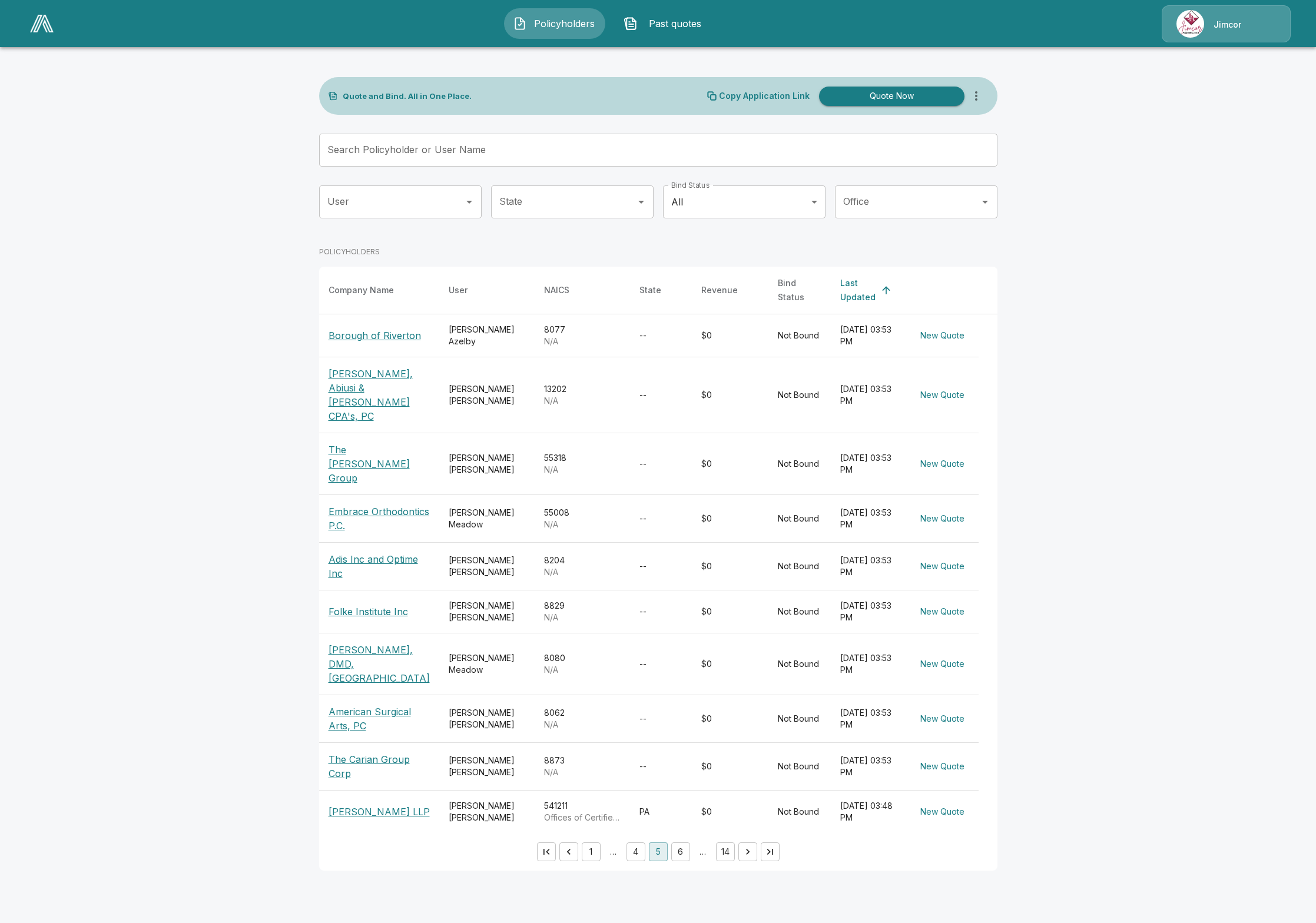
click at [684, 843] on button "6" at bounding box center [681, 852] width 19 height 19
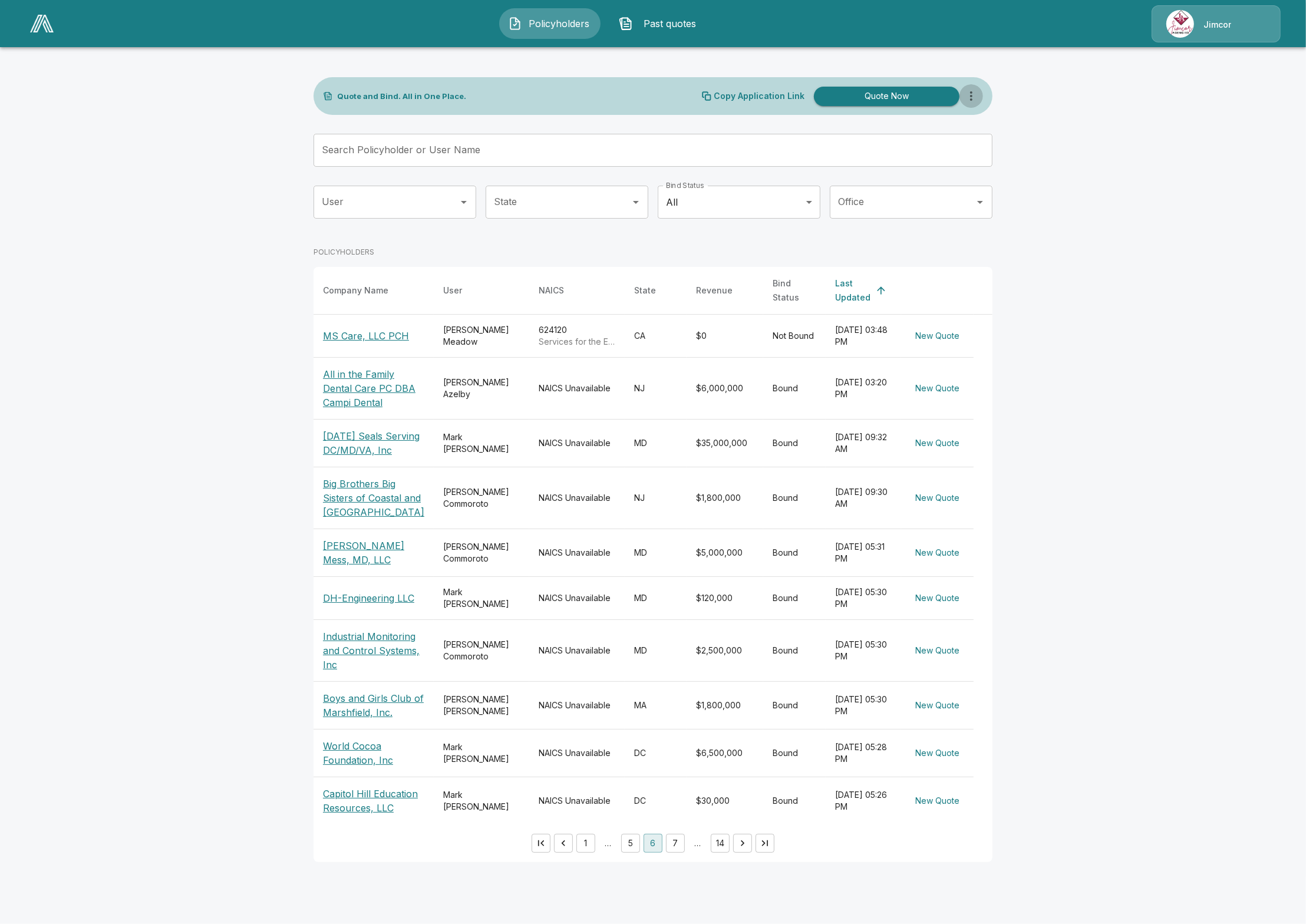
click at [976, 97] on icon "more" at bounding box center [971, 96] width 14 height 14
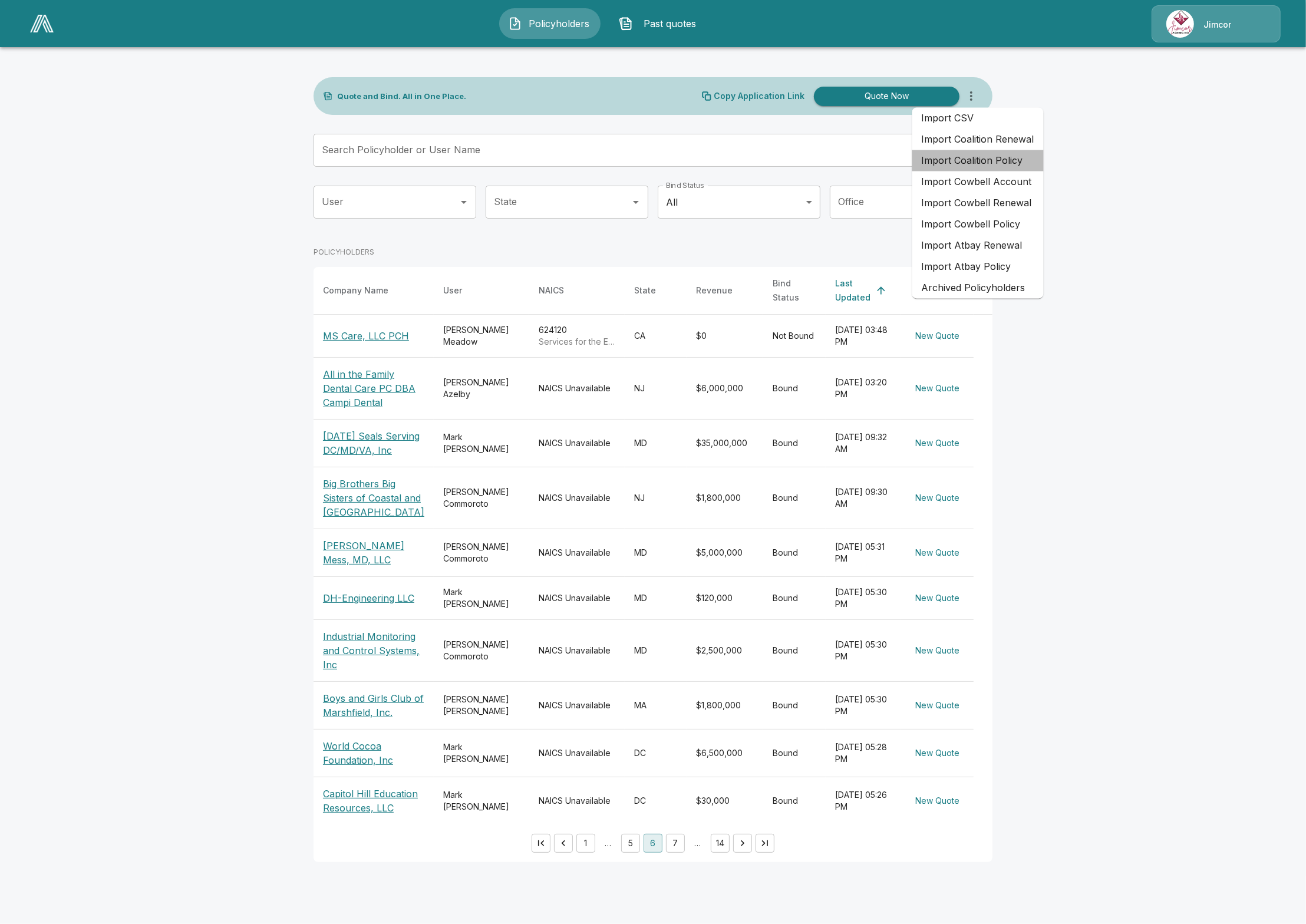
click at [981, 157] on li "Import Coalition Policy" at bounding box center [978, 160] width 132 height 21
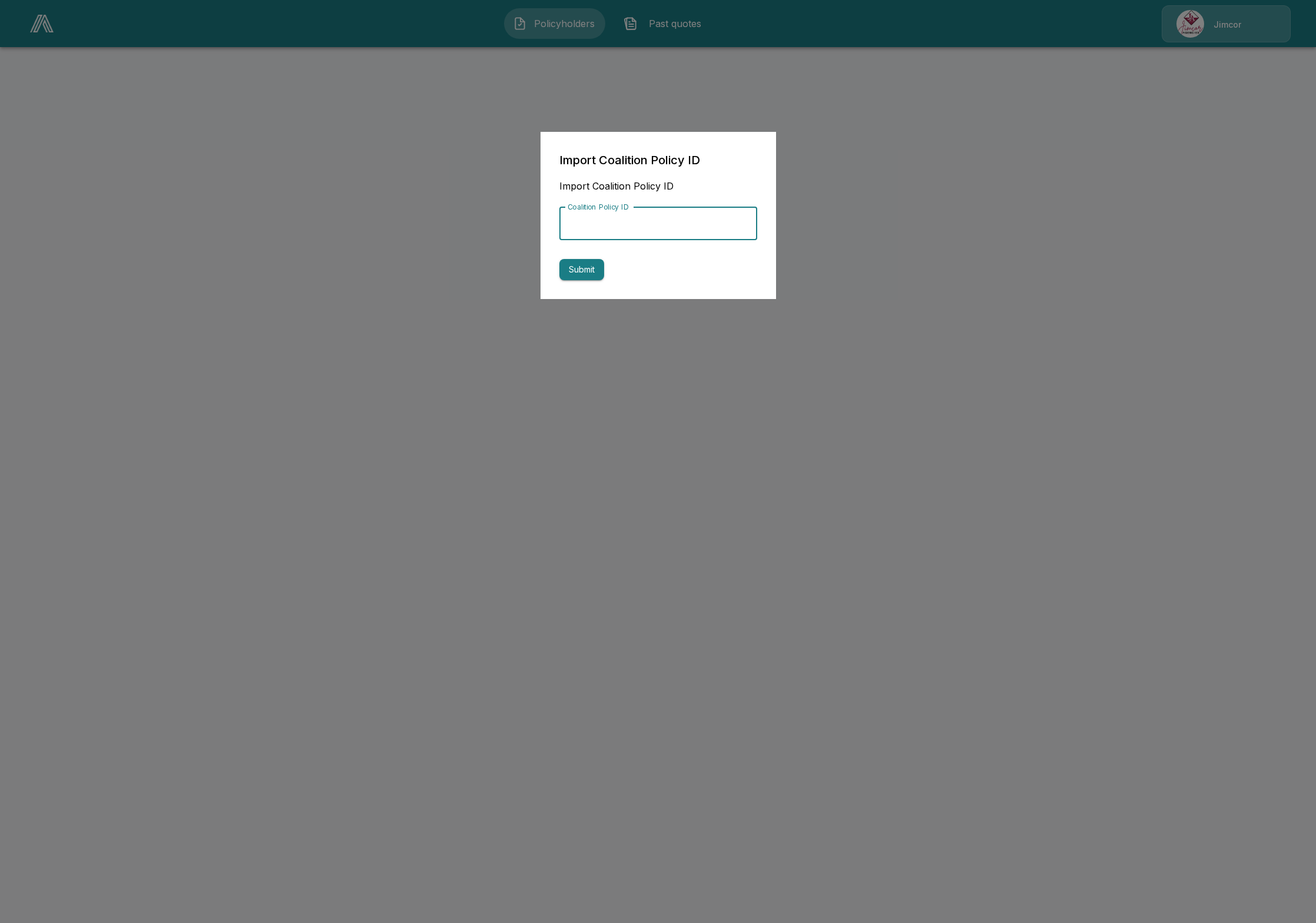
click at [629, 238] on input "Coalition Policy ID" at bounding box center [658, 223] width 198 height 33
paste input "**********"
type input "**********"
click at [592, 271] on button "Submit" at bounding box center [582, 270] width 45 height 22
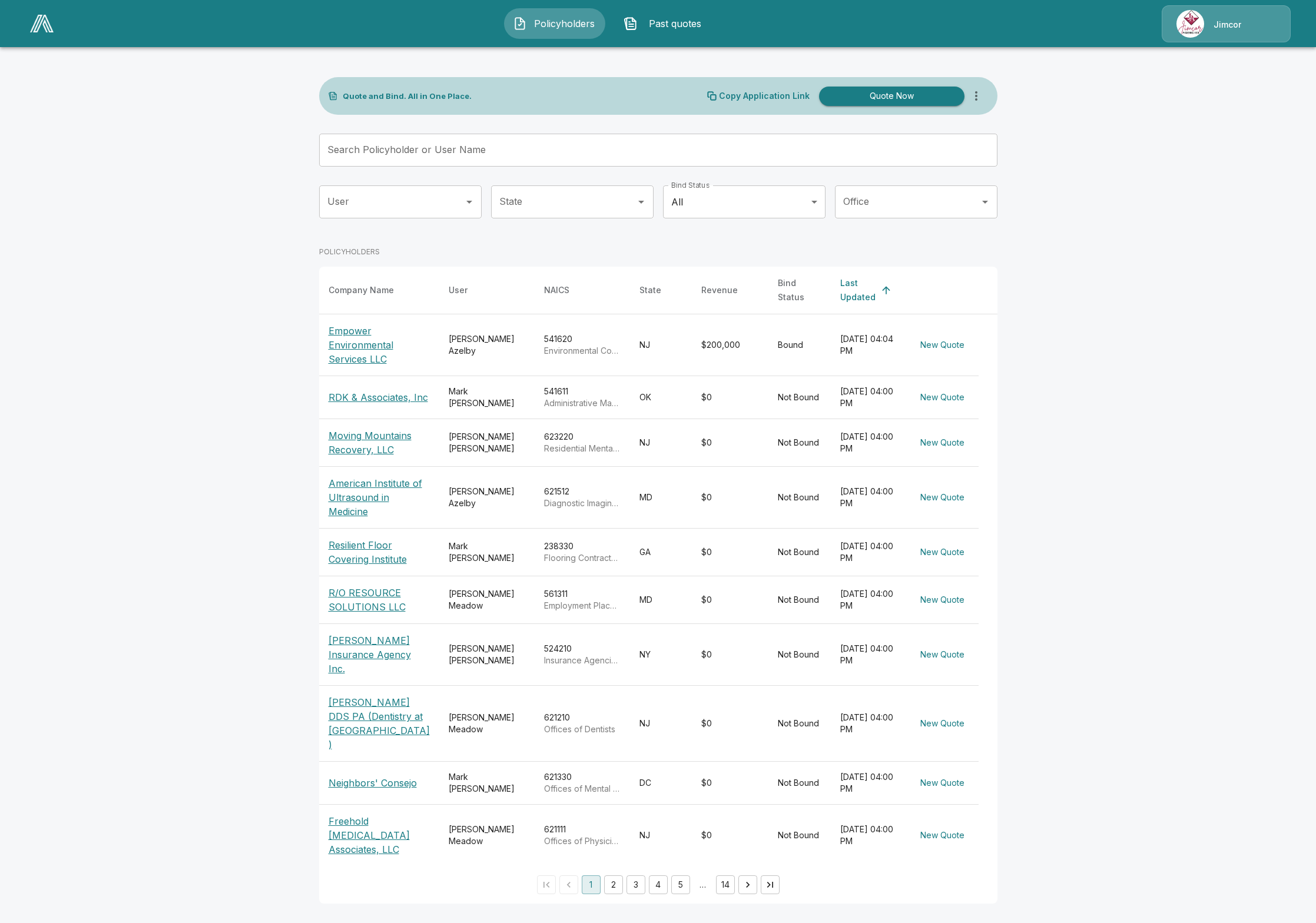
click at [544, 153] on input "Search Policyholder or User Name" at bounding box center [652, 150] width 666 height 33
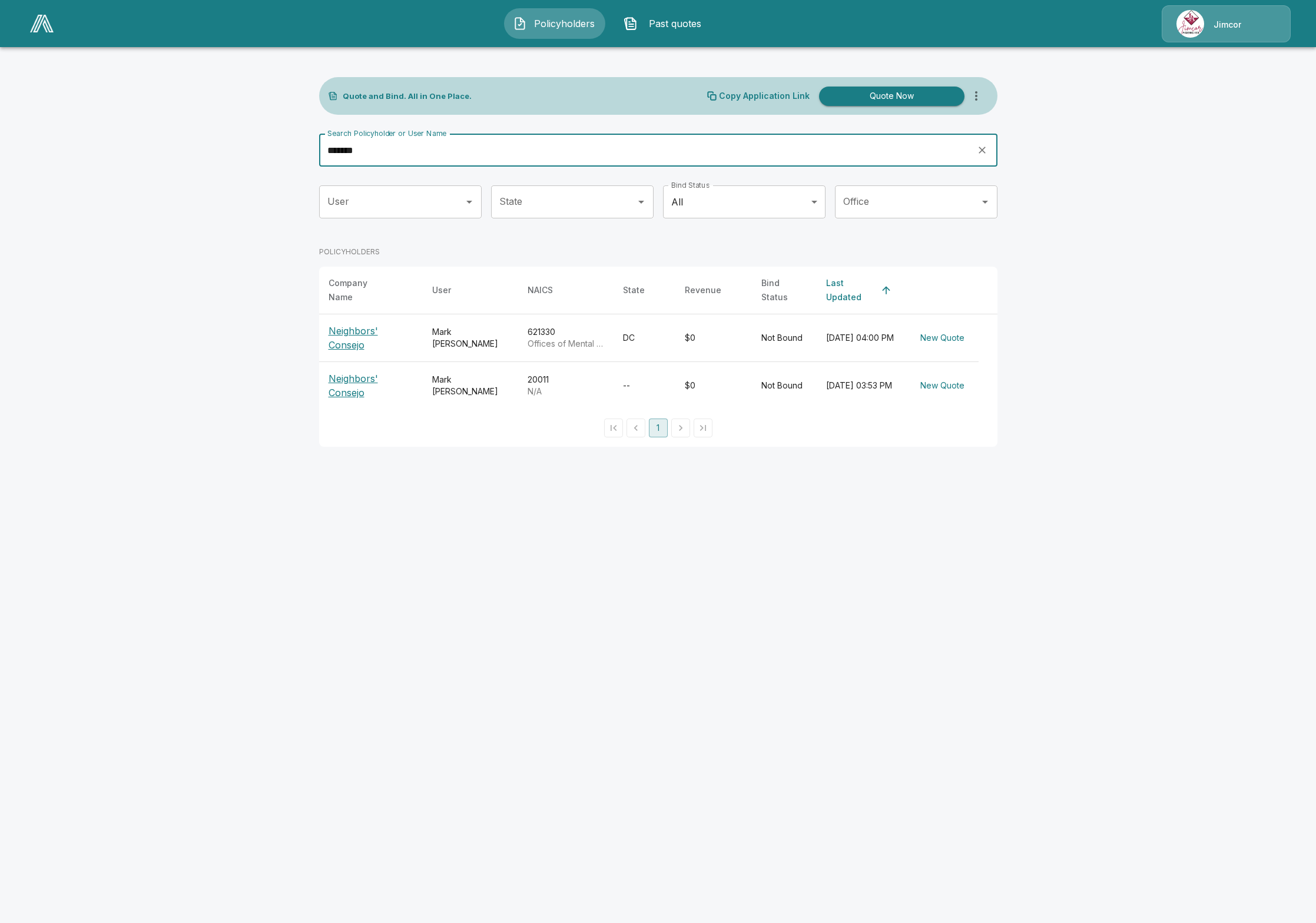
type input "*******"
drag, startPoint x: 612, startPoint y: 600, endPoint x: 602, endPoint y: 619, distance: 21.5
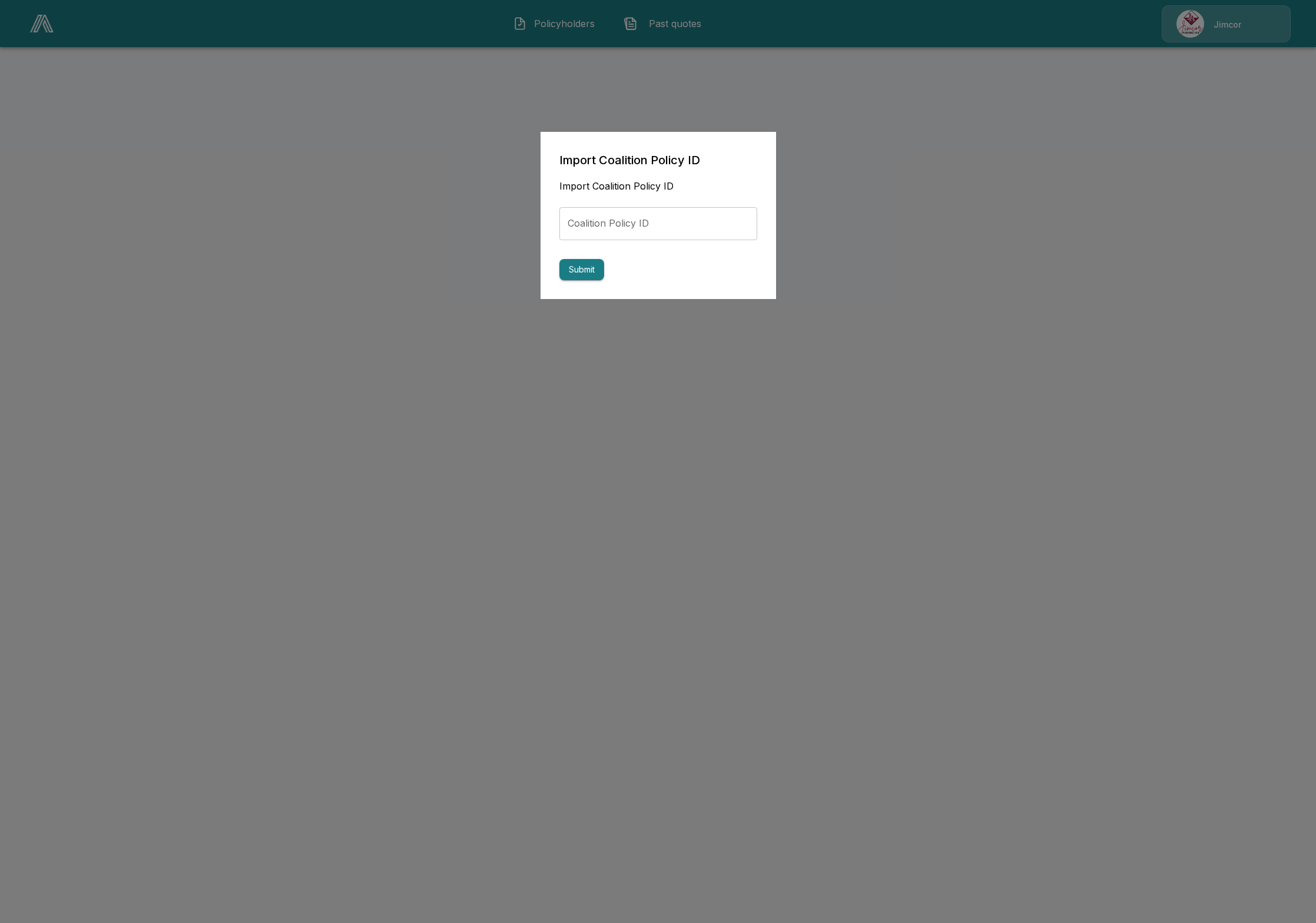
drag, startPoint x: 599, startPoint y: 562, endPoint x: 590, endPoint y: 562, distance: 9.0
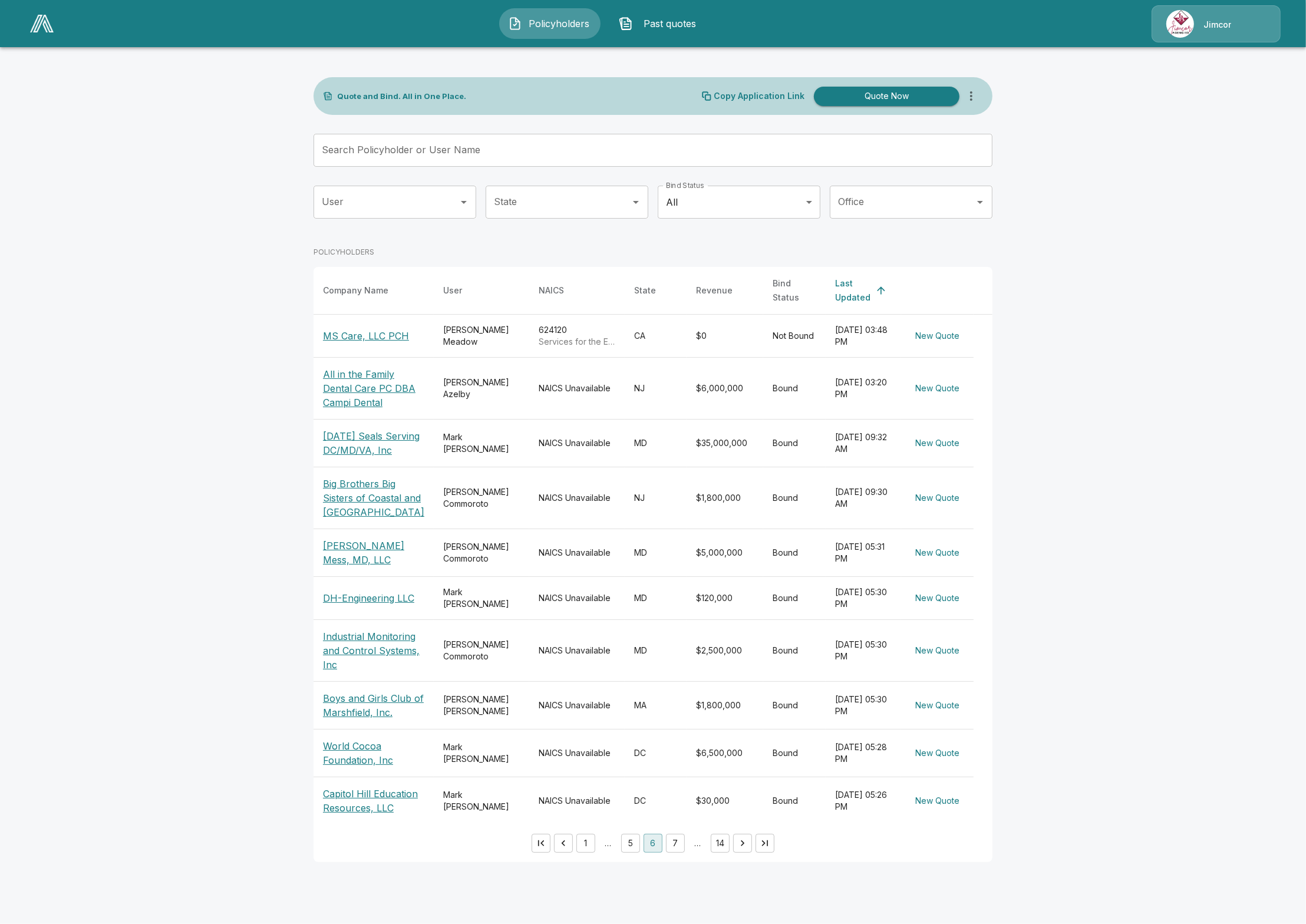
scroll to position [7, 0]
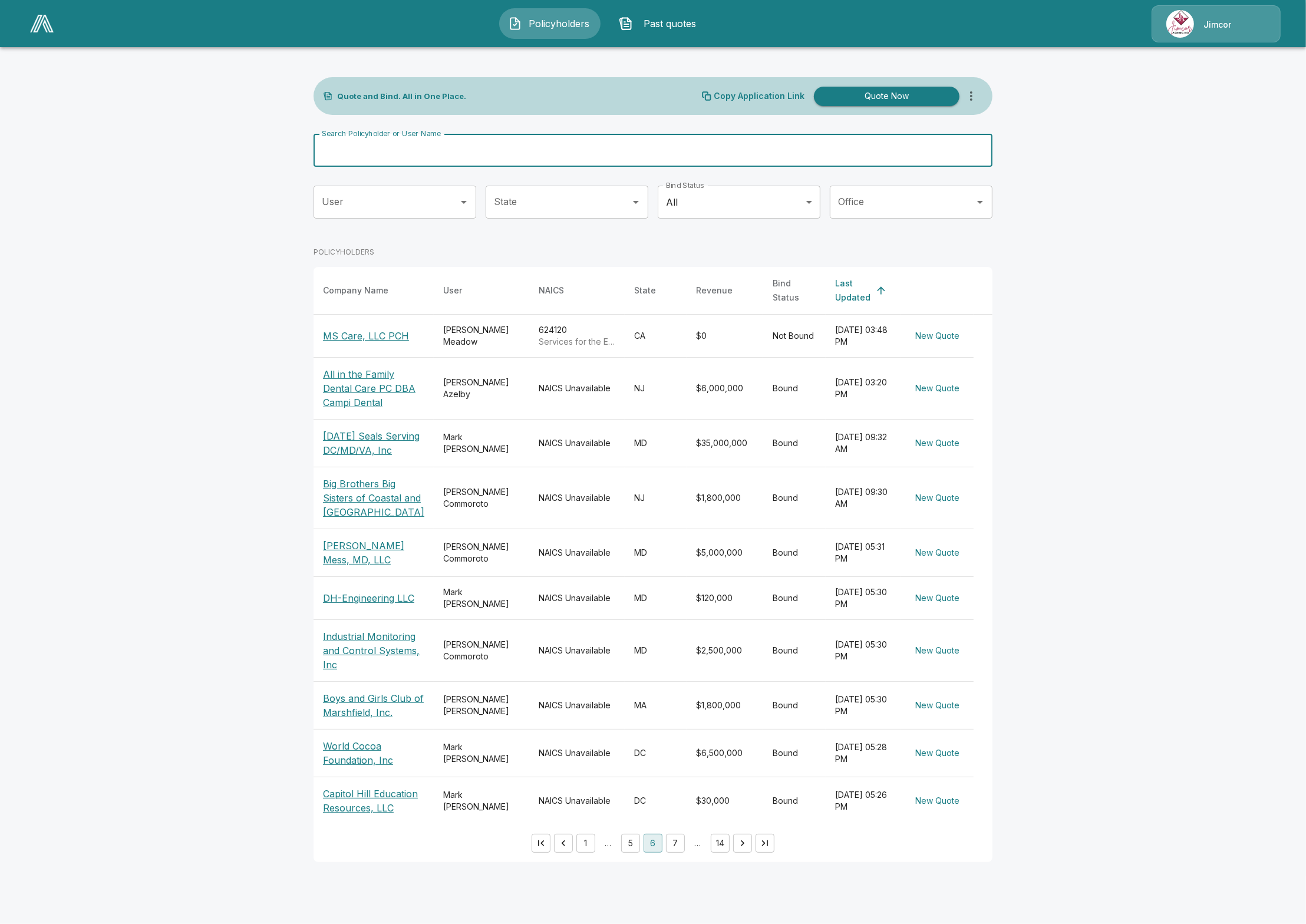
click at [581, 143] on input "Search Policyholder or User Name" at bounding box center [646, 150] width 666 height 33
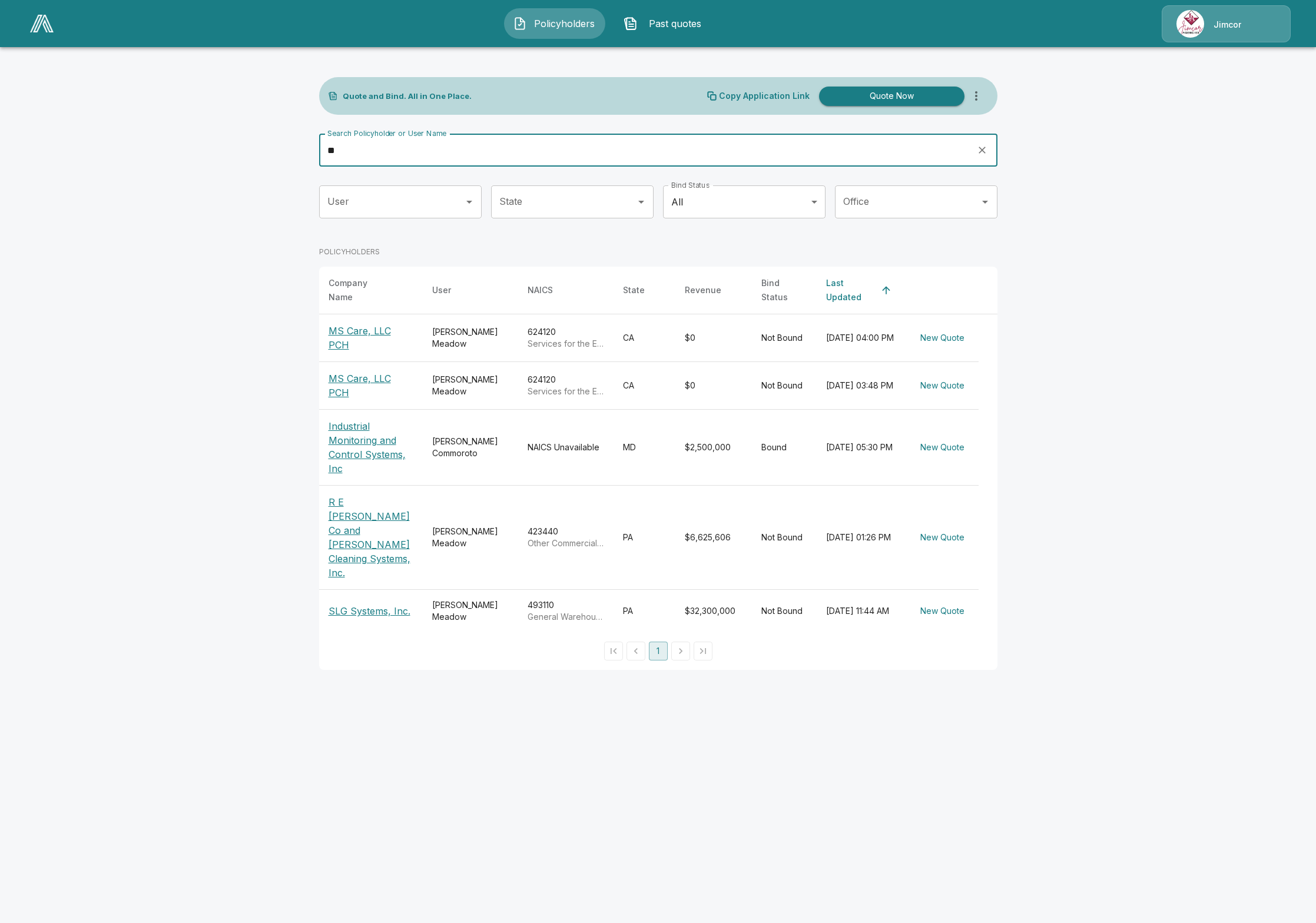
type input "**"
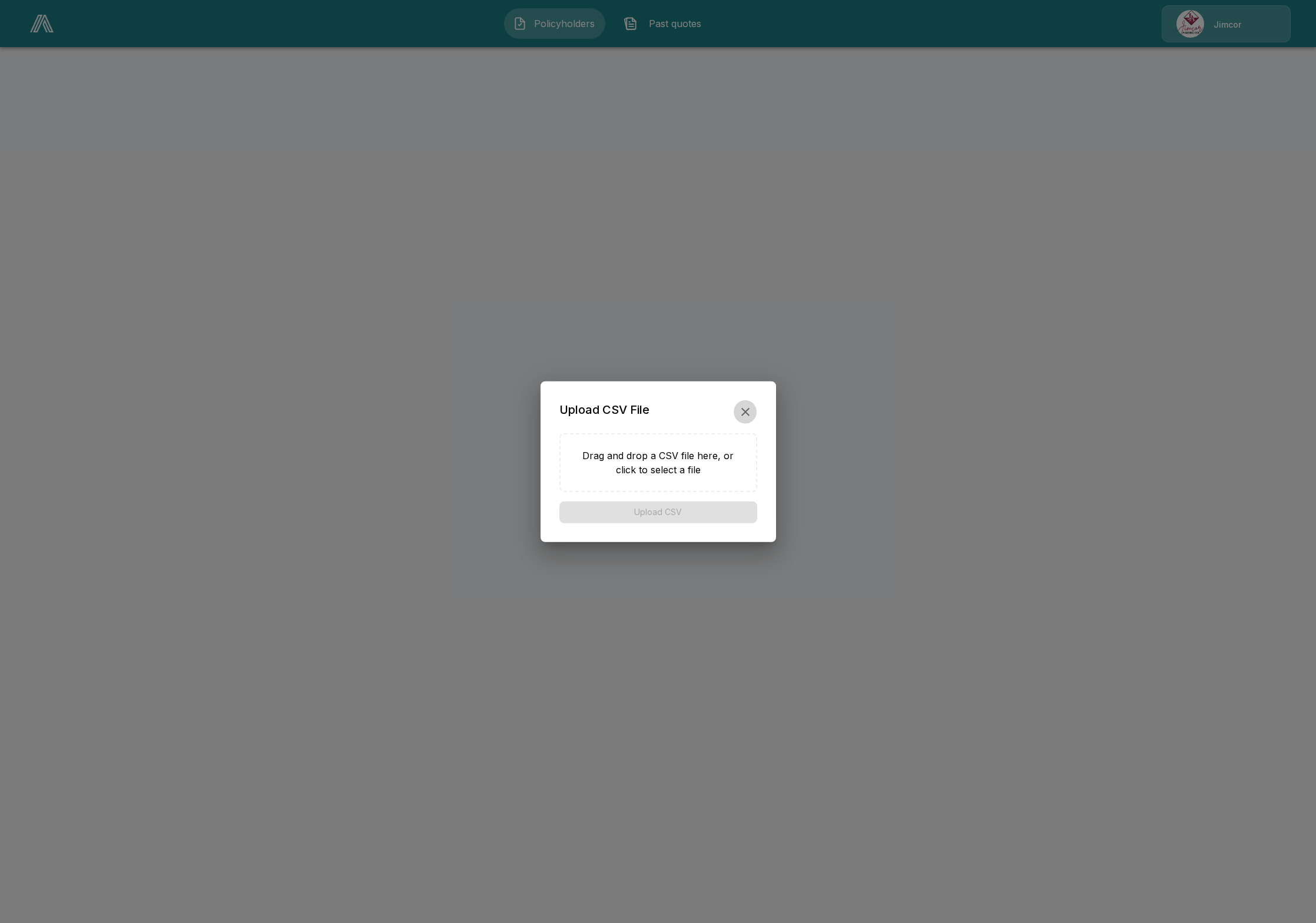
click at [750, 420] on button "button" at bounding box center [745, 412] width 23 height 23
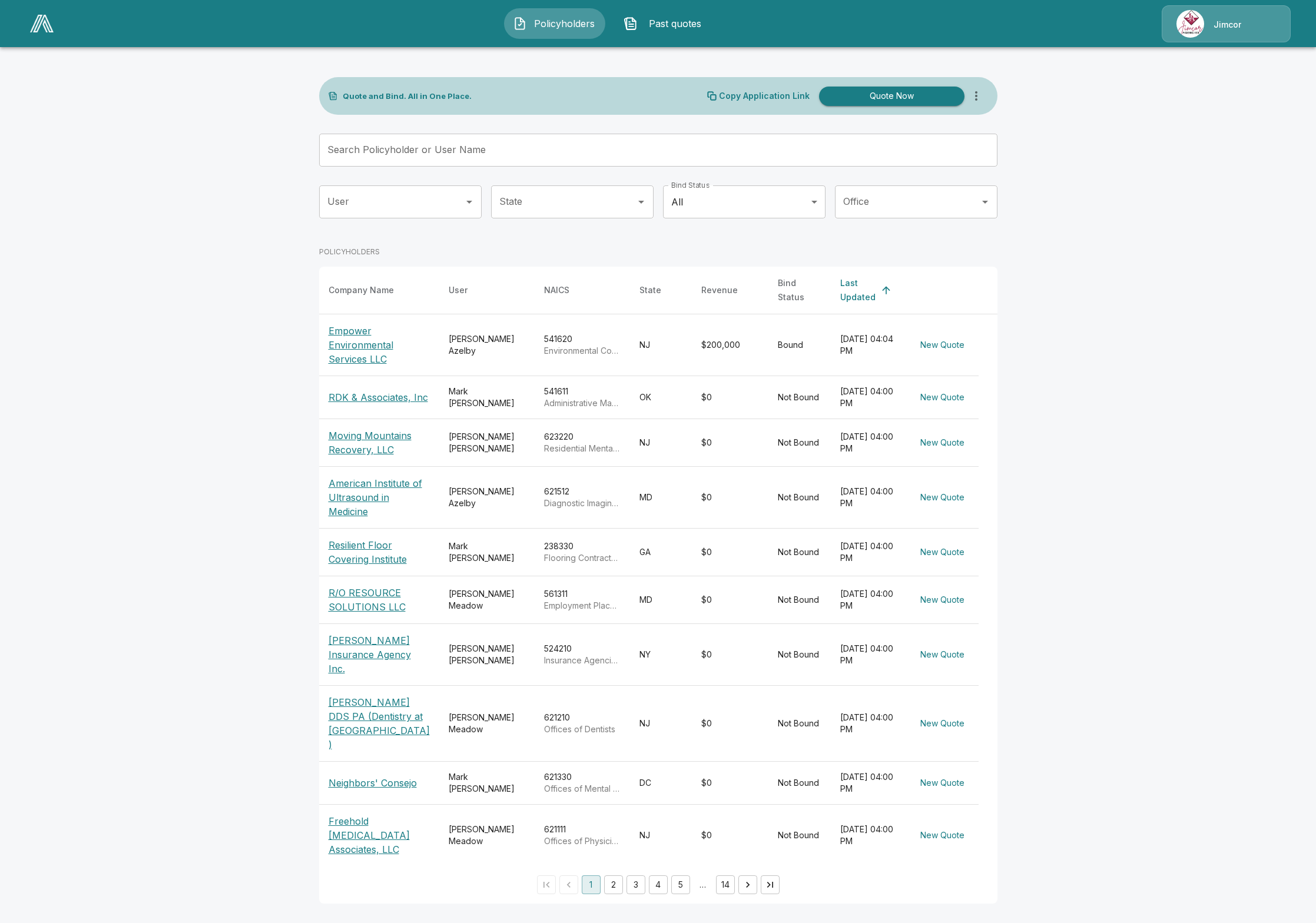
click at [678, 875] on button "5" at bounding box center [681, 885] width 19 height 19
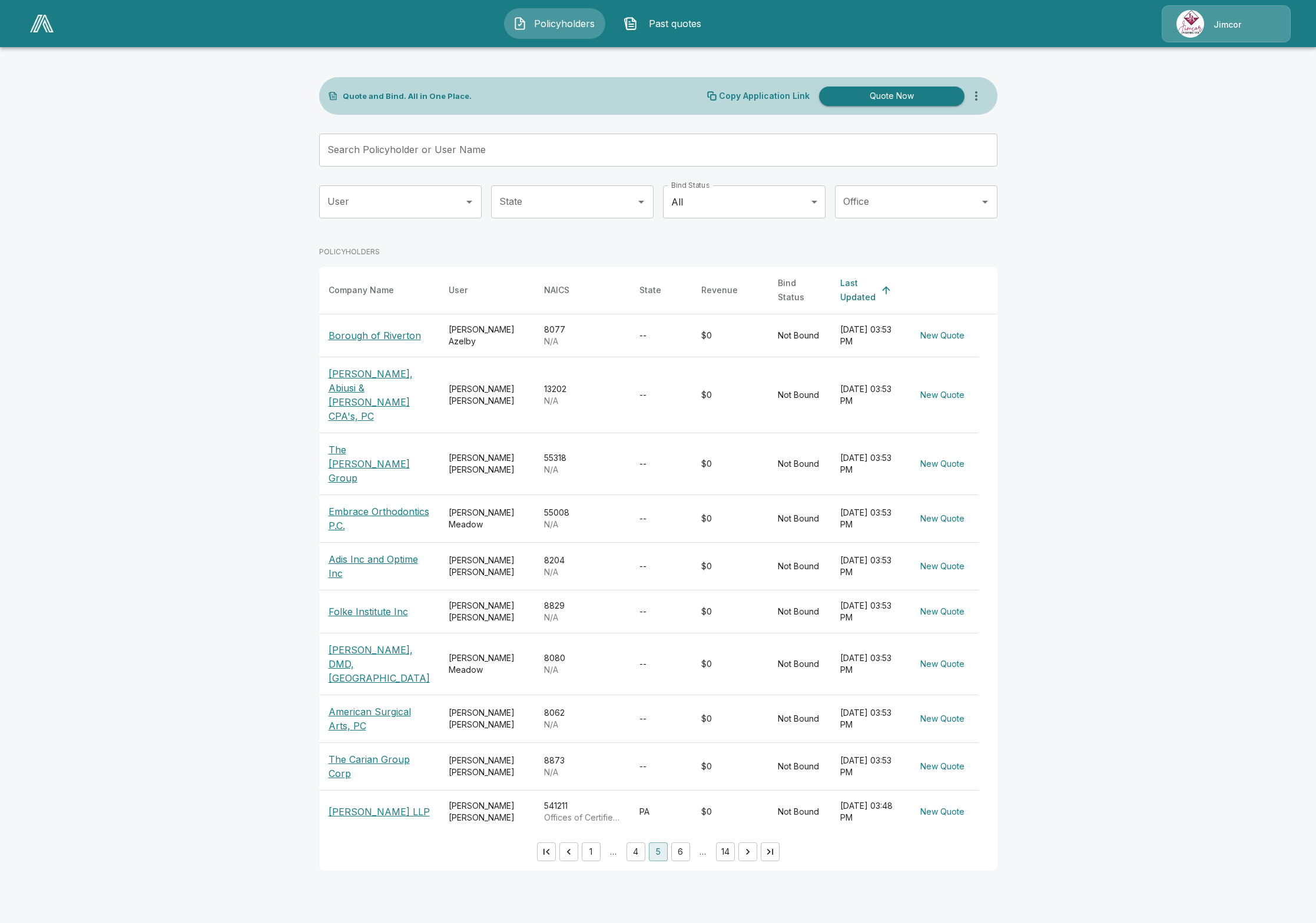
click at [675, 843] on button "6" at bounding box center [681, 852] width 19 height 19
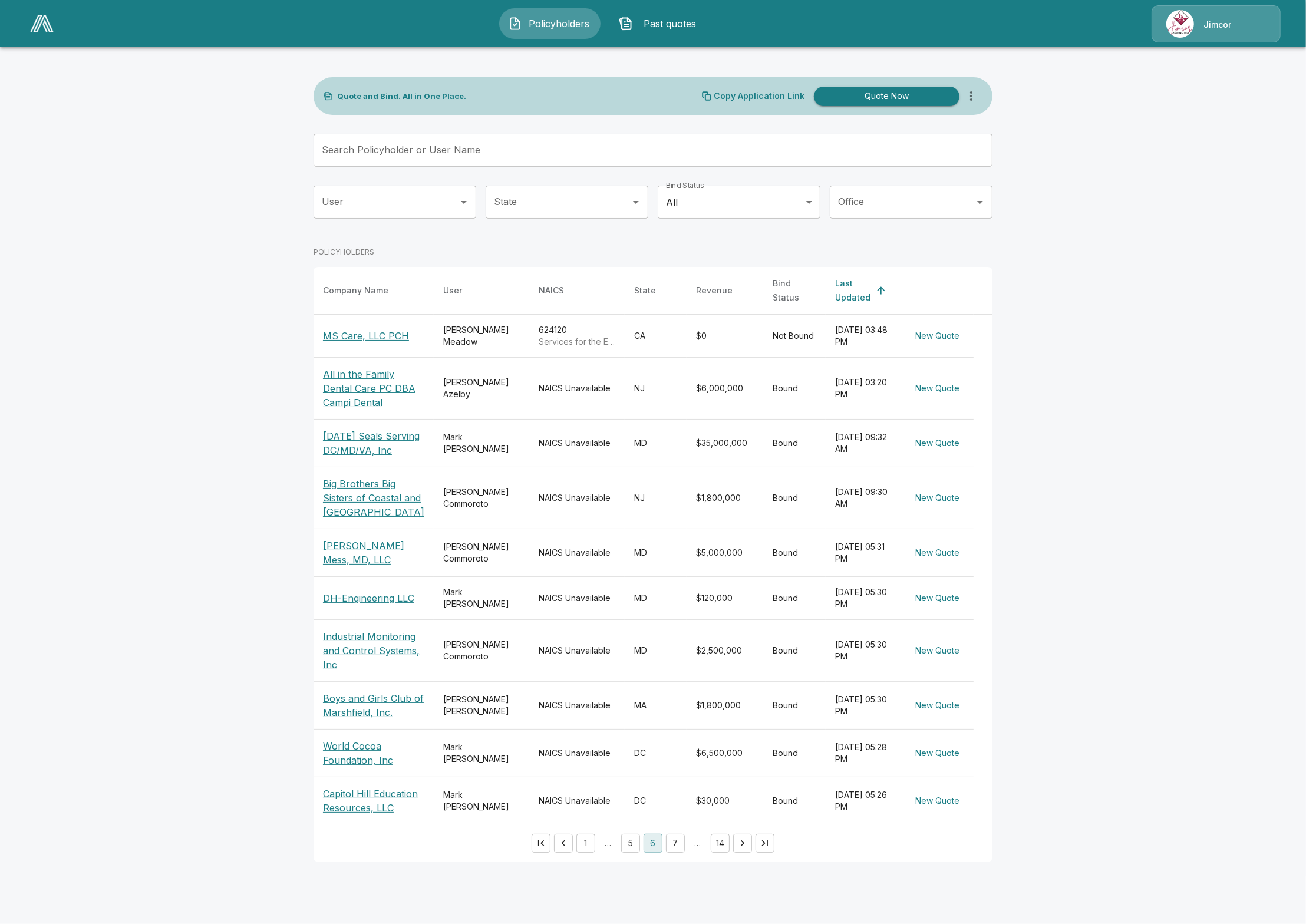
drag, startPoint x: 387, startPoint y: 330, endPoint x: 140, endPoint y: 299, distance: 248.9
click at [140, 299] on main "Quote and Bind. All in One Place. Copy Application Link Quote Now Search Policy…" at bounding box center [653, 438] width 1306 height 876
click at [378, 329] on p "MS Care, LLC PCH" at bounding box center [366, 335] width 86 height 14
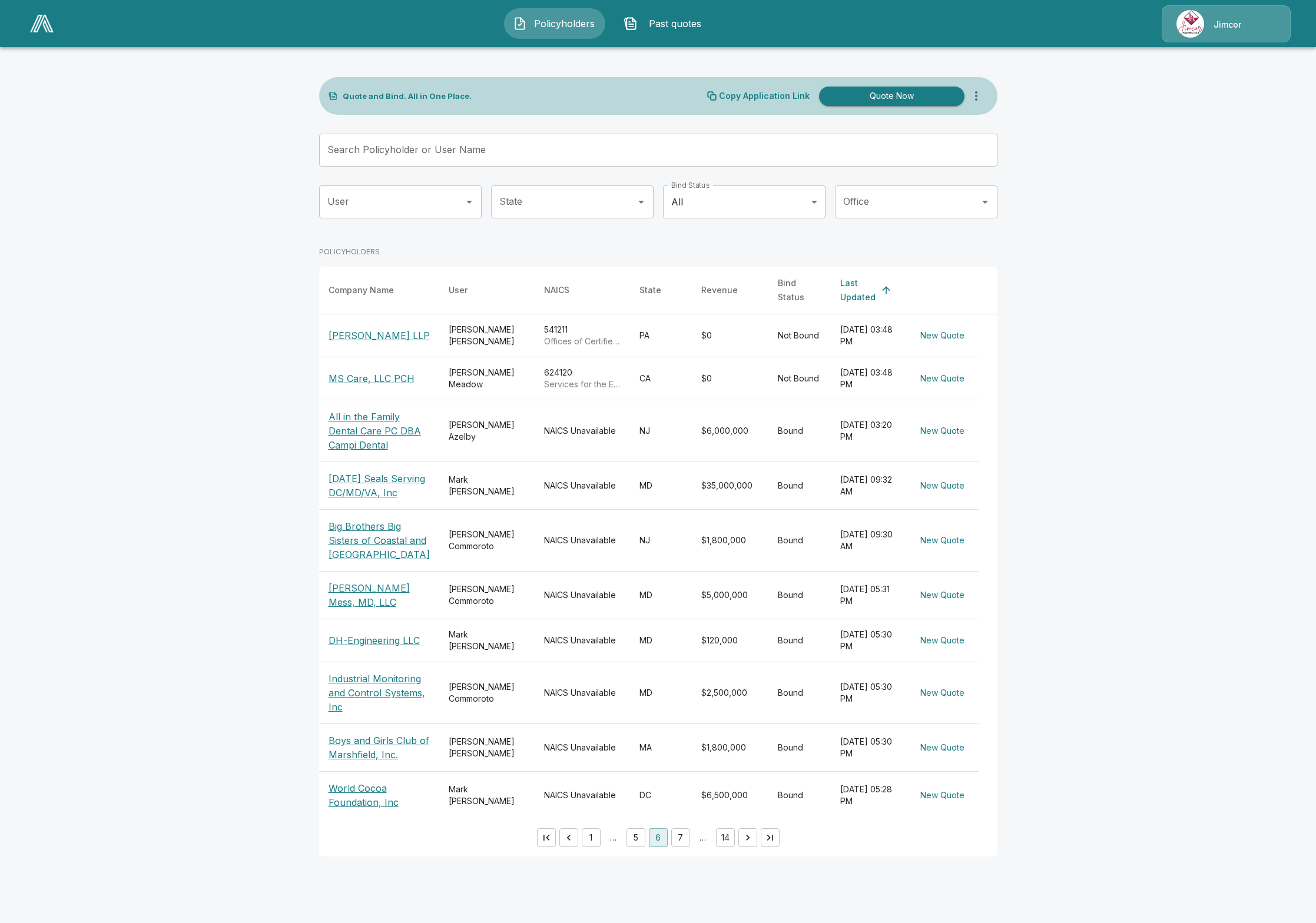
click at [369, 328] on p "[PERSON_NAME] LLP" at bounding box center [379, 335] width 101 height 14
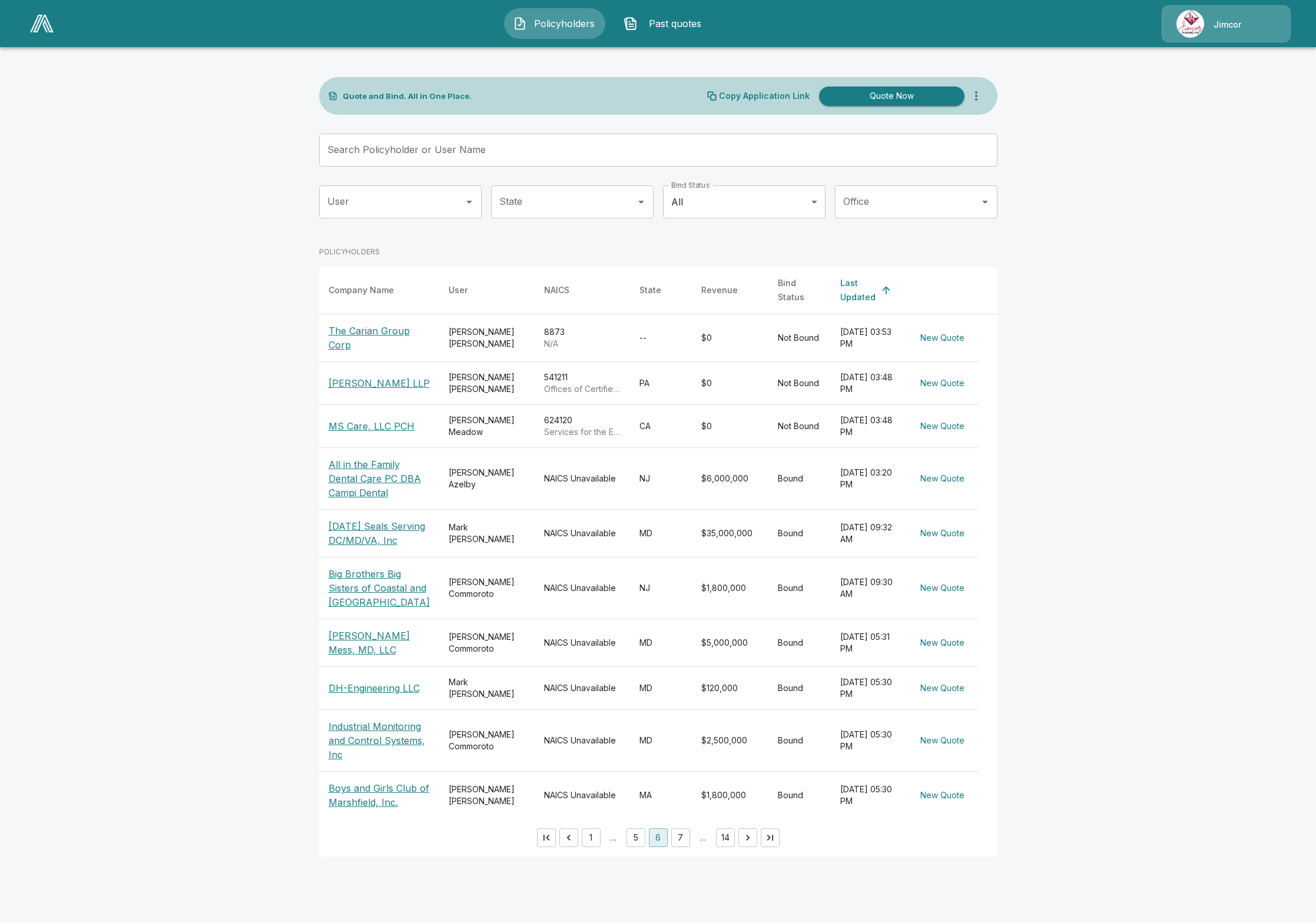
click at [386, 328] on p "The Carian Group Corp" at bounding box center [379, 338] width 101 height 29
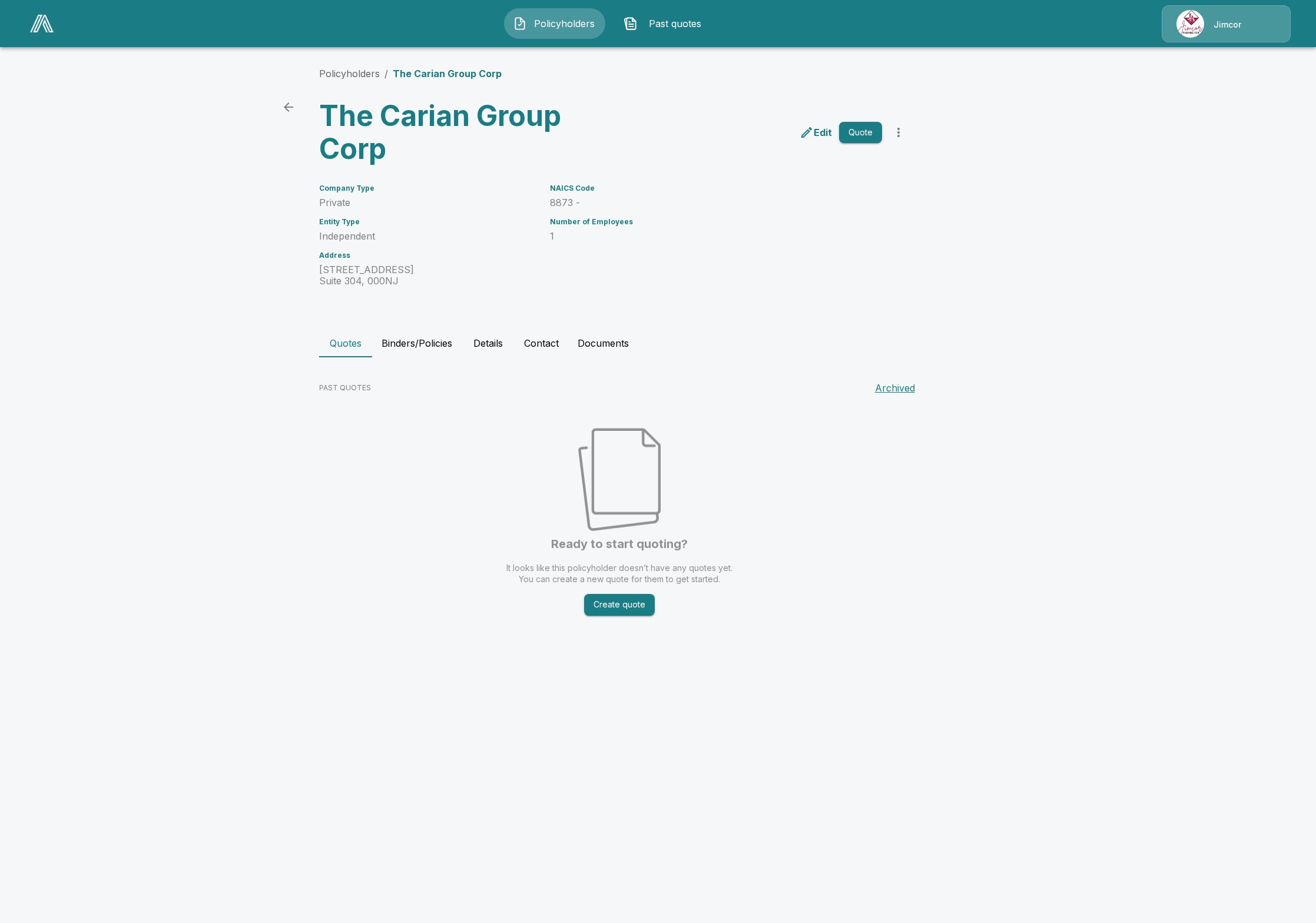
drag, startPoint x: 757, startPoint y: 451, endPoint x: 729, endPoint y: 457, distance: 28.6
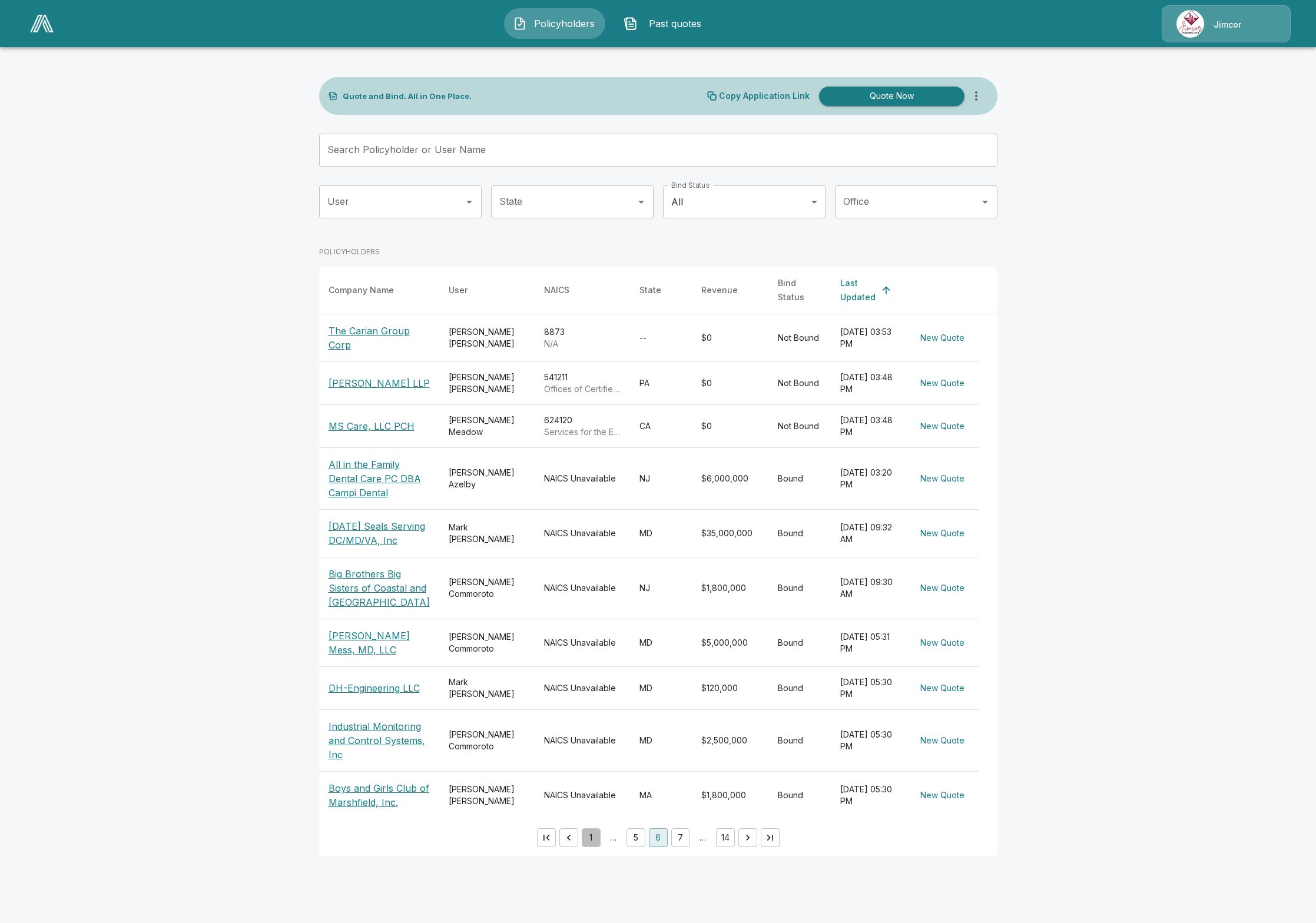
click at [589, 847] on button "1" at bounding box center [591, 838] width 19 height 19
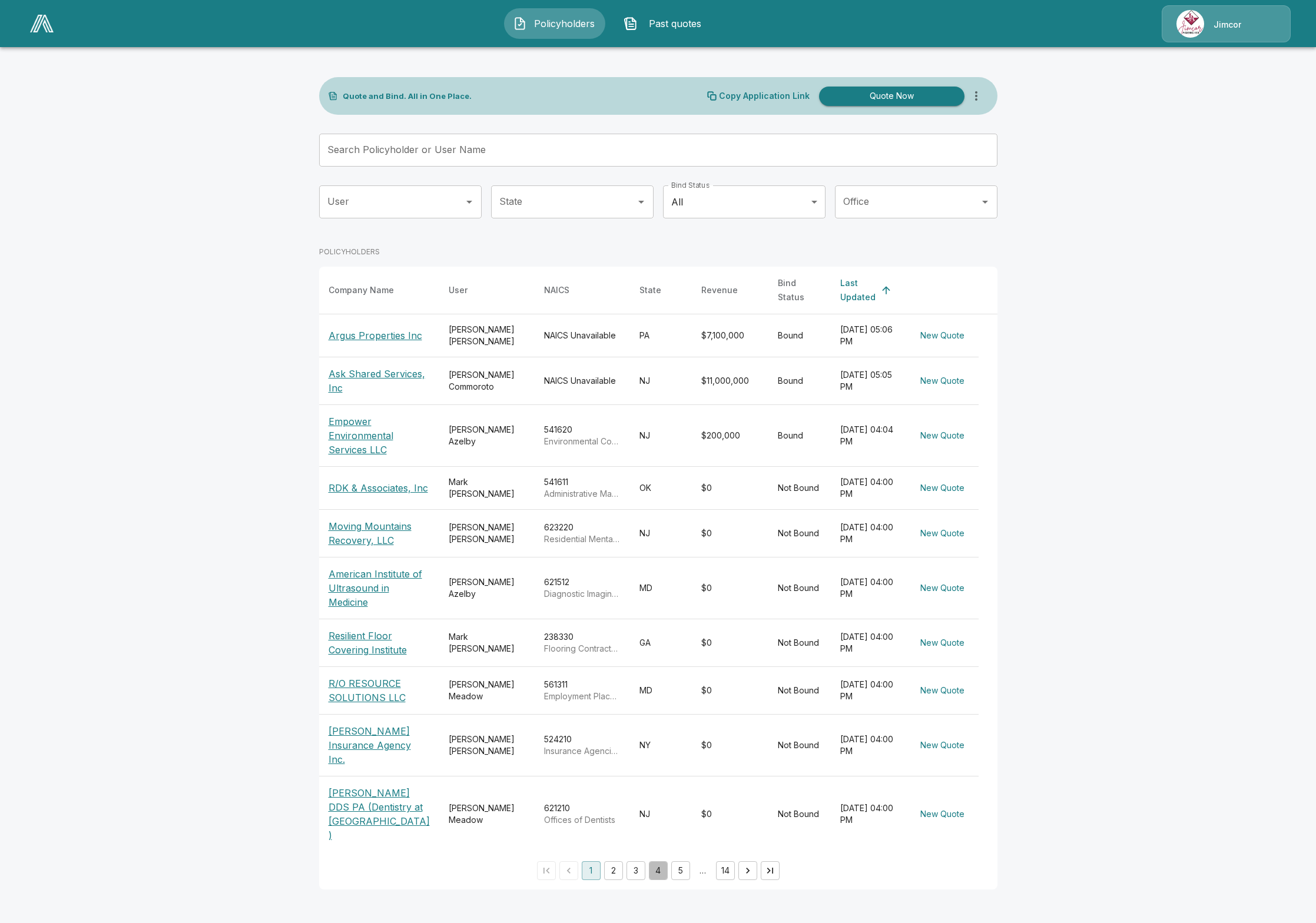
click at [658, 863] on button "4" at bounding box center [658, 871] width 19 height 19
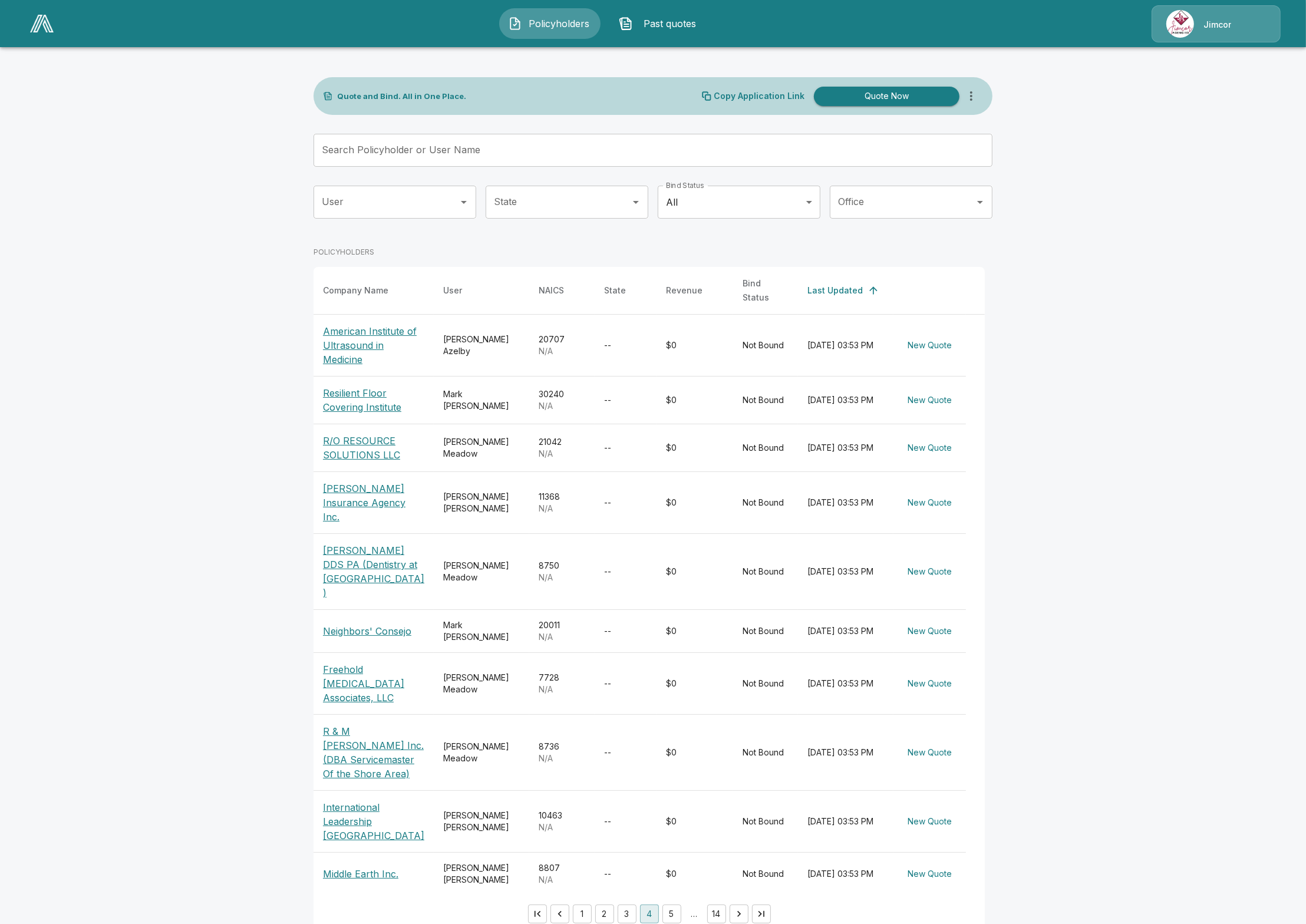
click at [682, 912] on button "5" at bounding box center [672, 914] width 19 height 19
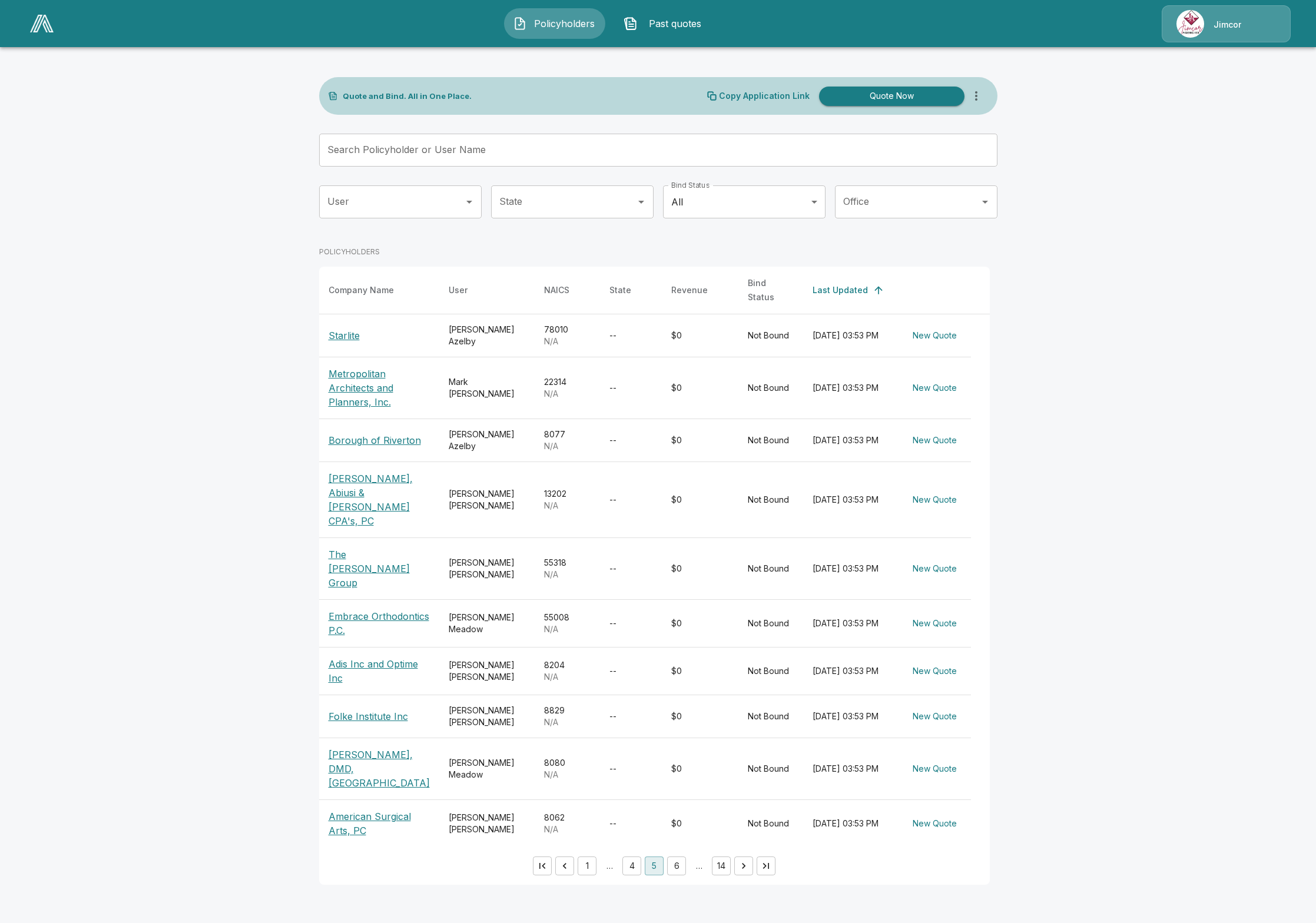
click at [681, 856] on button "6" at bounding box center [677, 866] width 19 height 19
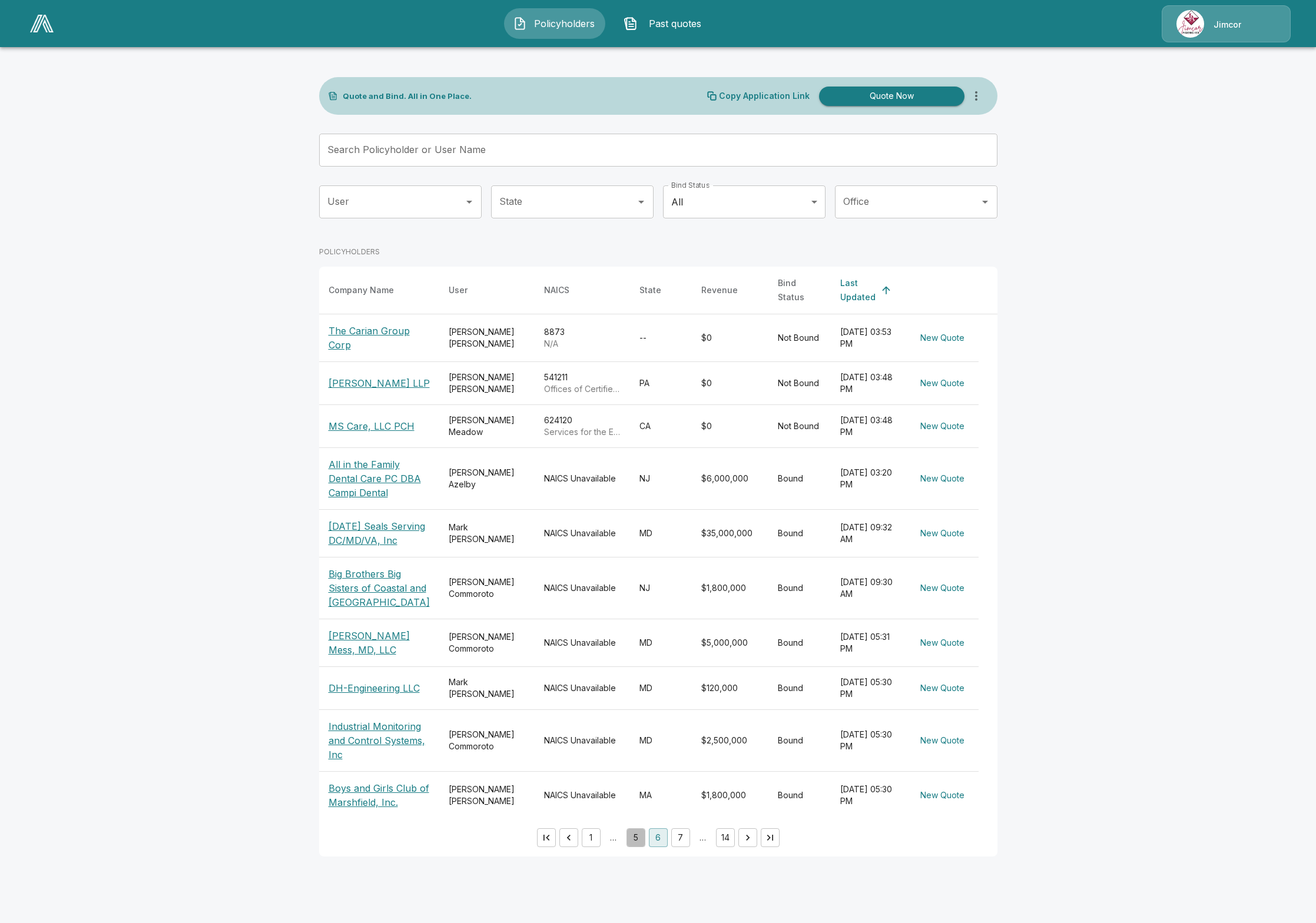
click at [636, 847] on button "5" at bounding box center [636, 838] width 19 height 19
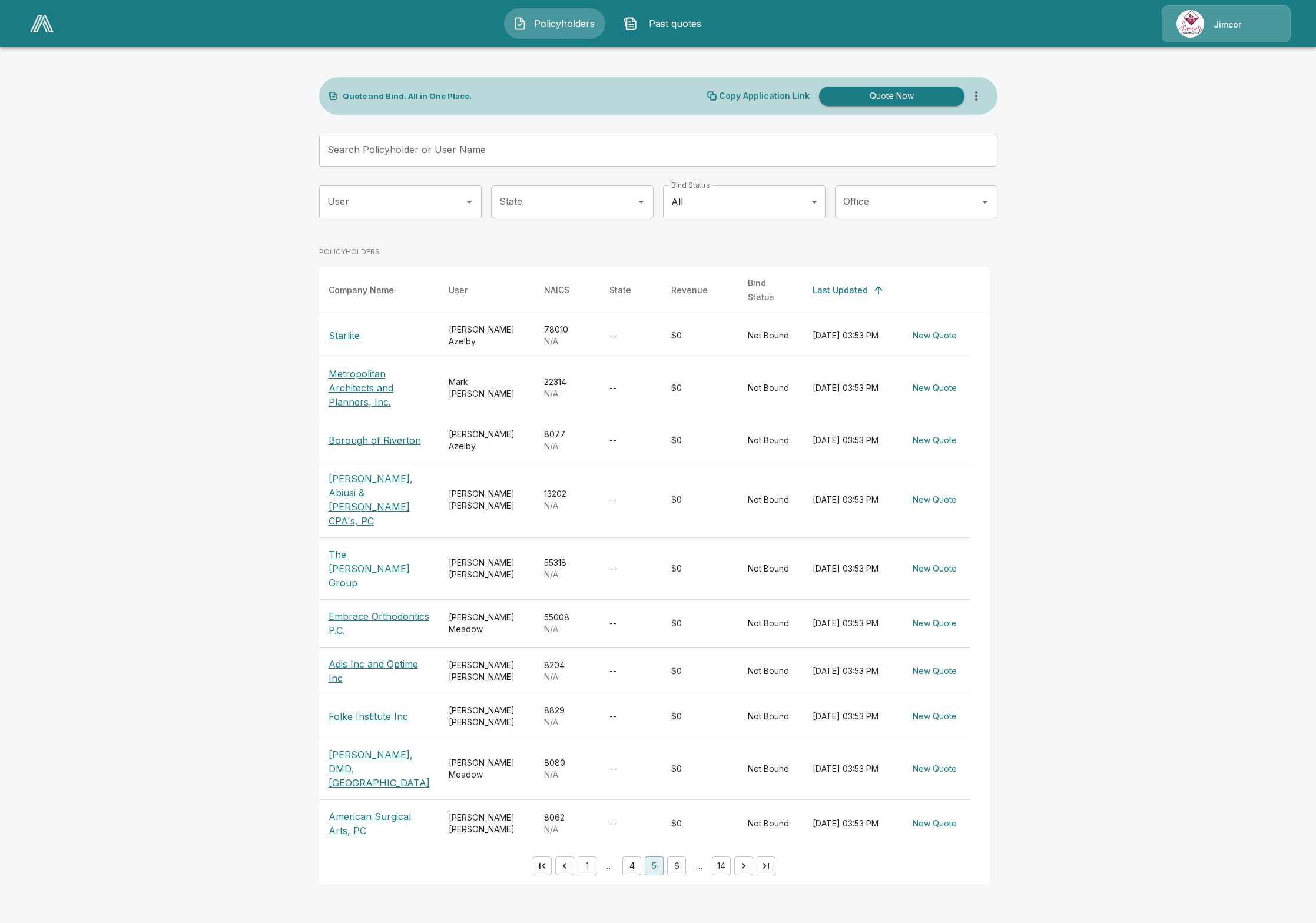
click at [349, 810] on p "American Surgical Arts, PC" at bounding box center [379, 824] width 101 height 29
click at [363, 747] on p "[PERSON_NAME], DMD, [GEOGRAPHIC_DATA]" at bounding box center [379, 769] width 101 height 42
click at [354, 709] on p "Folke Institute Inc" at bounding box center [368, 716] width 80 height 14
click at [364, 657] on p "Adis Inc and Optime Inc" at bounding box center [379, 671] width 101 height 29
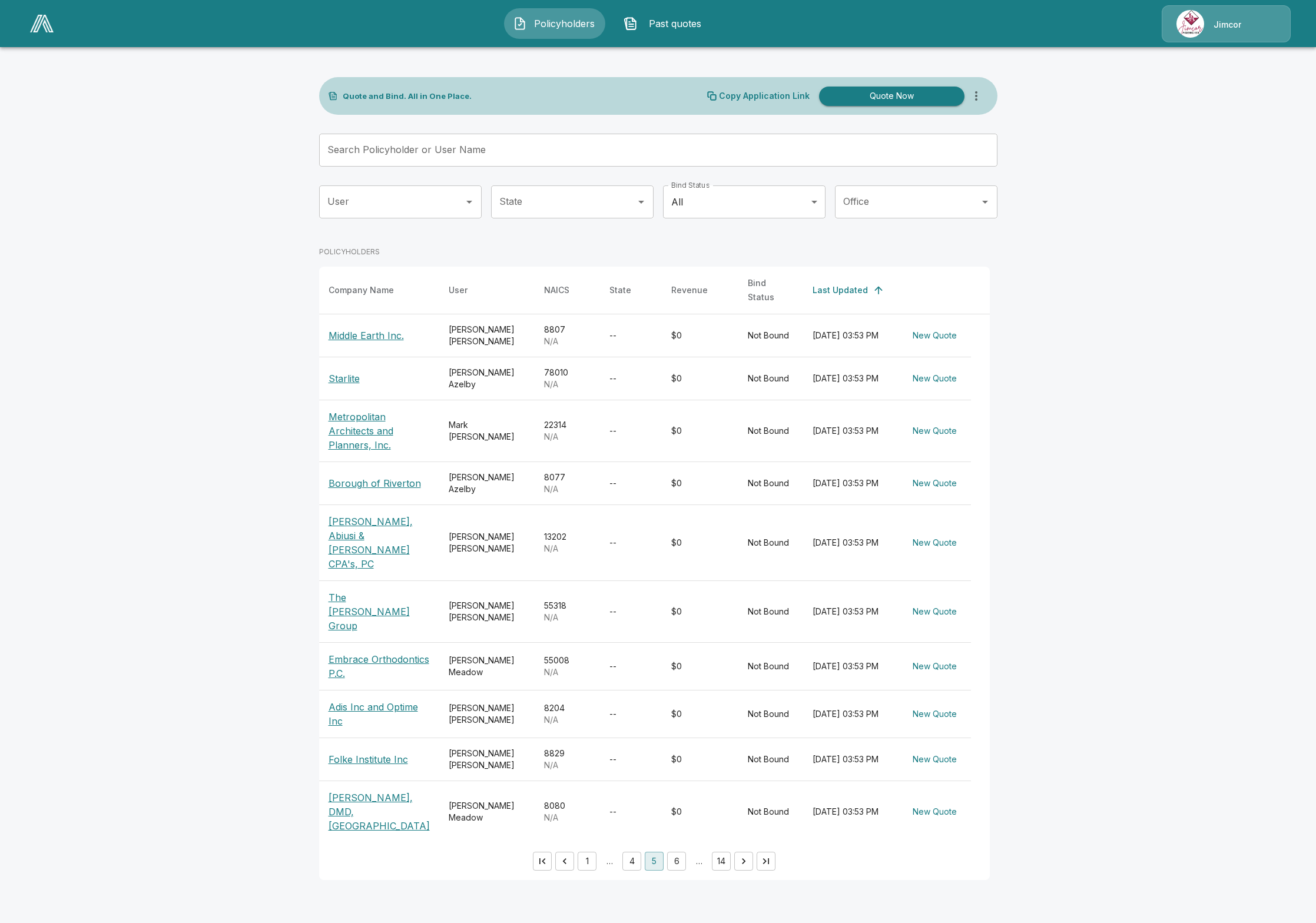
click at [364, 652] on p "Embrace Orthodontics P.C." at bounding box center [379, 666] width 101 height 29
click at [352, 590] on p "The [PERSON_NAME] Group" at bounding box center [379, 611] width 101 height 42
click at [362, 538] on p "[PERSON_NAME], Abiusi & [PERSON_NAME] CPA's, PC" at bounding box center [379, 543] width 101 height 56
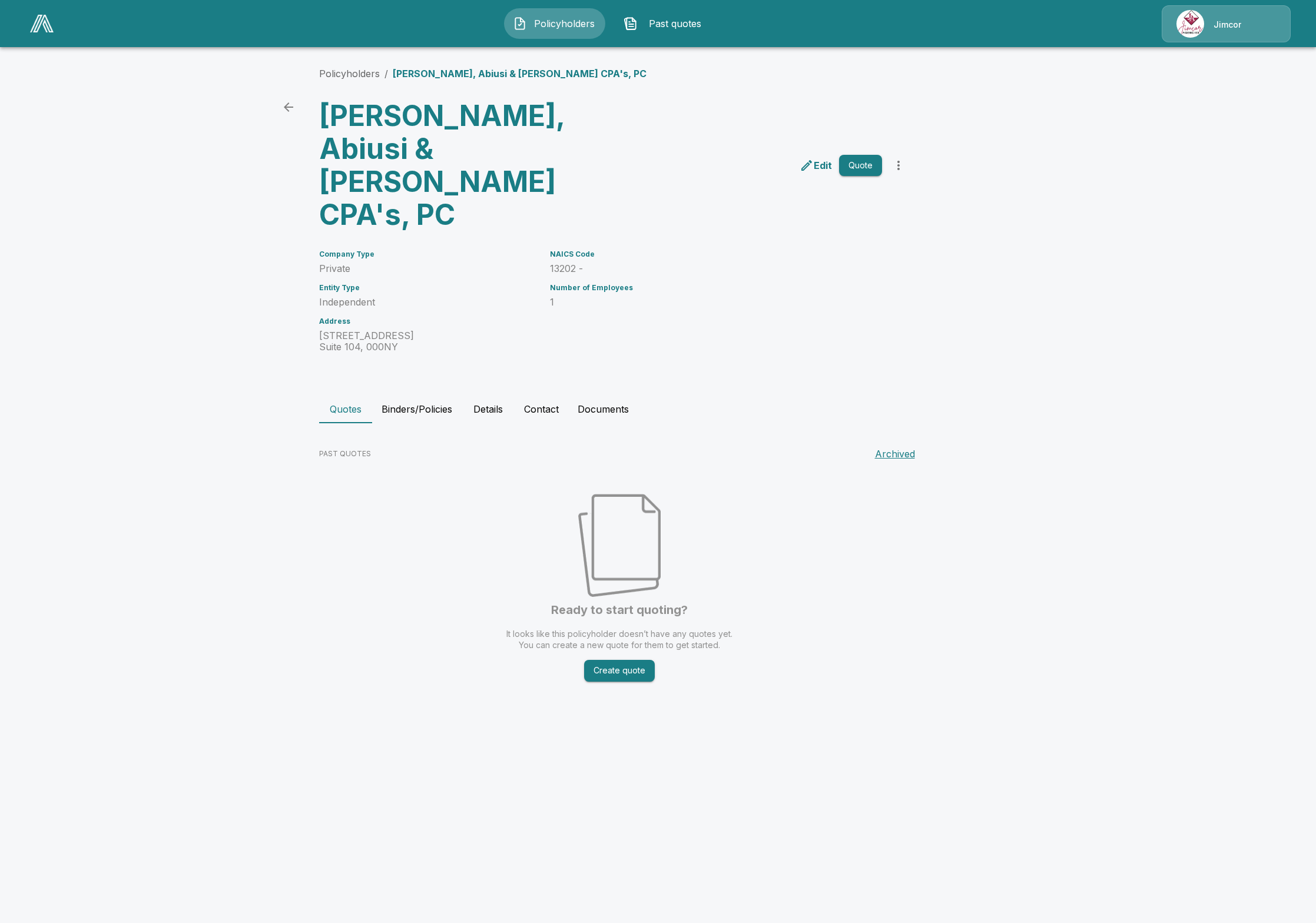
drag, startPoint x: 563, startPoint y: 633, endPoint x: 555, endPoint y: 632, distance: 8.1
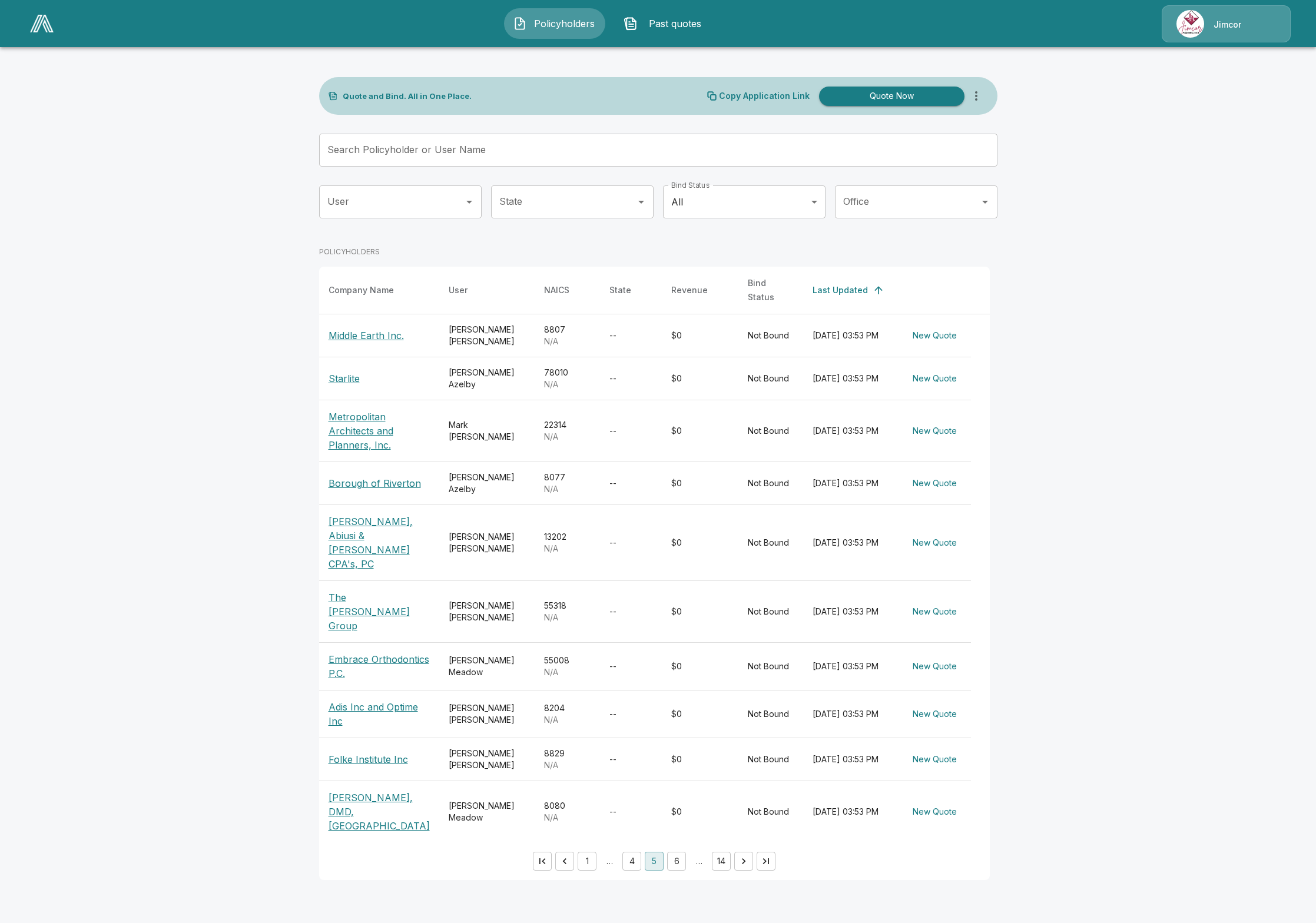
click at [356, 478] on p "Borough of Riverton" at bounding box center [375, 483] width 92 height 14
click at [358, 428] on p "Metropolitan Architects and Planners, Inc." at bounding box center [379, 431] width 101 height 42
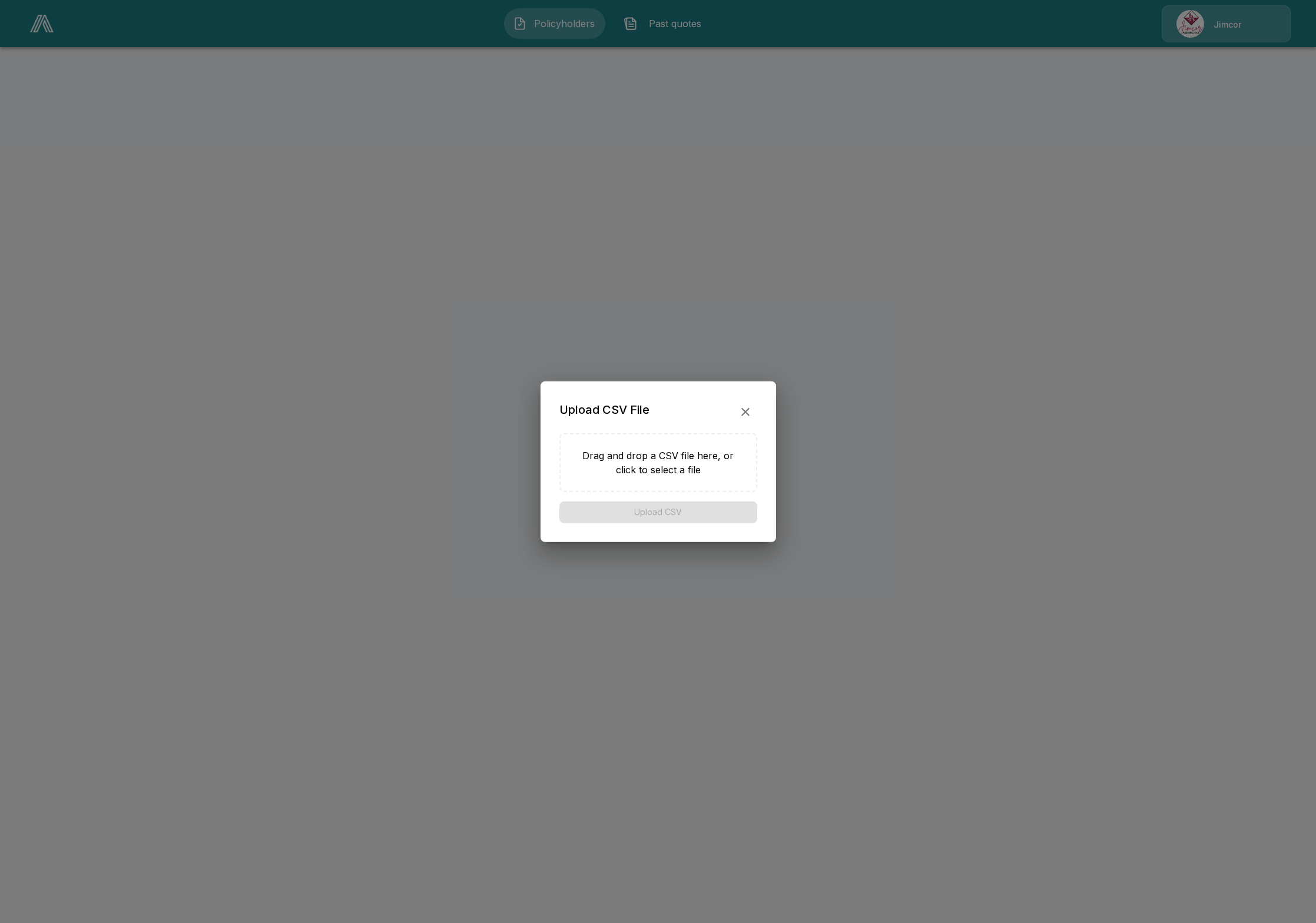
click at [736, 408] on button "button" at bounding box center [745, 412] width 23 height 23
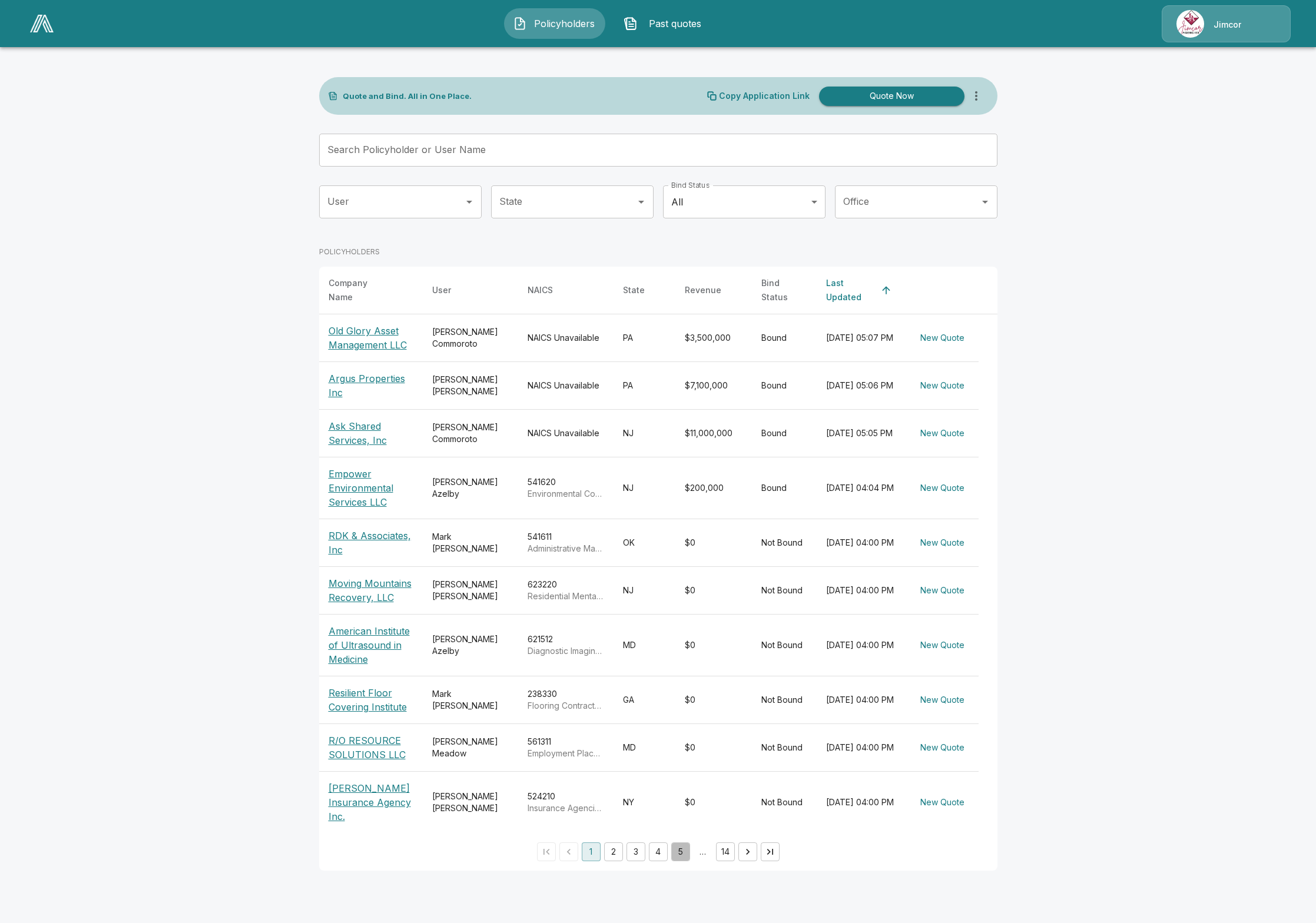
click at [684, 849] on button "5" at bounding box center [681, 852] width 19 height 19
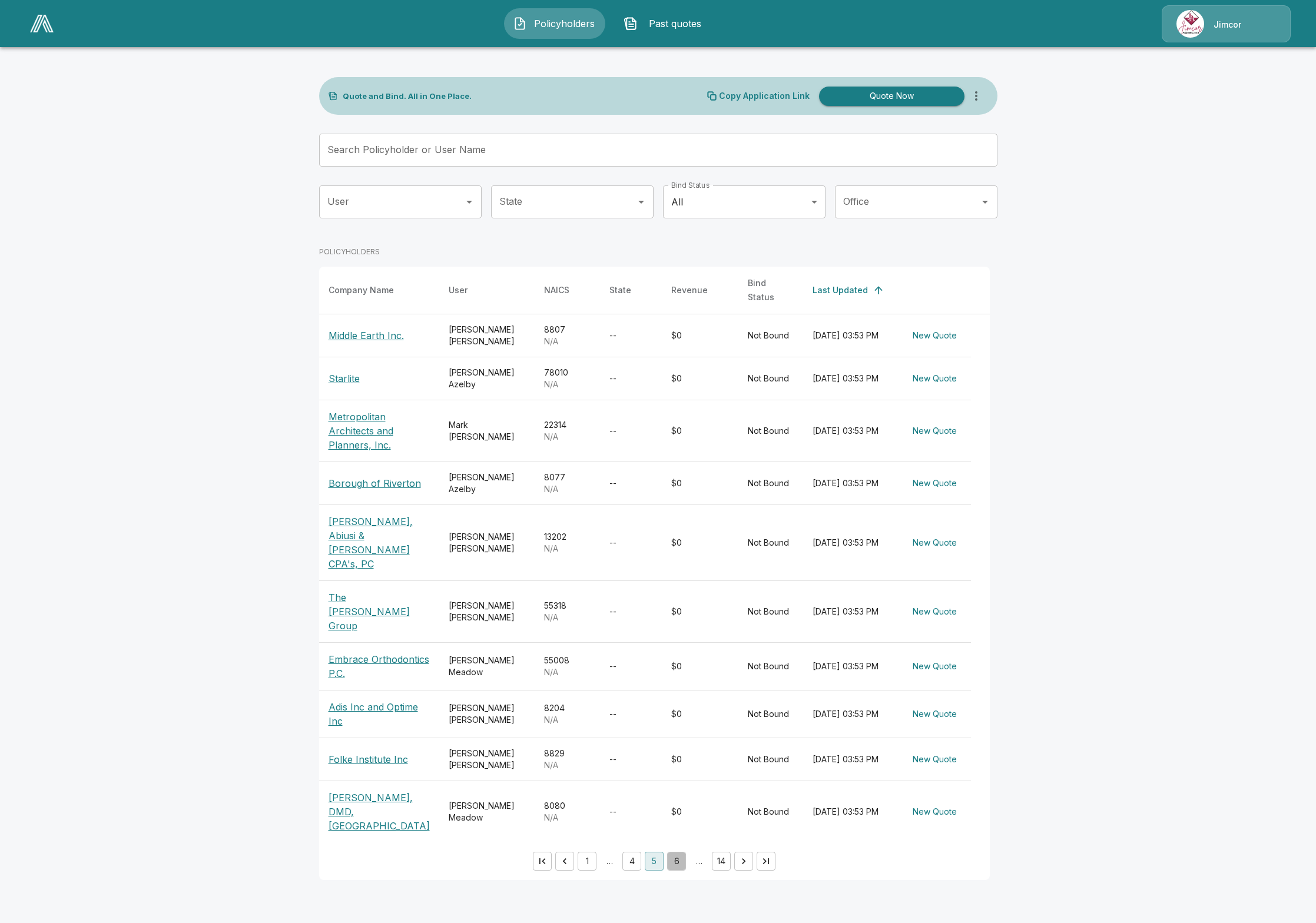
click at [679, 852] on button "6" at bounding box center [677, 862] width 19 height 19
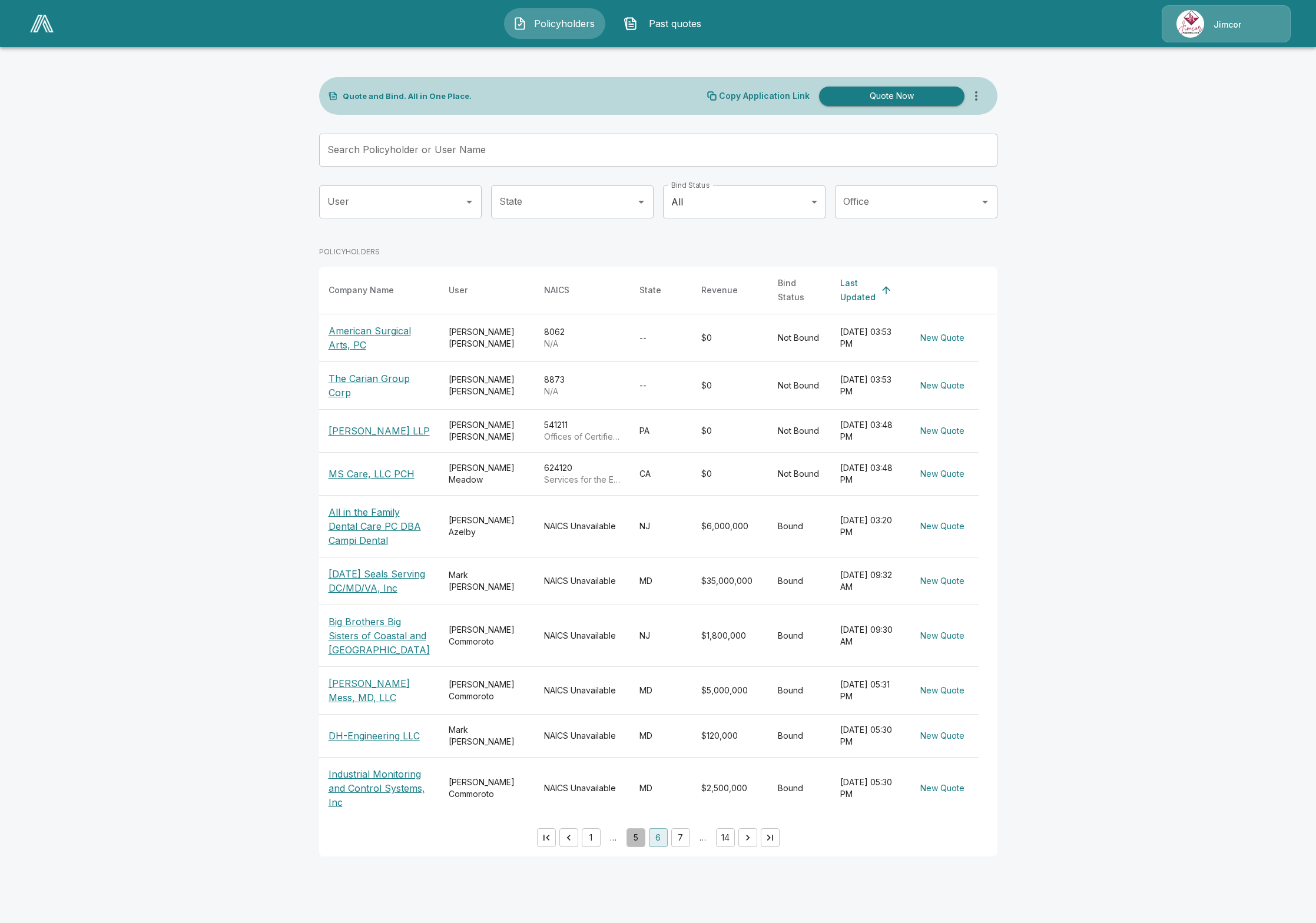
click at [634, 847] on button "5" at bounding box center [636, 838] width 19 height 19
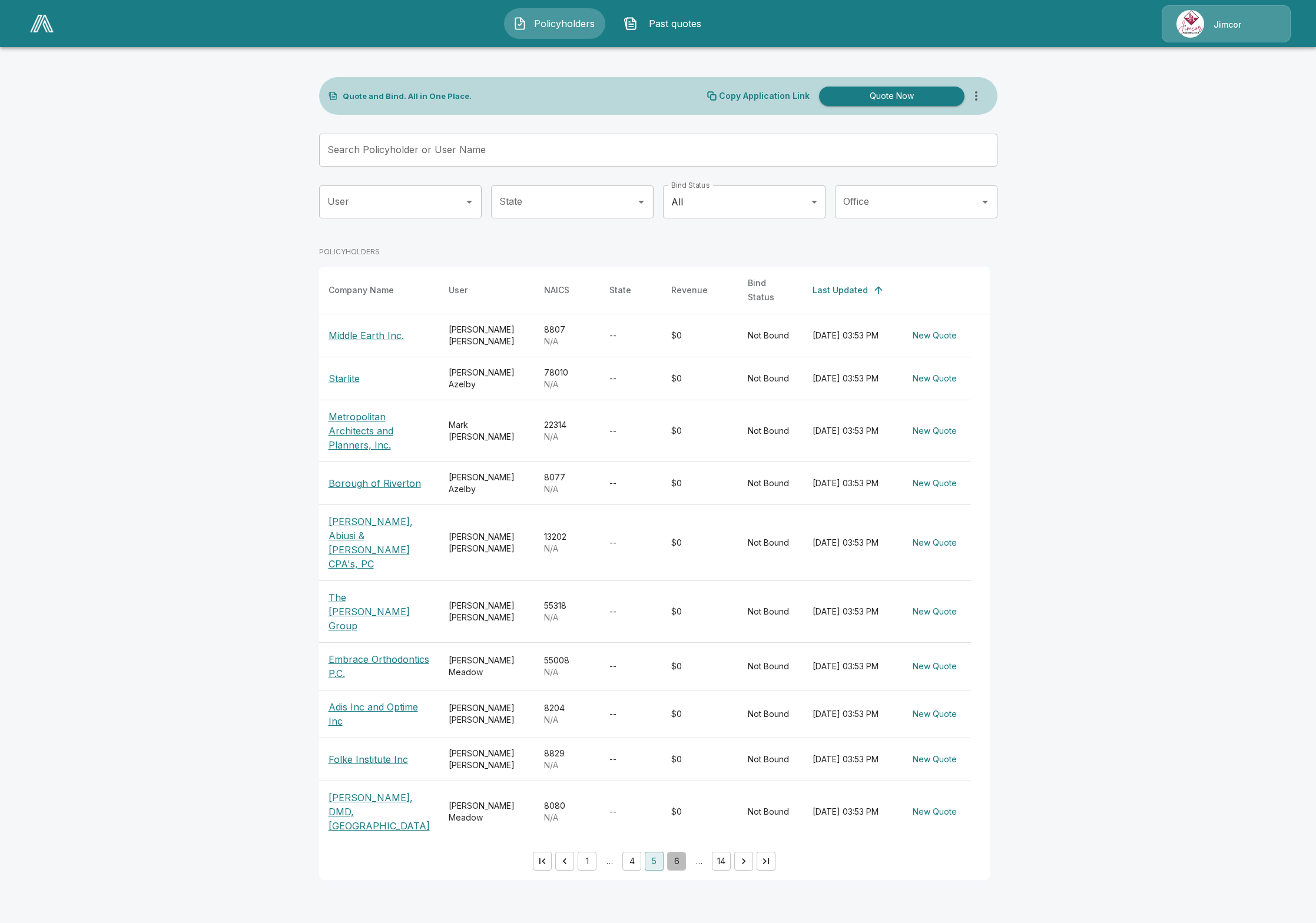
click at [678, 852] on button "6" at bounding box center [677, 862] width 19 height 19
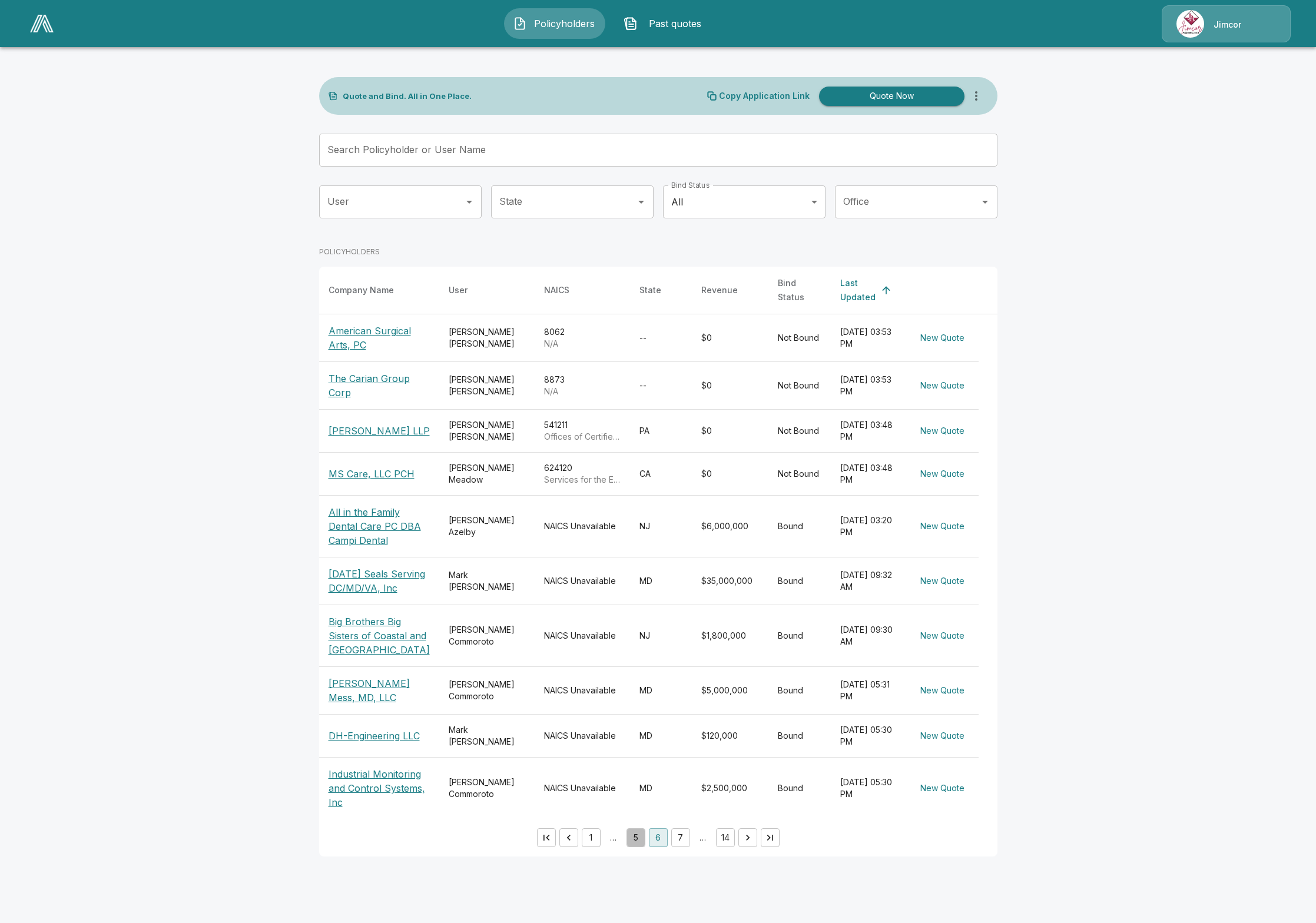
click at [637, 847] on button "5" at bounding box center [636, 838] width 19 height 19
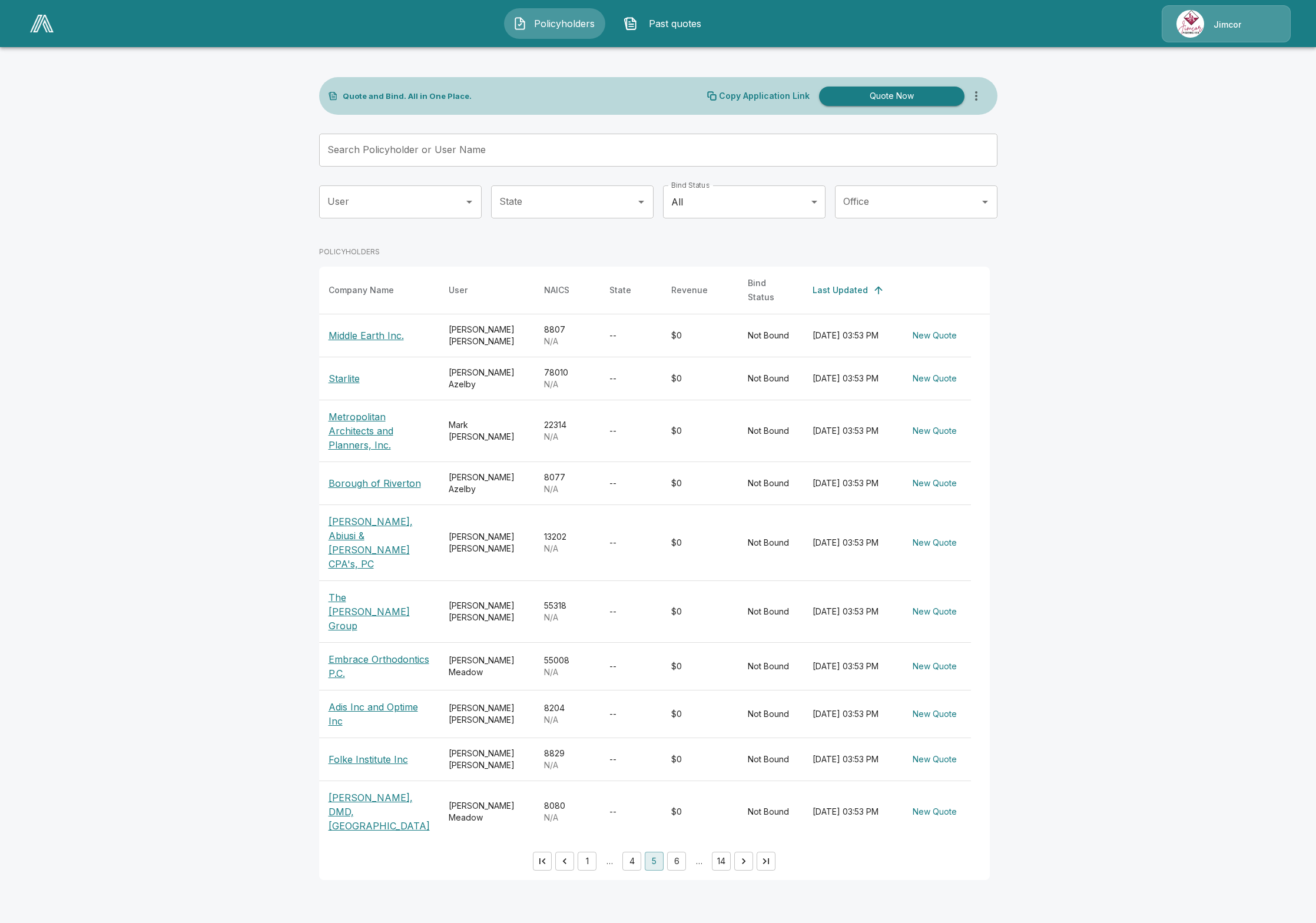
click at [347, 372] on p "Starlite" at bounding box center [344, 378] width 31 height 14
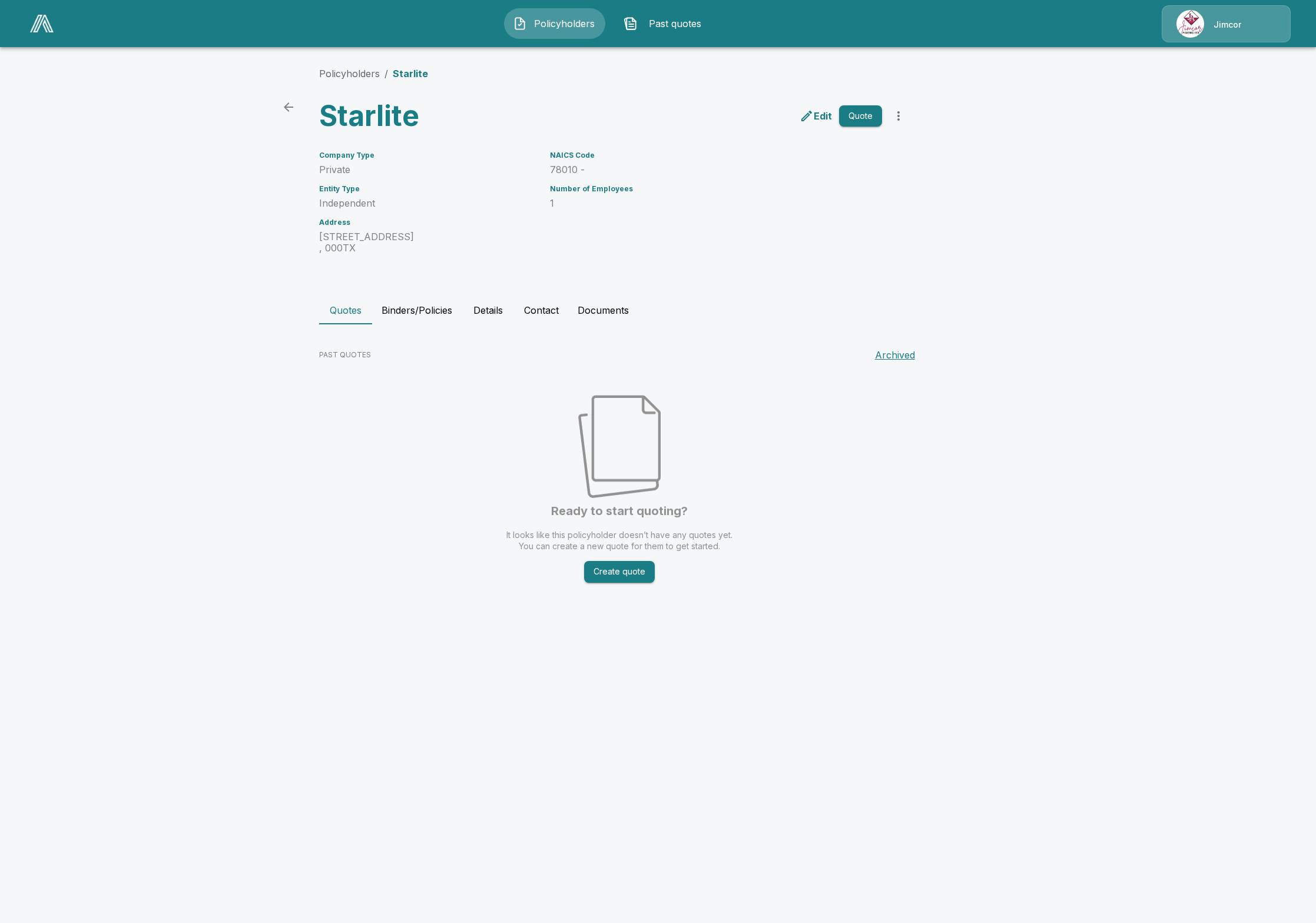
drag, startPoint x: 481, startPoint y: 892, endPoint x: 481, endPoint y: 884, distance: 8.0
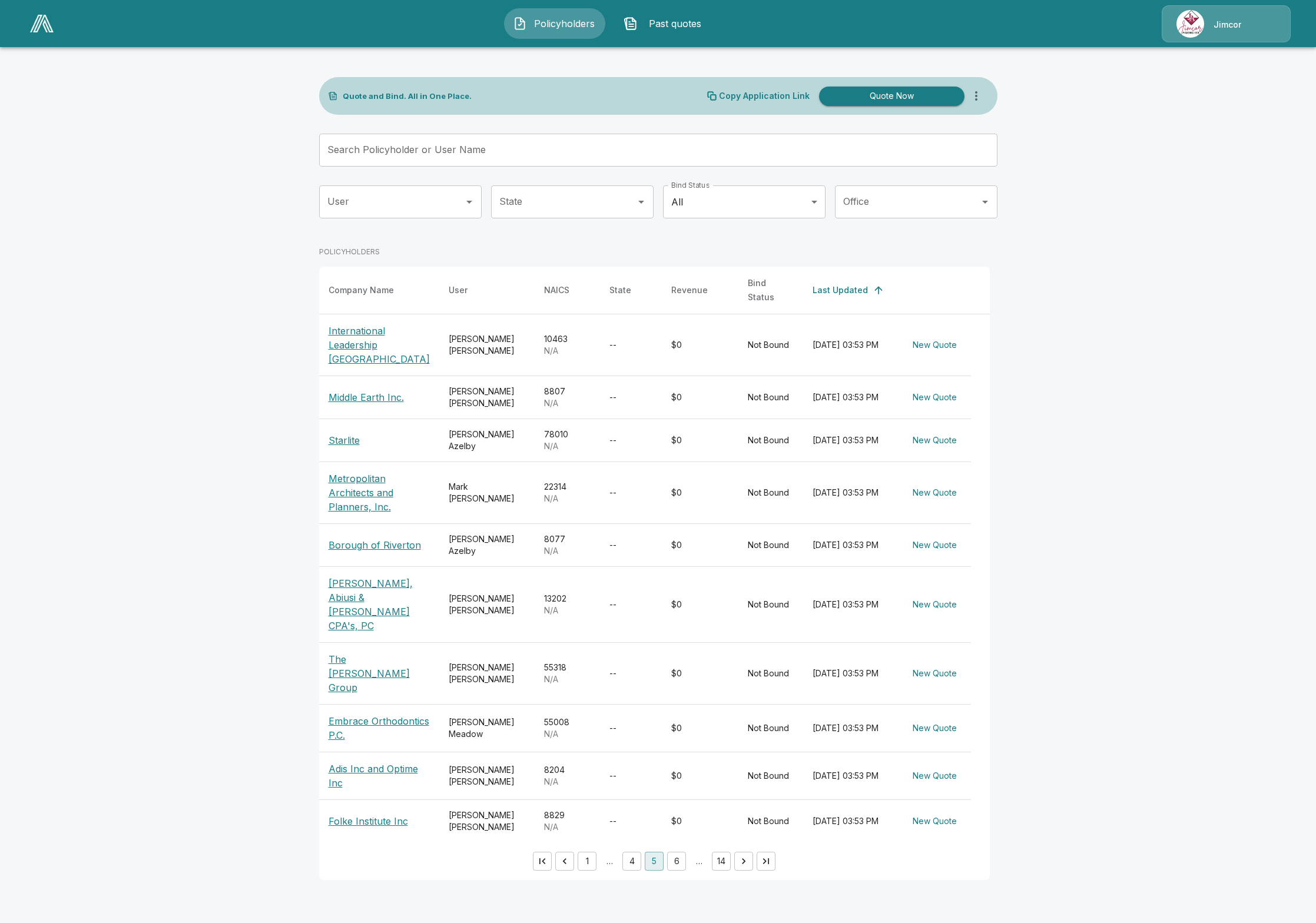
click at [368, 404] on p "Middle Earth Inc." at bounding box center [366, 397] width 75 height 14
click at [362, 350] on p "International Leadership Charter High School" at bounding box center [379, 345] width 101 height 42
click at [636, 852] on button "4" at bounding box center [632, 862] width 19 height 19
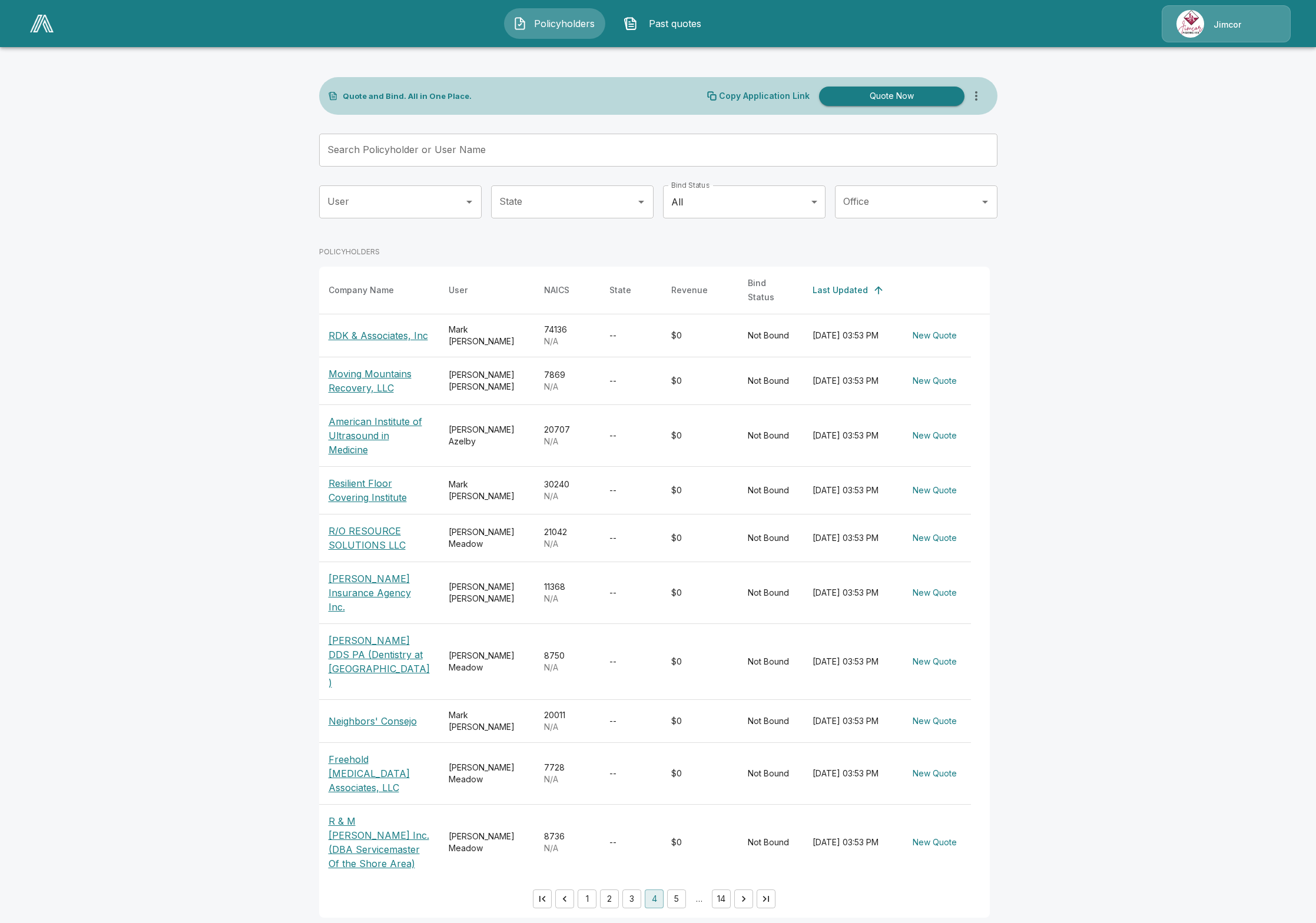
click at [358, 840] on p "R & M Gardella Inc. (DBA Servicemaster Of the Shore Area)" at bounding box center [379, 842] width 101 height 56
click at [352, 767] on p "Freehold [MEDICAL_DATA] Associates, LLC" at bounding box center [379, 774] width 101 height 42
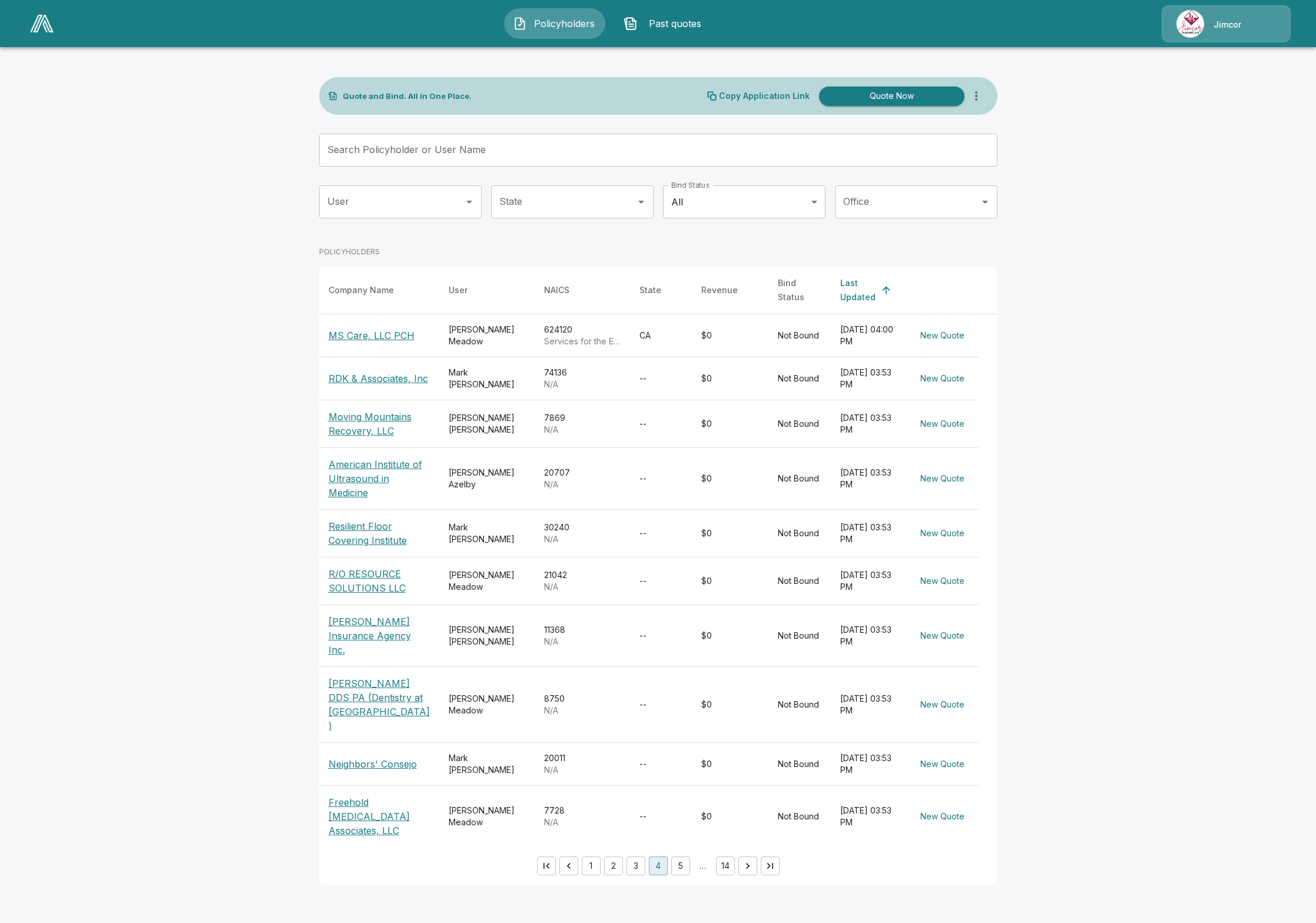
click at [342, 757] on p "Neighbors' Consejo" at bounding box center [372, 764] width 89 height 14
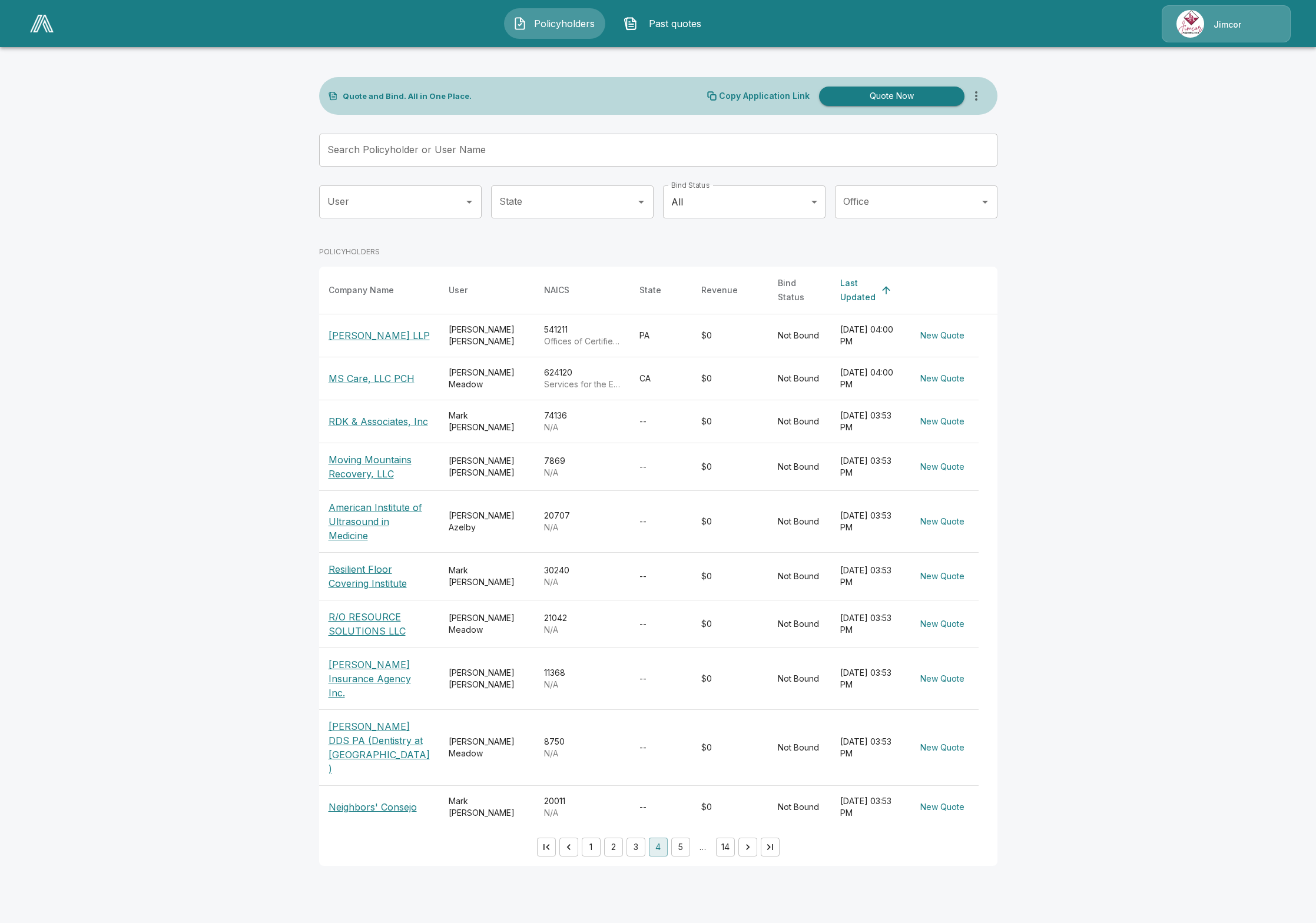
click at [363, 753] on p "[PERSON_NAME] DDS PA (Dentistry at [GEOGRAPHIC_DATA] )" at bounding box center [379, 747] width 101 height 56
click at [349, 679] on p "[PERSON_NAME] Insurance Agency Inc." at bounding box center [379, 679] width 101 height 42
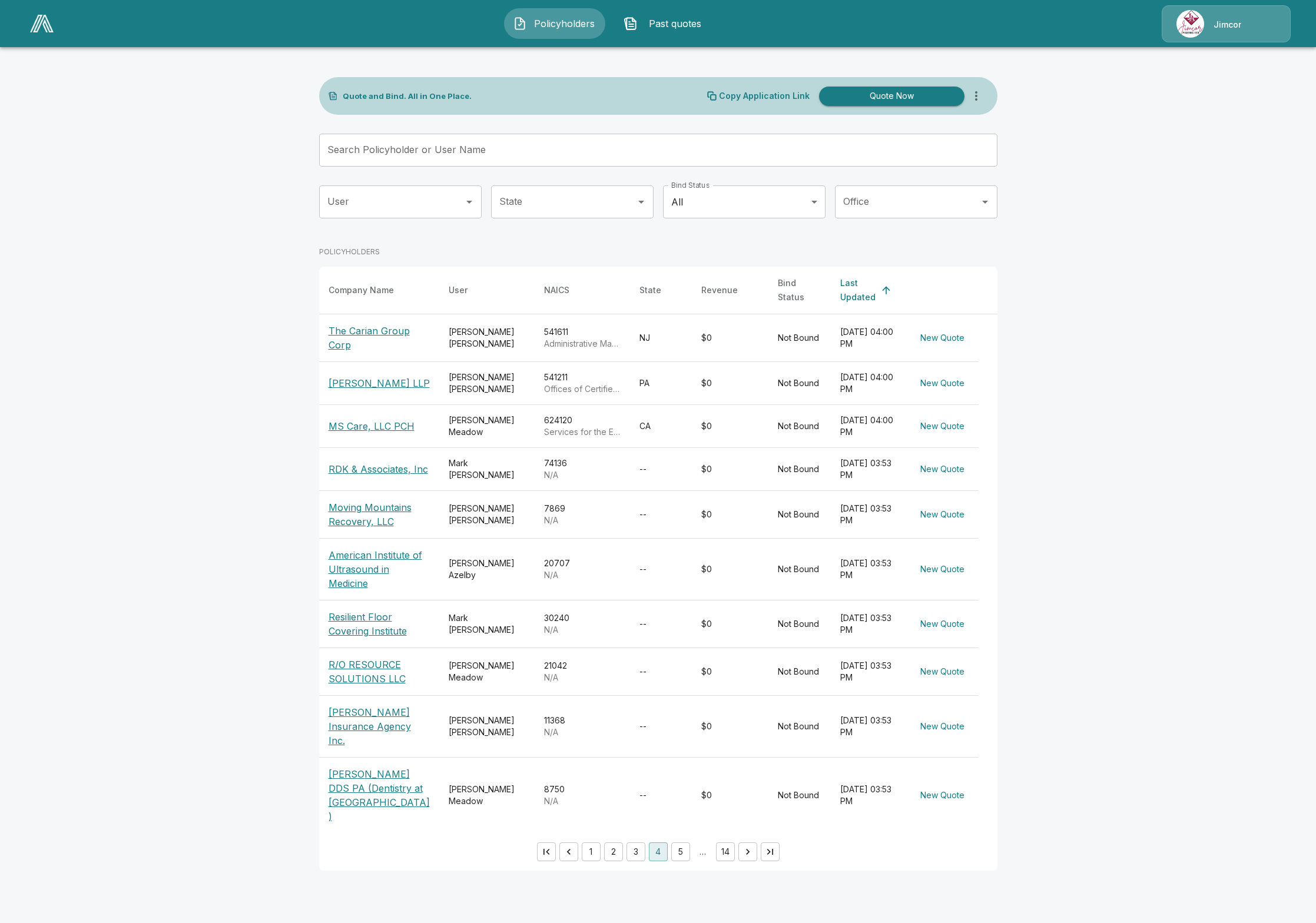
click at [357, 681] on p "R/O RESOURCE SOLUTIONS LLC" at bounding box center [379, 671] width 101 height 29
click at [374, 632] on p "Resilient Floor Covering Institute" at bounding box center [379, 624] width 101 height 29
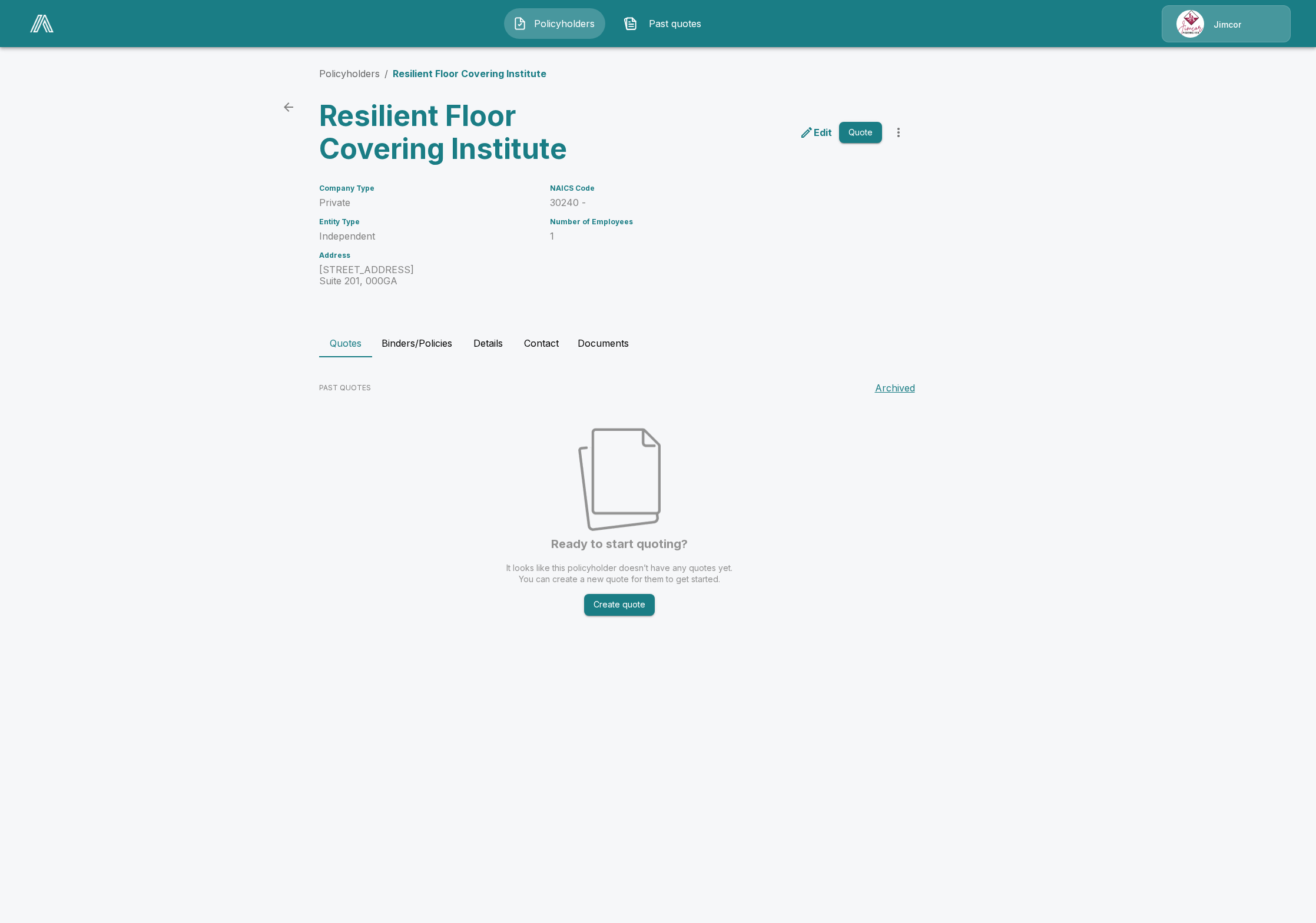
click at [724, 657] on html "Policyholders Past quotes Jimcor Policyholders / Resilient Floor Covering Insti…" at bounding box center [658, 328] width 1316 height 657
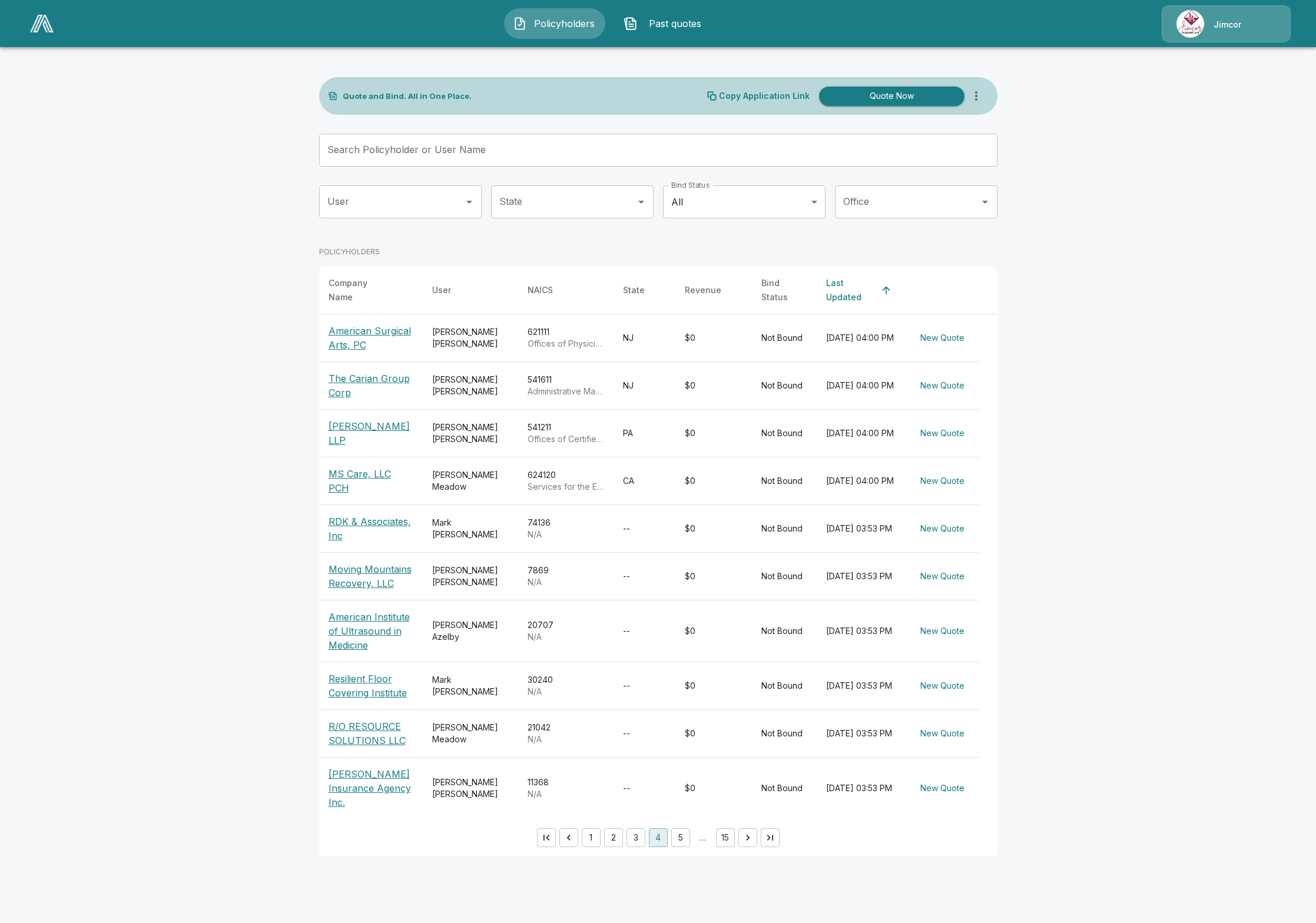
click at [377, 617] on p "American Institute of Ultrasound in Medicine" at bounding box center [371, 631] width 85 height 42
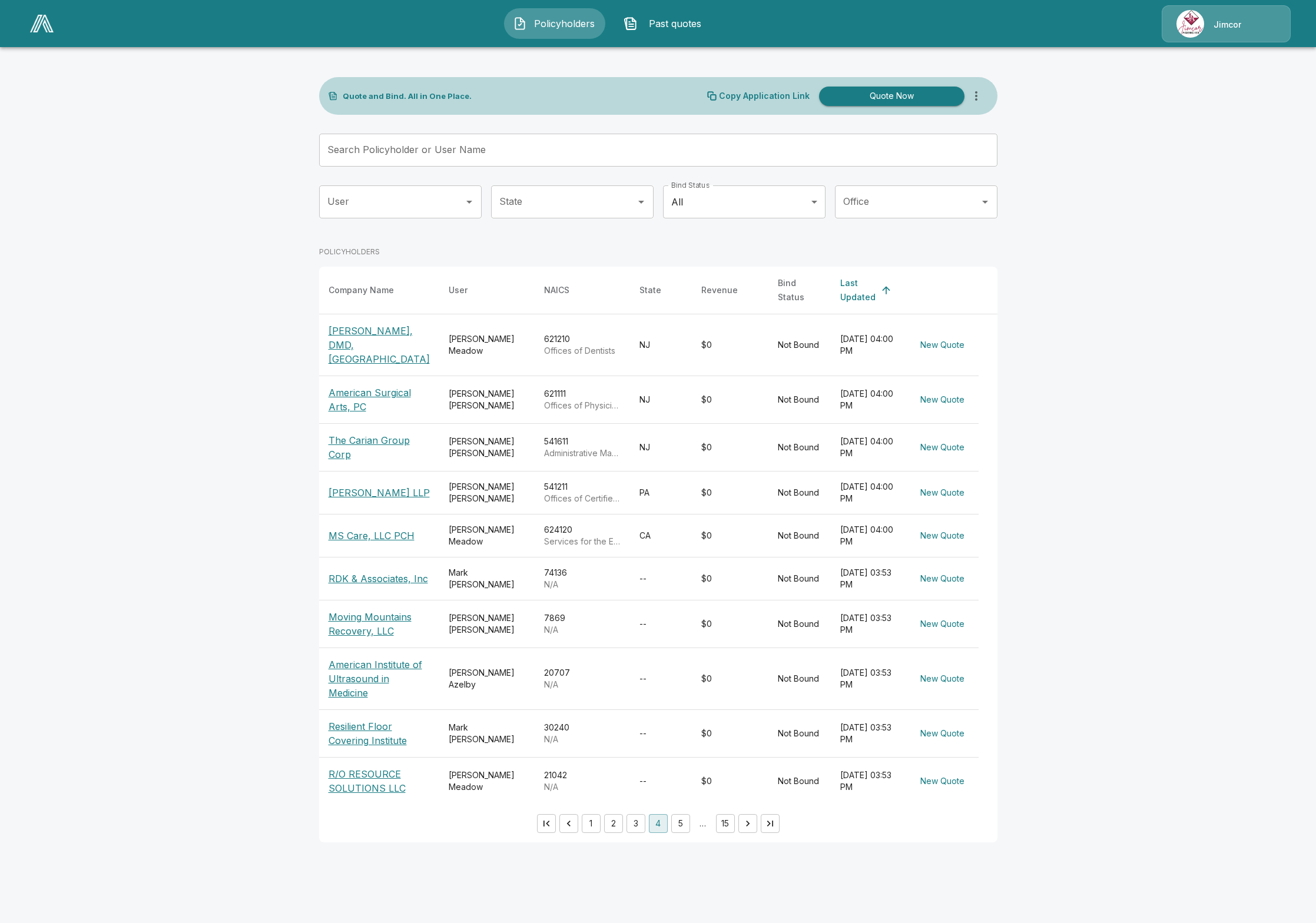
click at [352, 616] on p "Moving Mountains Recovery, LLC" at bounding box center [379, 624] width 101 height 29
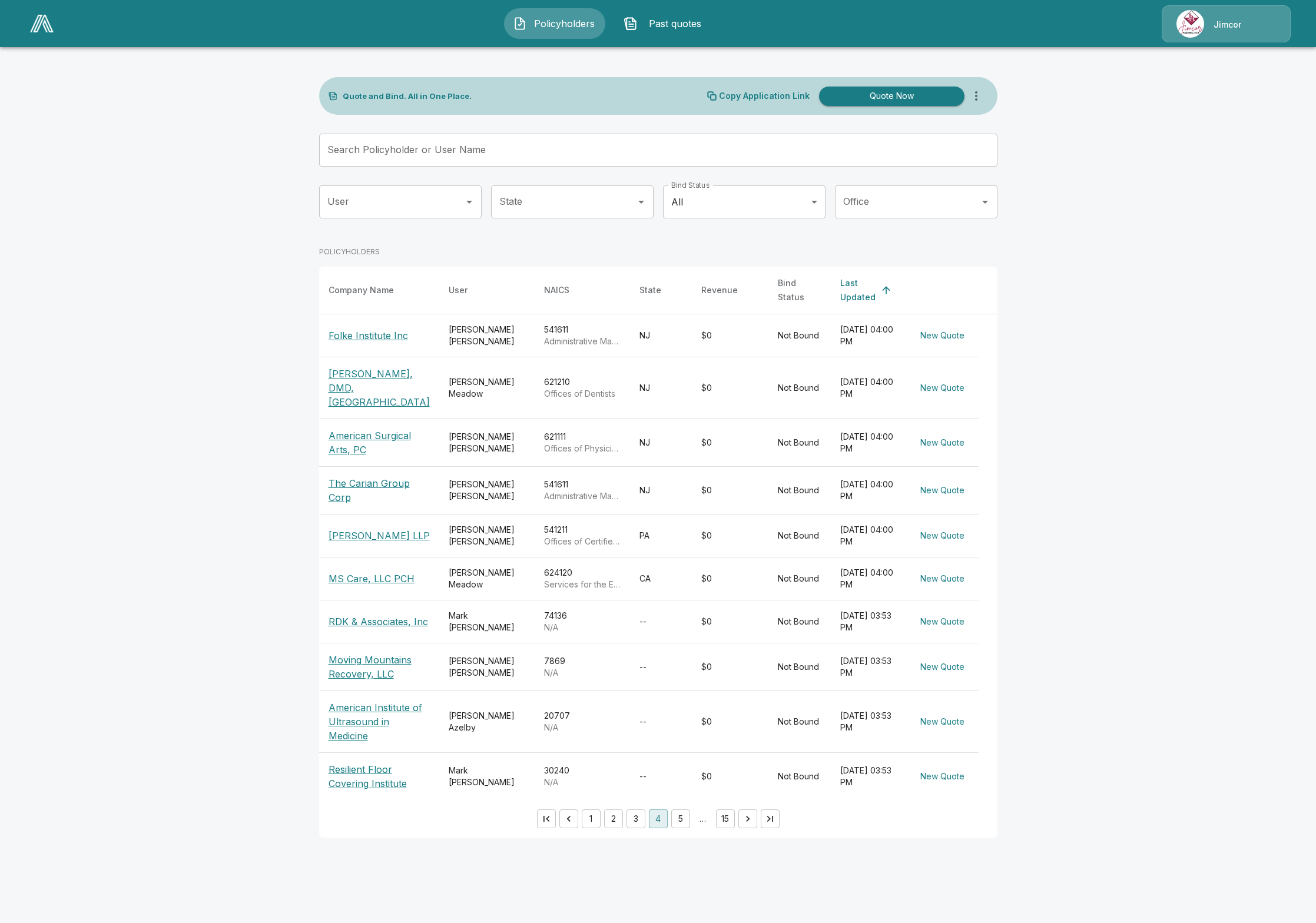
click at [362, 614] on p "RDK & Associates, Inc" at bounding box center [378, 621] width 99 height 14
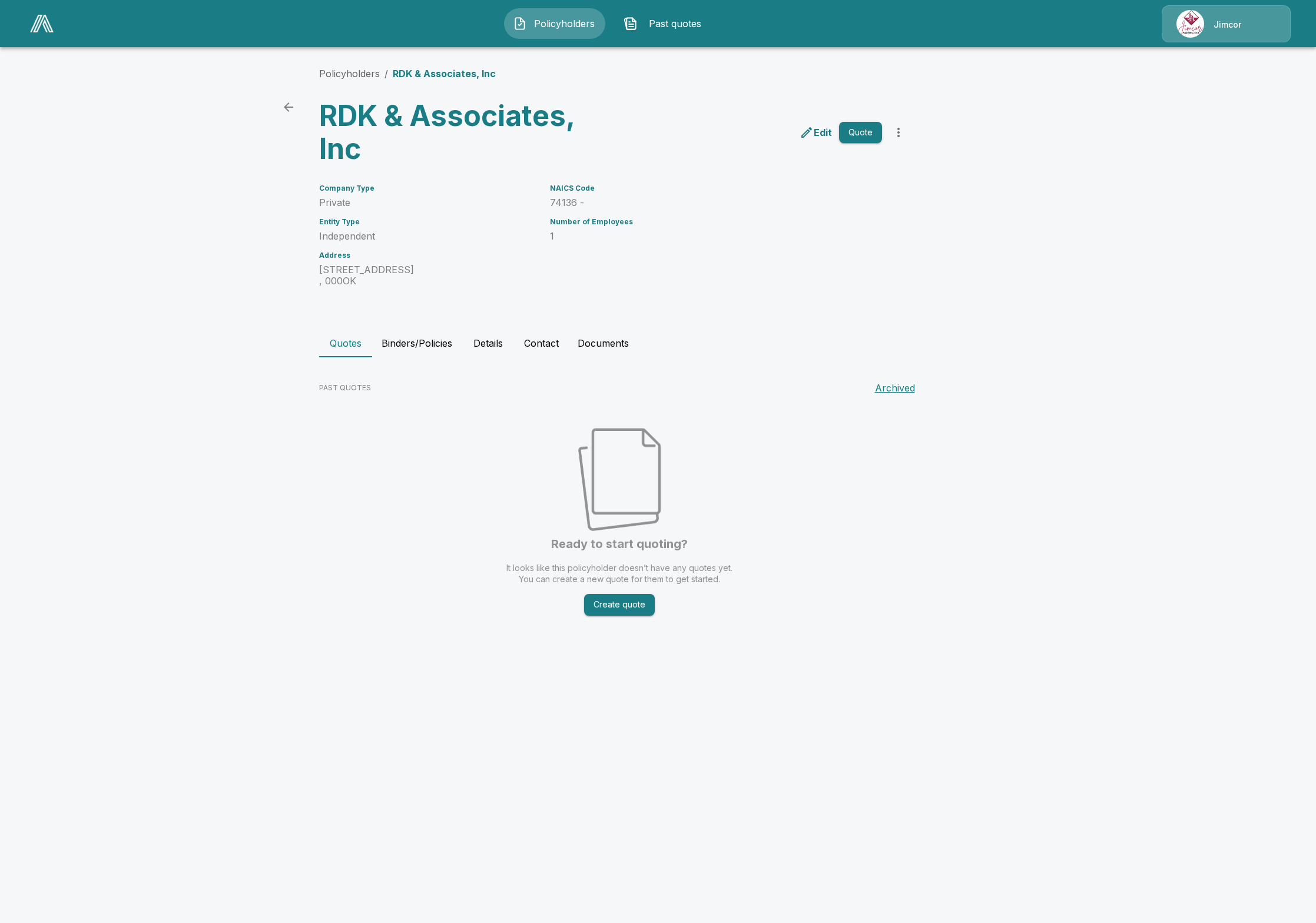
click at [797, 657] on html "Policyholders Past quotes Jimcor Policyholders / RDK & Associates, Inc RDK & As…" at bounding box center [658, 328] width 1316 height 657
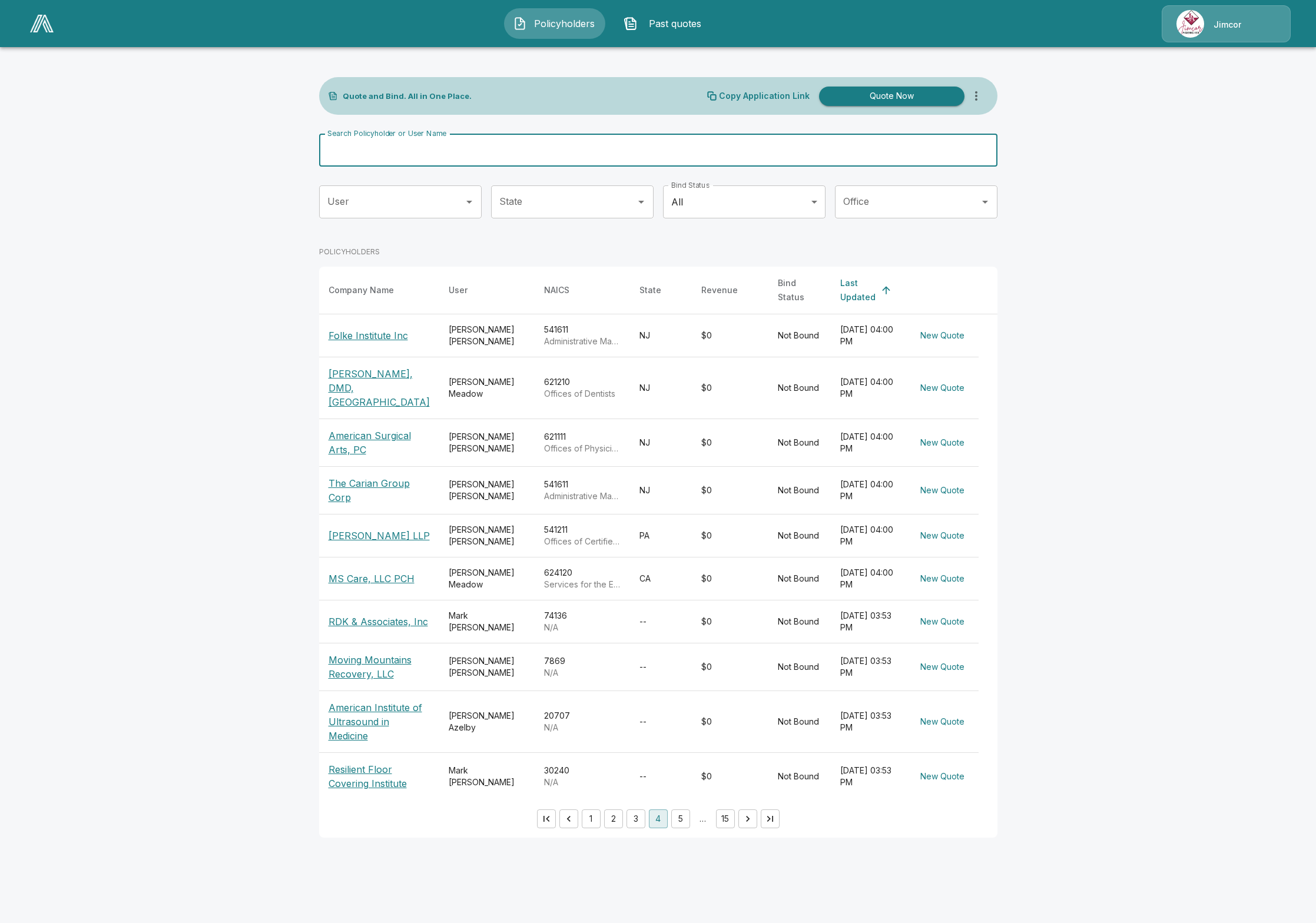
drag, startPoint x: 538, startPoint y: 153, endPoint x: 534, endPoint y: 146, distance: 8.1
click at [538, 153] on input "Search Policyholder or User Name" at bounding box center [652, 150] width 666 height 33
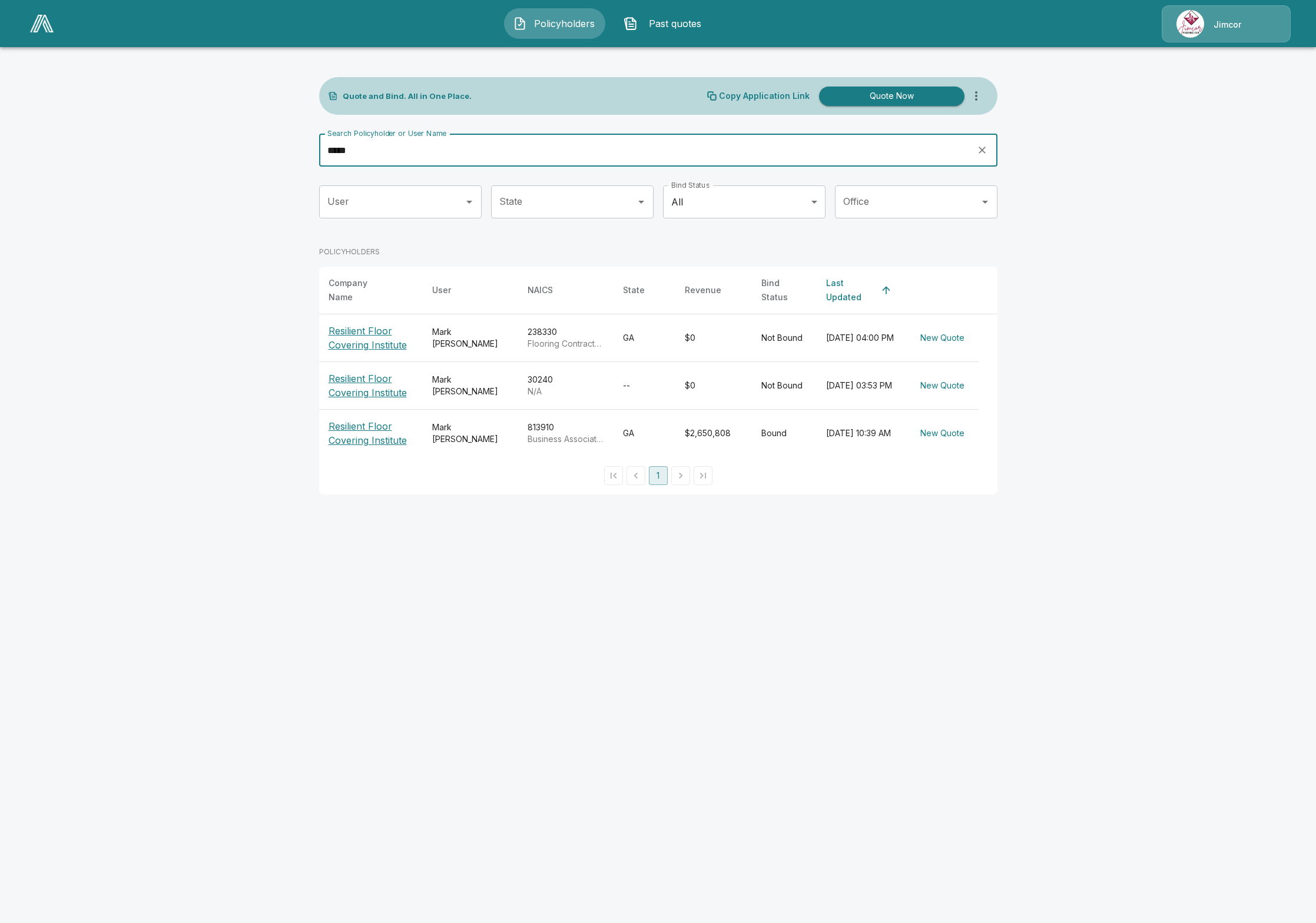
type input "*****"
click at [383, 334] on p "Resilient Floor Covering Institute" at bounding box center [371, 338] width 85 height 29
